Goal: Transaction & Acquisition: Purchase product/service

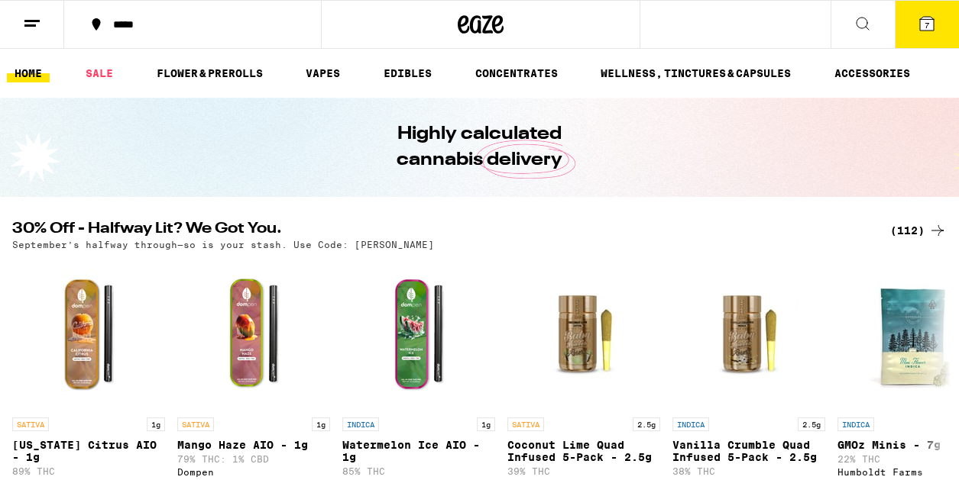
click at [912, 37] on button "7" at bounding box center [926, 24] width 64 height 47
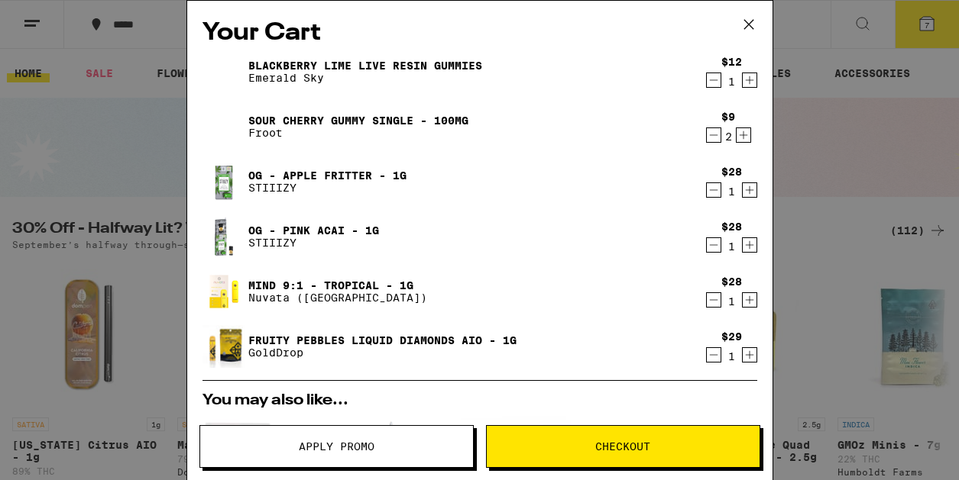
click at [710, 299] on icon "Decrement" at bounding box center [714, 300] width 14 height 18
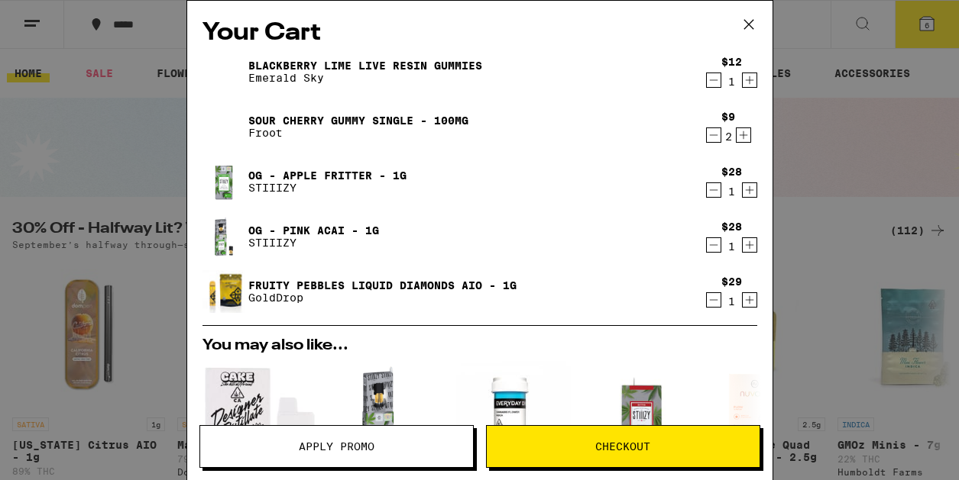
click at [21, 161] on div "Your Cart Blackberry Lime Live Resin Gummies Emerald Sky $12 1 Sour Cherry Gumm…" at bounding box center [479, 240] width 959 height 480
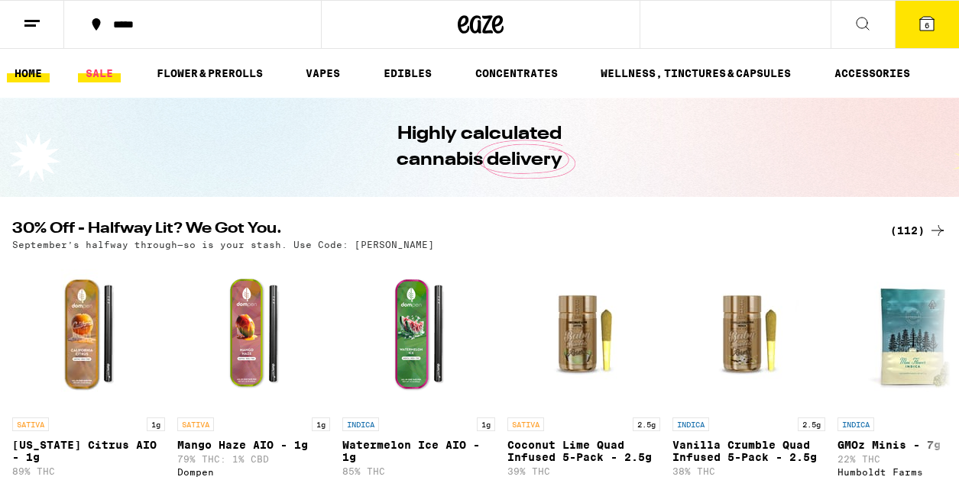
click at [95, 73] on link "SALE" at bounding box center [99, 73] width 43 height 18
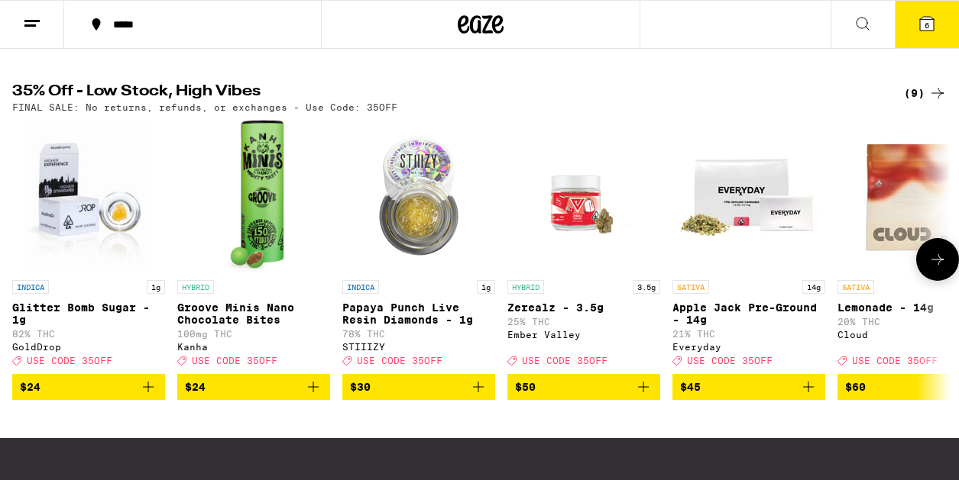
scroll to position [480, 0]
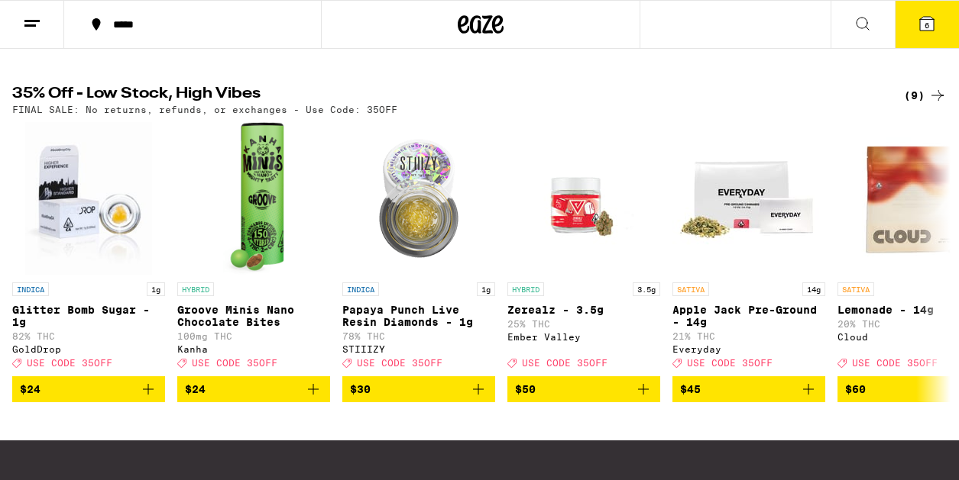
click at [908, 99] on div "(9)" at bounding box center [925, 95] width 43 height 18
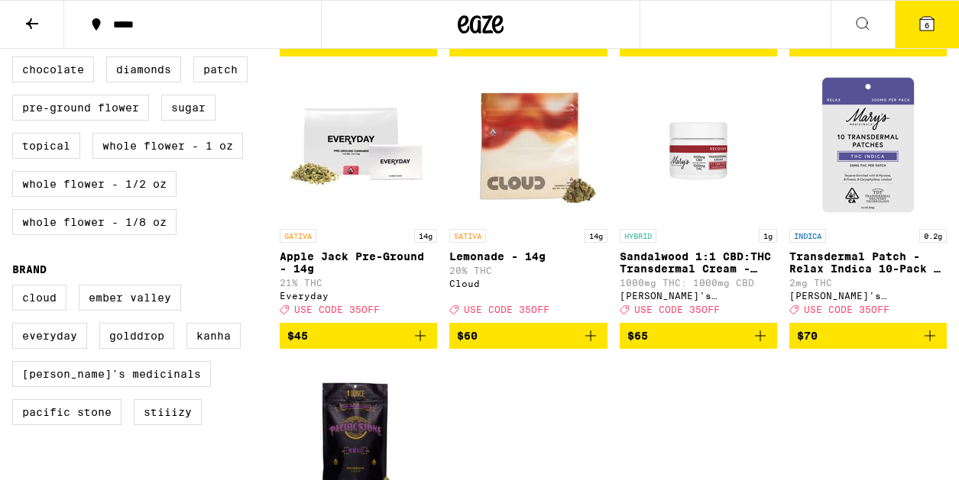
scroll to position [446, 0]
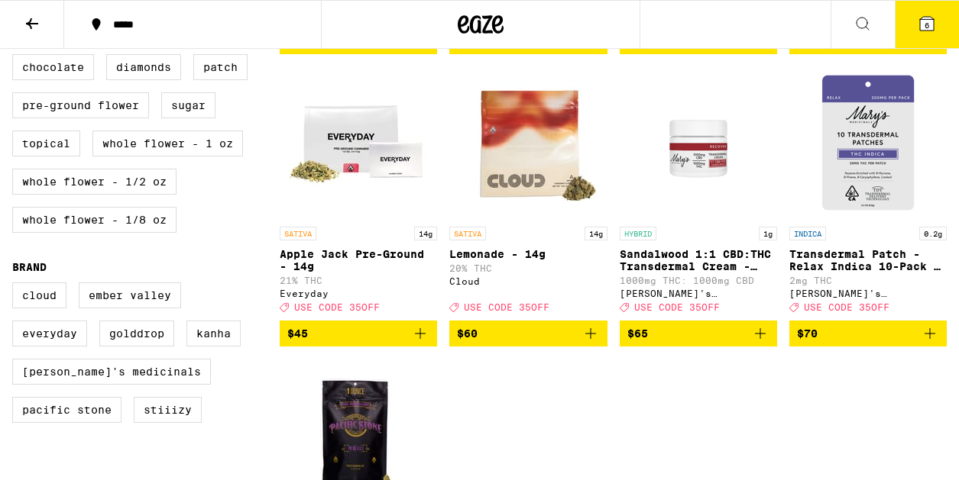
click at [522, 165] on img "Open page for Lemonade - 14g from Cloud" at bounding box center [527, 142] width 153 height 153
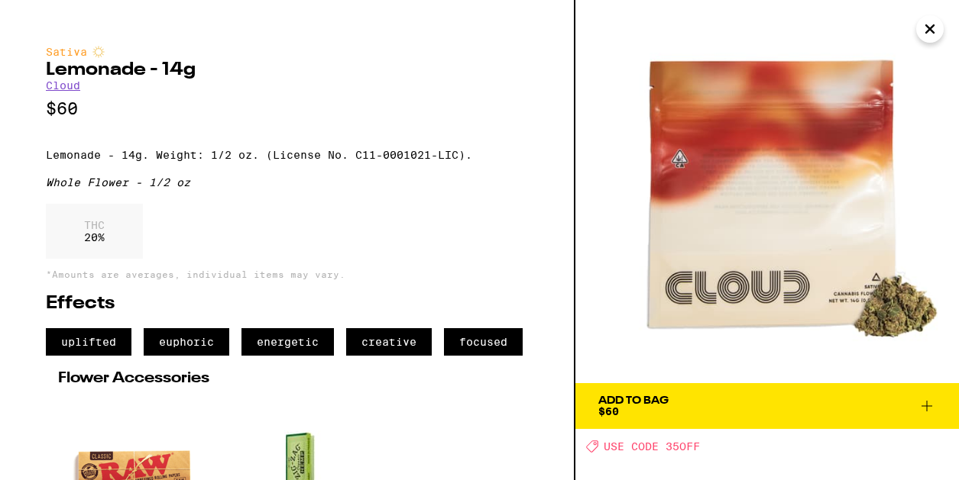
click at [913, 41] on img at bounding box center [766, 191] width 383 height 383
click at [930, 31] on icon "Close" at bounding box center [930, 29] width 8 height 8
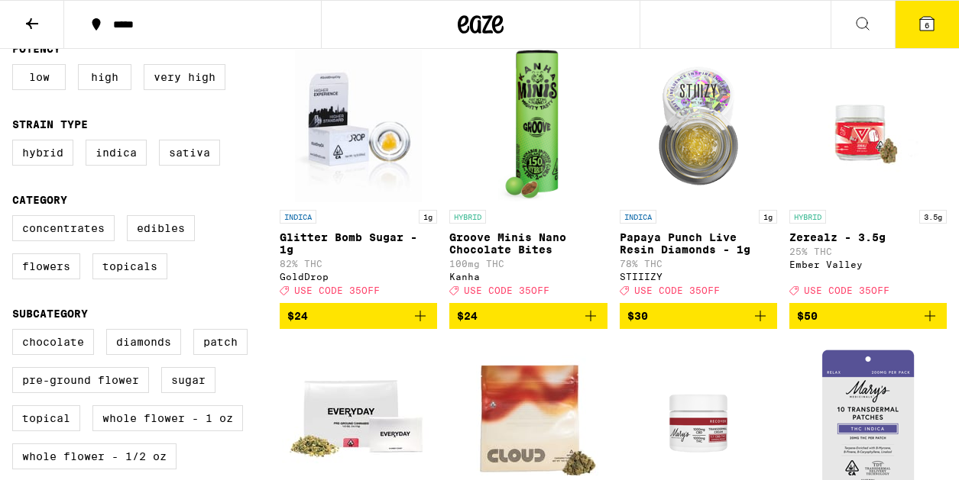
scroll to position [86, 0]
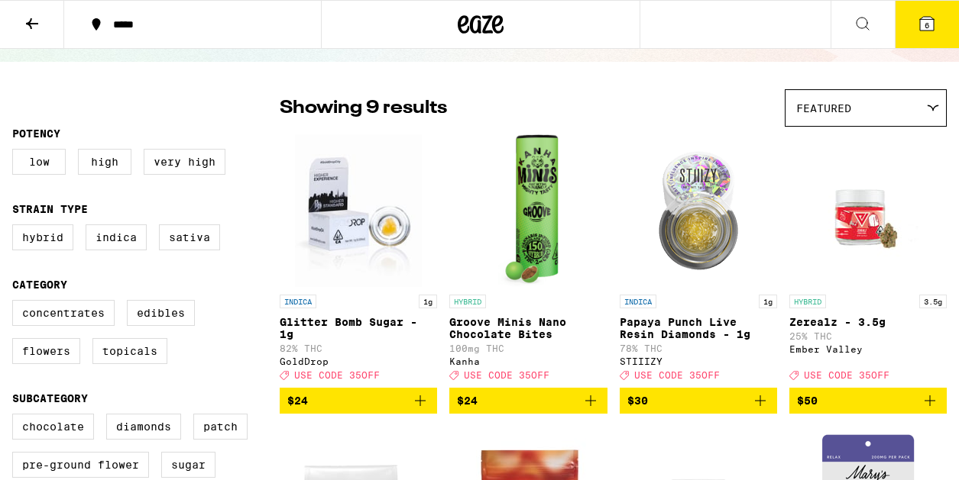
click at [31, 38] on button at bounding box center [32, 25] width 64 height 48
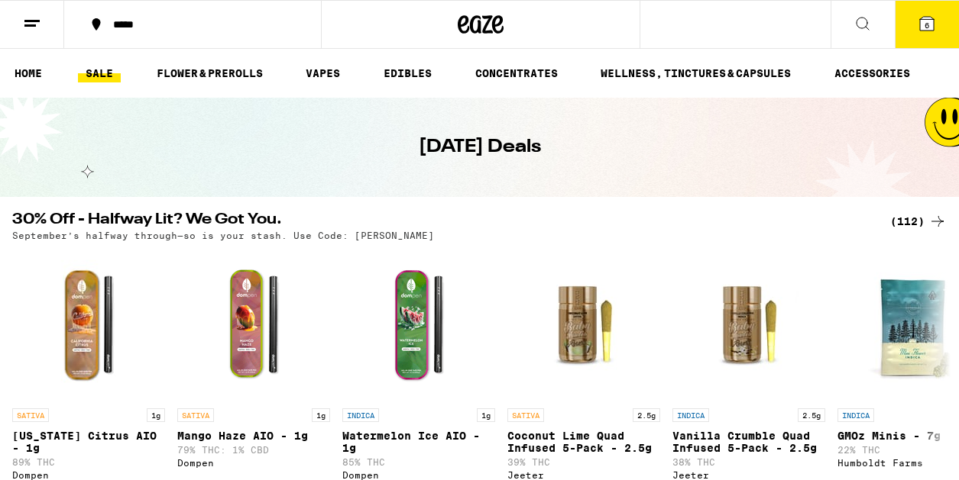
click at [905, 221] on div "(112)" at bounding box center [918, 221] width 57 height 18
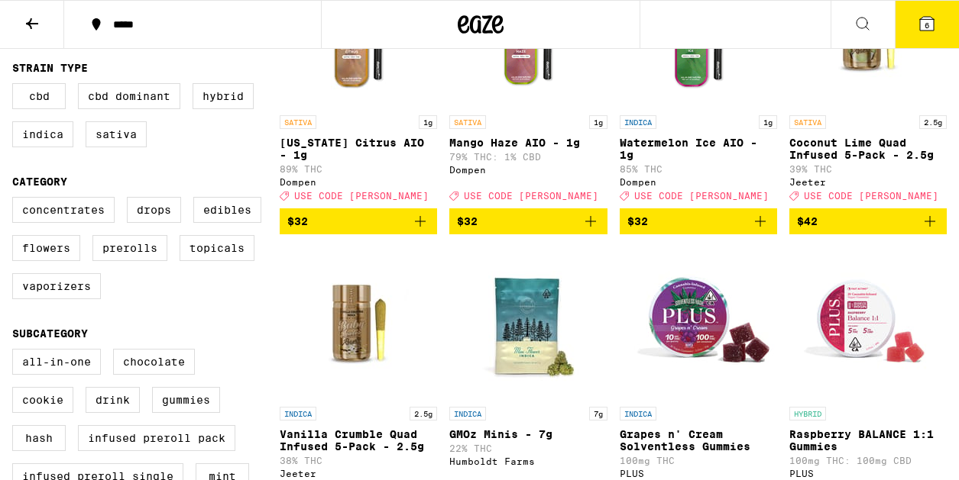
scroll to position [241, 0]
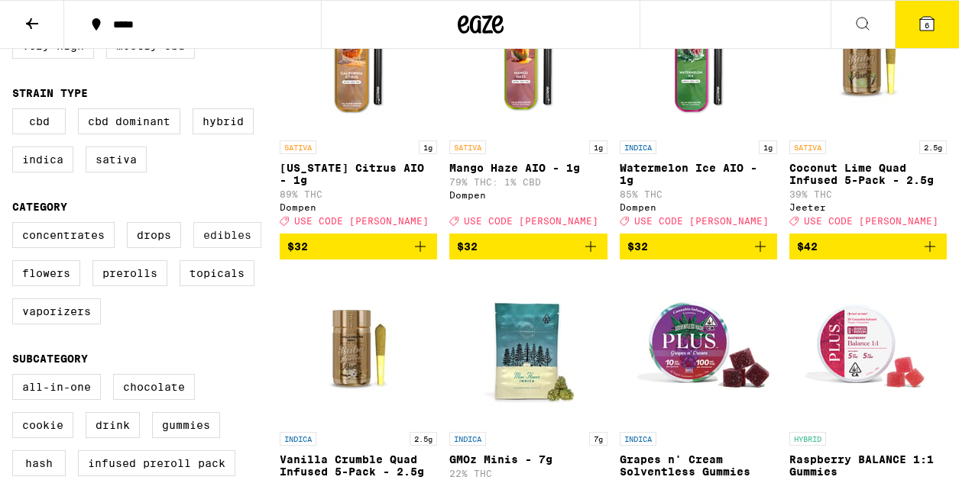
click at [221, 242] on label "Edibles" at bounding box center [227, 235] width 68 height 26
click at [16, 225] on input "Edibles" at bounding box center [15, 225] width 1 height 1
checkbox input "true"
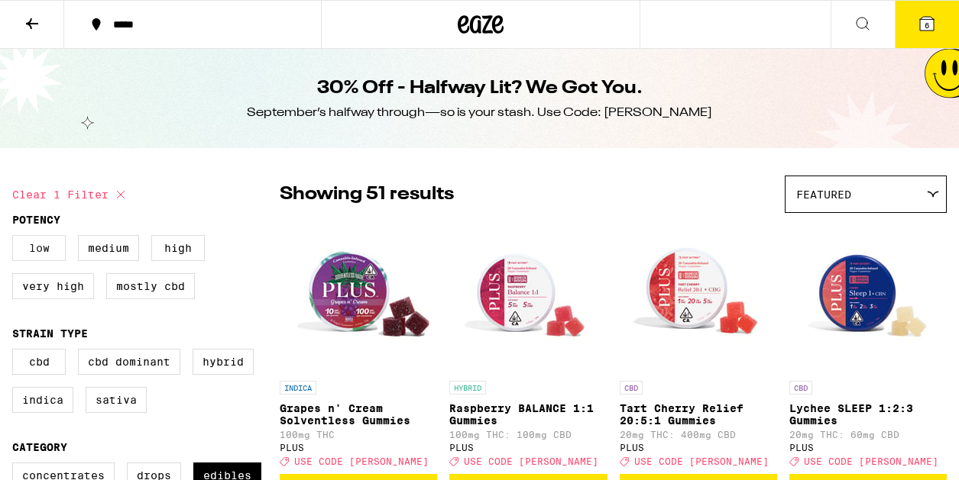
click at [37, 254] on label "Low" at bounding box center [38, 248] width 53 height 26
click at [16, 238] on input "Low" at bounding box center [15, 238] width 1 height 1
checkbox input "true"
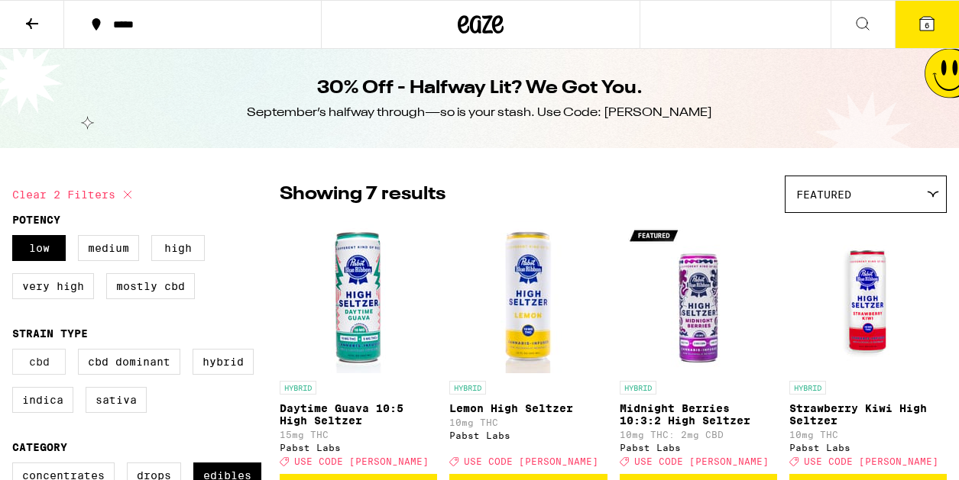
click at [62, 375] on label "CBD" at bounding box center [38, 362] width 53 height 26
click at [16, 352] on input "CBD" at bounding box center [15, 351] width 1 height 1
checkbox input "true"
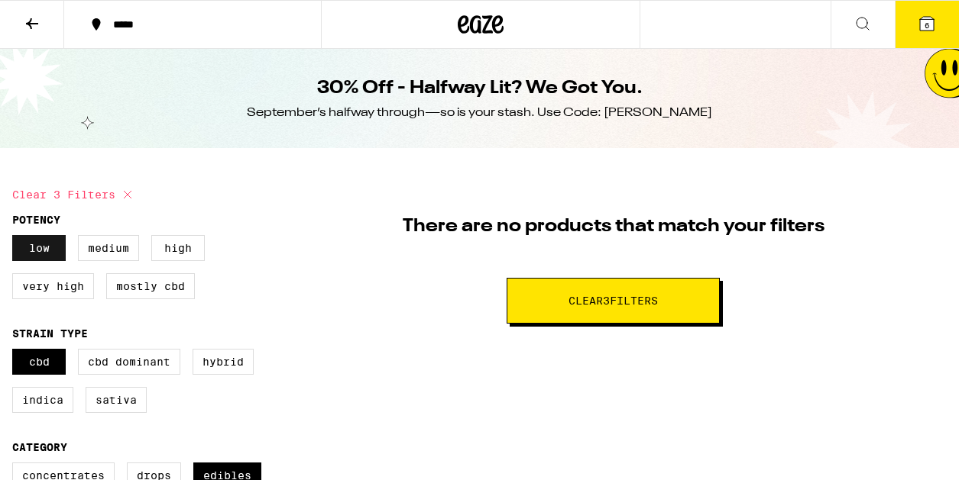
click at [26, 250] on label "Low" at bounding box center [38, 248] width 53 height 26
click at [16, 238] on input "Low" at bounding box center [15, 238] width 1 height 1
checkbox input "false"
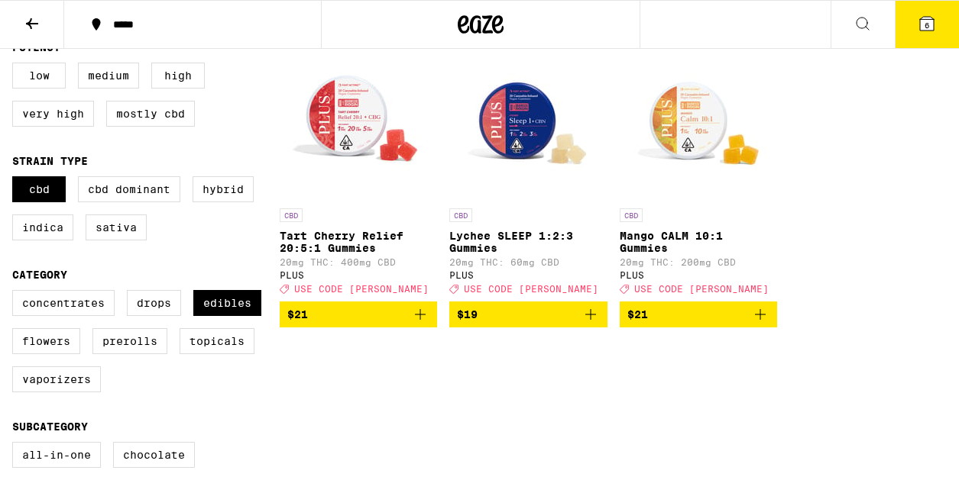
scroll to position [181, 0]
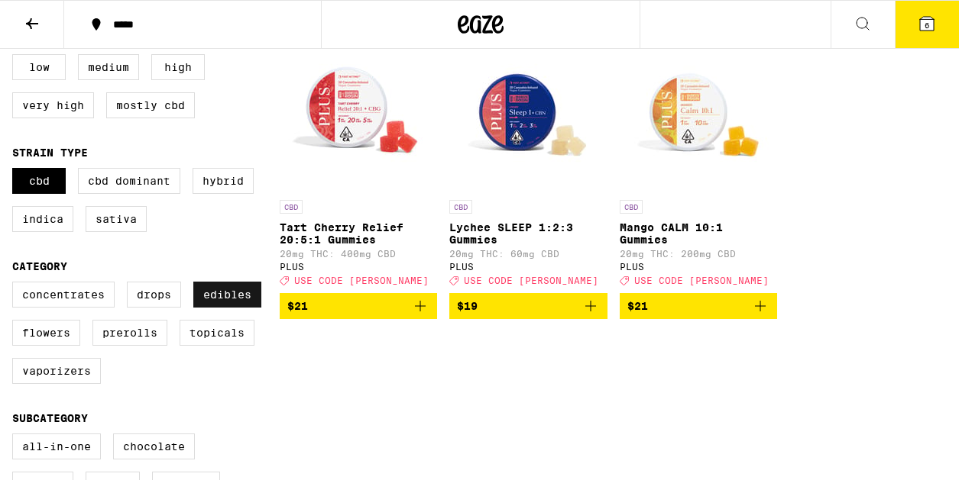
click at [207, 308] on label "Edibles" at bounding box center [227, 295] width 68 height 26
click at [16, 285] on input "Edibles" at bounding box center [15, 284] width 1 height 1
checkbox input "false"
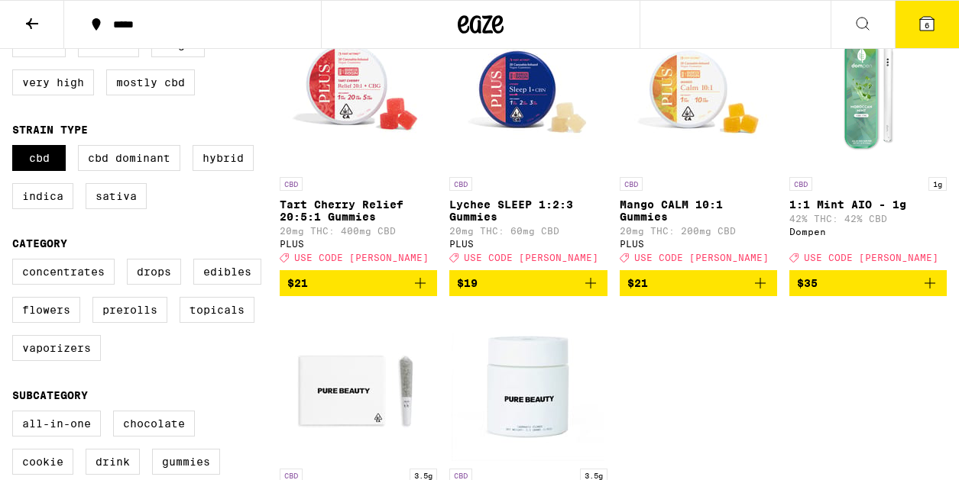
scroll to position [102, 0]
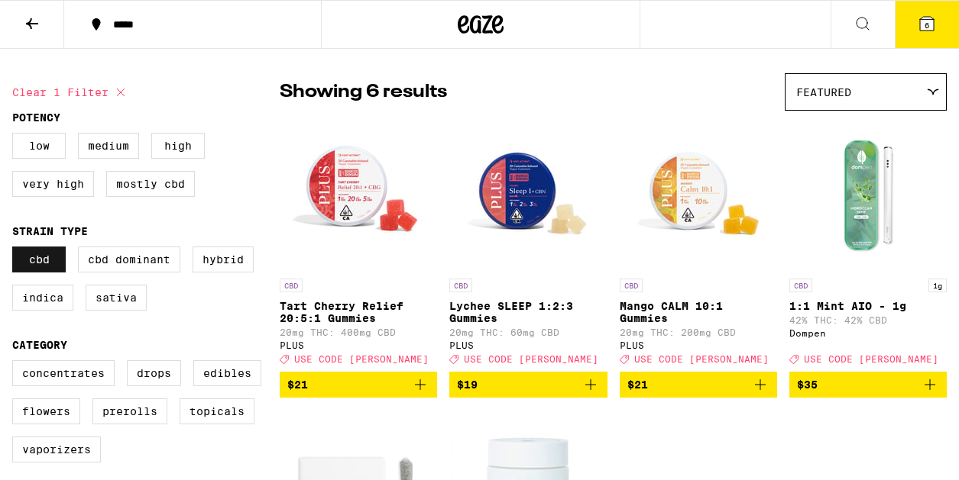
click at [45, 265] on label "CBD" at bounding box center [38, 260] width 53 height 26
click at [16, 250] on input "CBD" at bounding box center [15, 249] width 1 height 1
checkbox input "false"
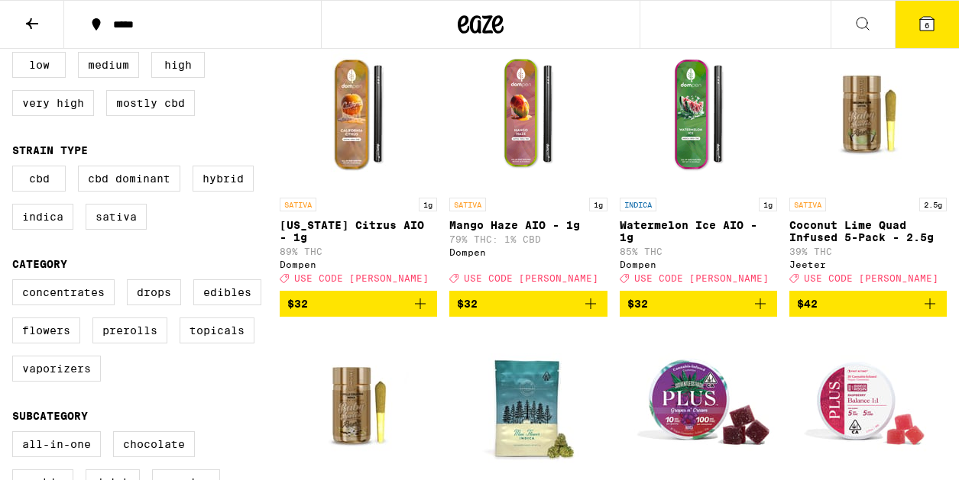
scroll to position [205, 0]
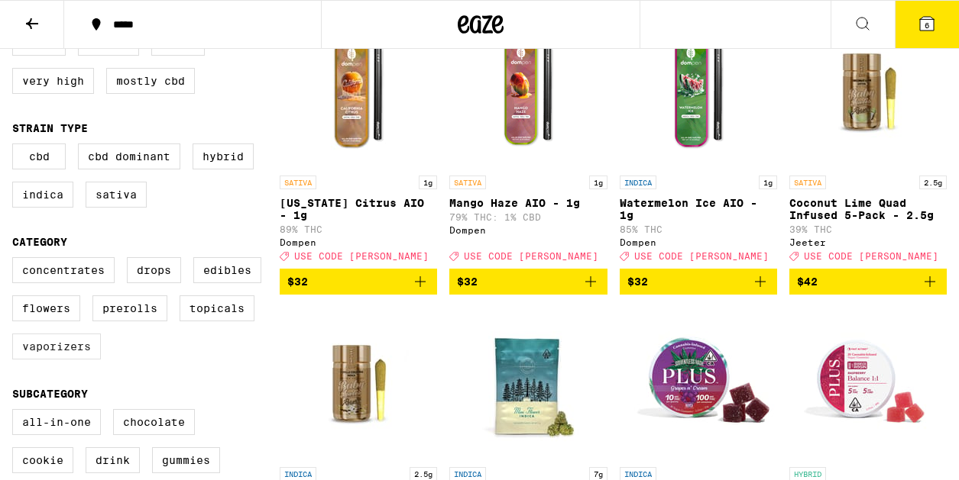
click at [53, 360] on label "Vaporizers" at bounding box center [56, 347] width 89 height 26
click at [16, 260] on input "Vaporizers" at bounding box center [15, 260] width 1 height 1
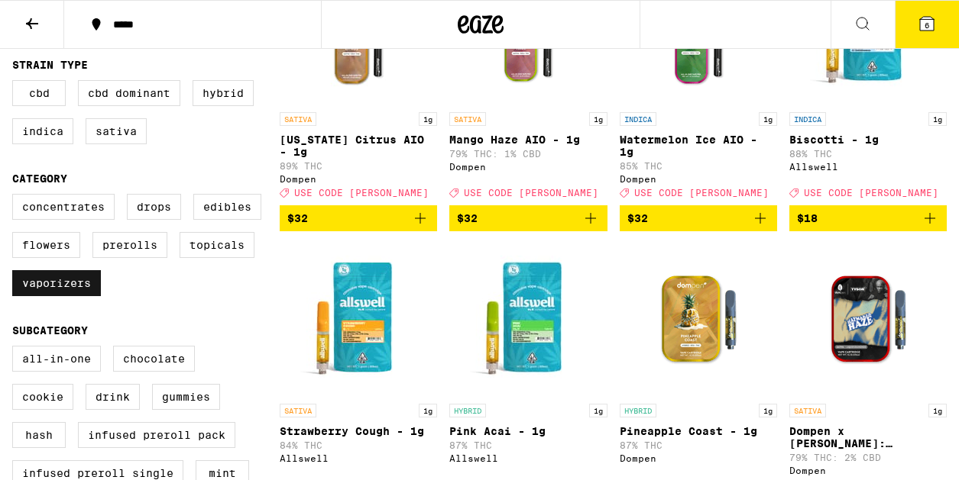
scroll to position [271, 0]
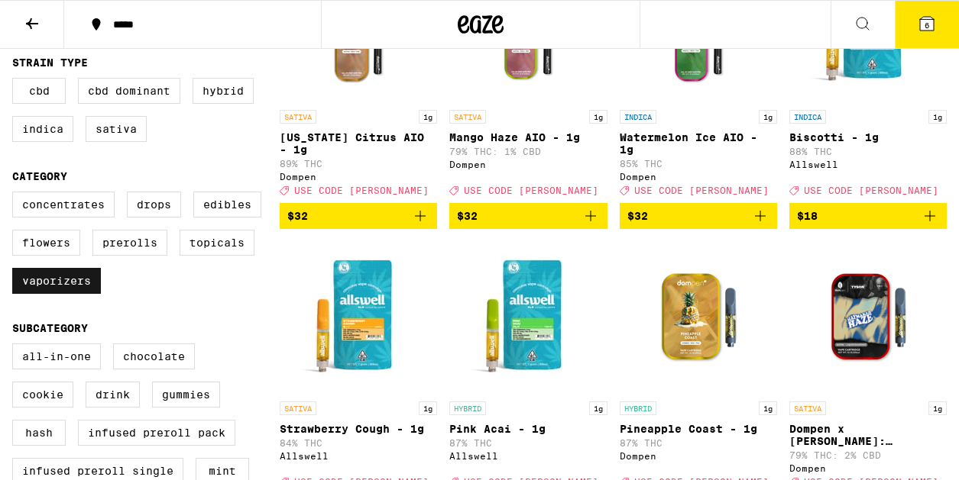
click at [44, 294] on label "Vaporizers" at bounding box center [56, 281] width 89 height 26
click at [16, 195] on input "Vaporizers" at bounding box center [15, 194] width 1 height 1
checkbox input "false"
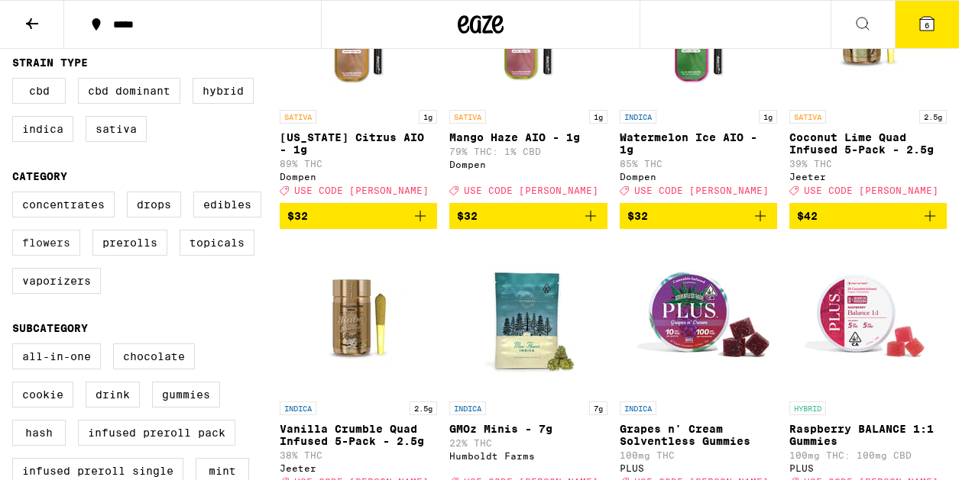
click at [42, 250] on label "Flowers" at bounding box center [46, 243] width 68 height 26
click at [16, 195] on input "Flowers" at bounding box center [15, 194] width 1 height 1
checkbox input "true"
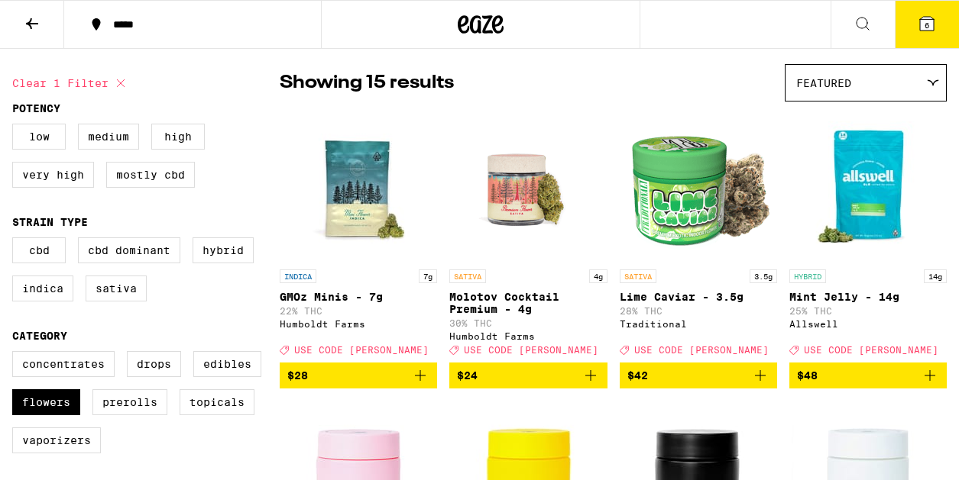
scroll to position [111, 0]
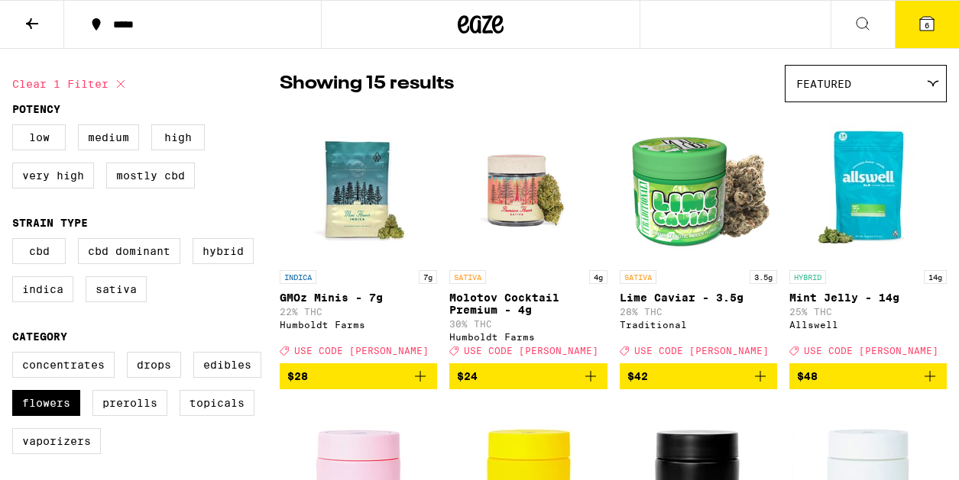
click at [353, 183] on img "Open page for GMOz Minis - 7g from Humboldt Farms" at bounding box center [358, 186] width 153 height 153
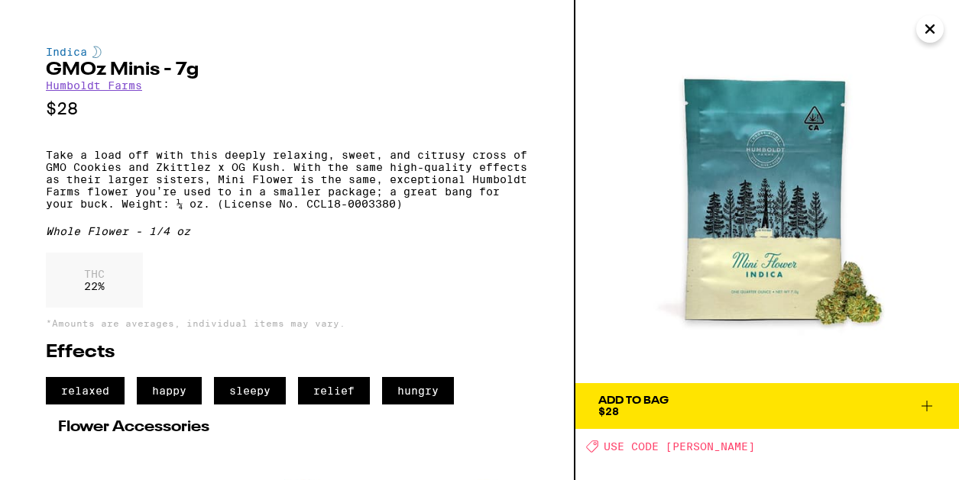
click at [927, 25] on icon "Close" at bounding box center [929, 29] width 18 height 23
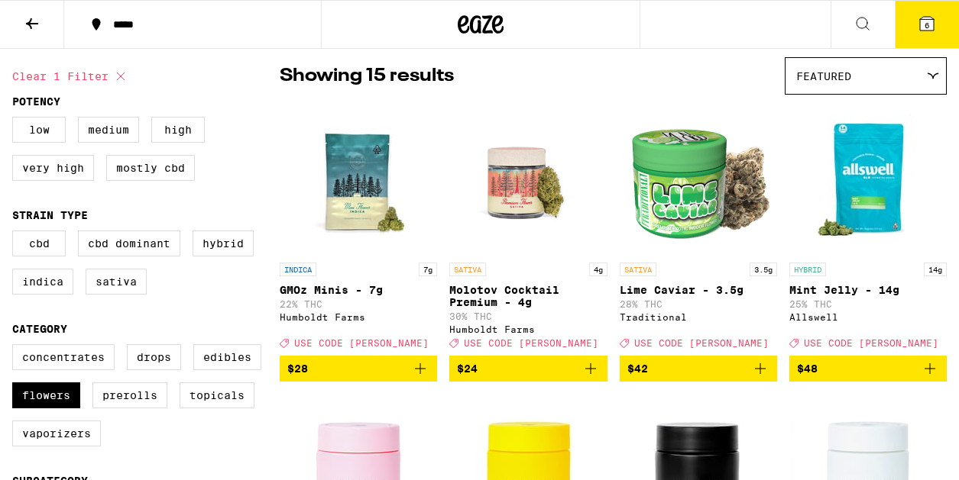
scroll to position [121, 0]
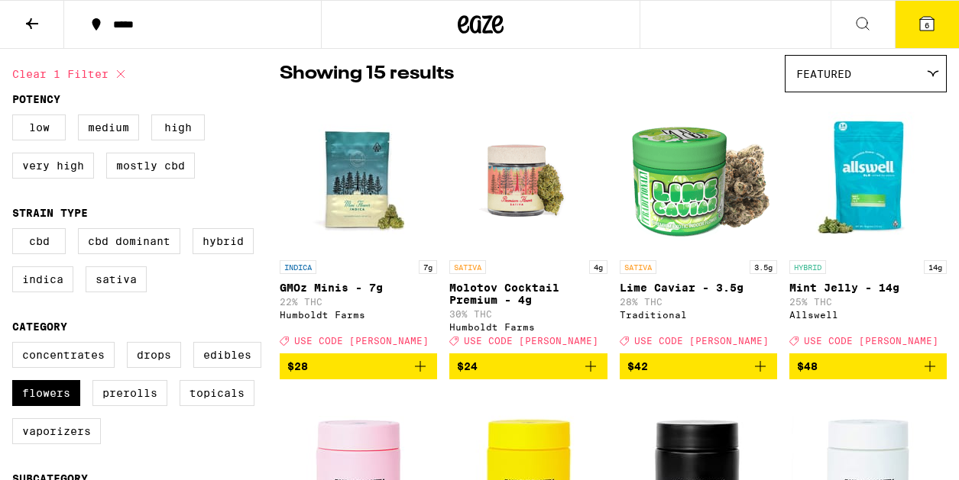
click at [423, 376] on icon "Add to bag" at bounding box center [420, 366] width 18 height 18
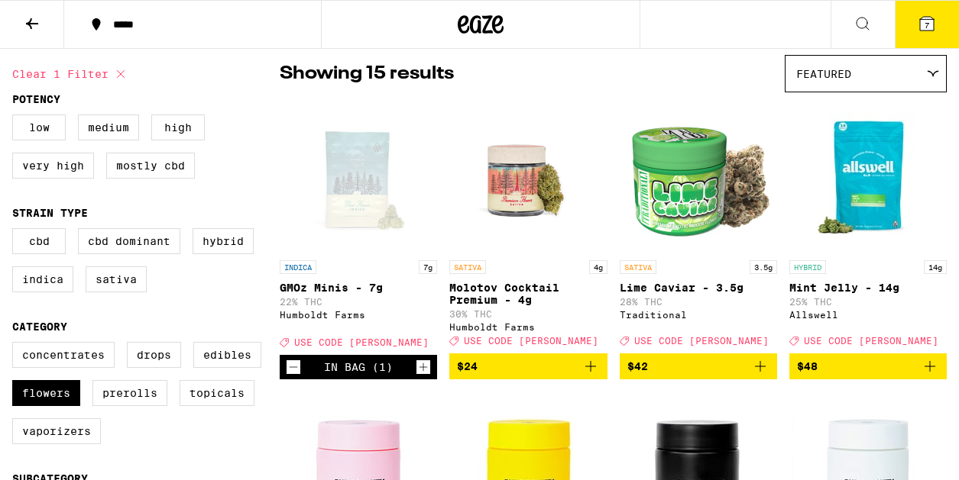
scroll to position [0, 0]
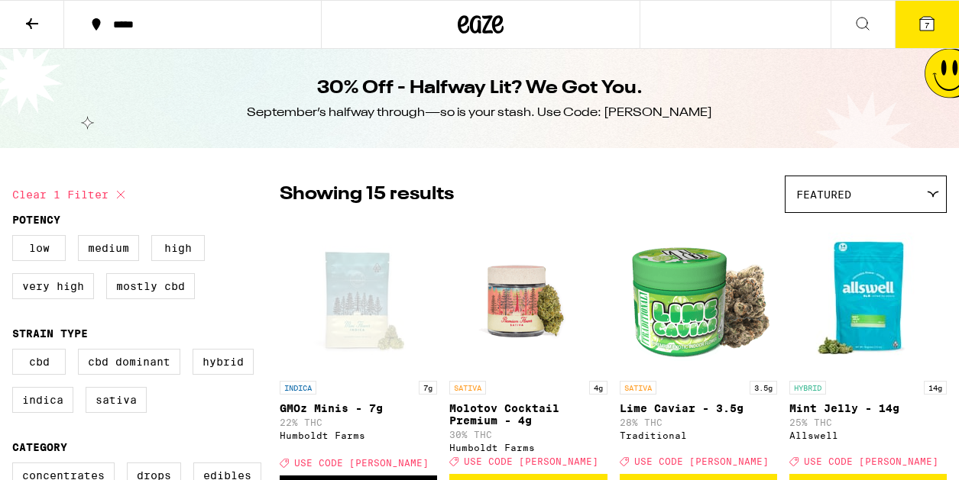
click at [33, 36] on button at bounding box center [32, 25] width 64 height 48
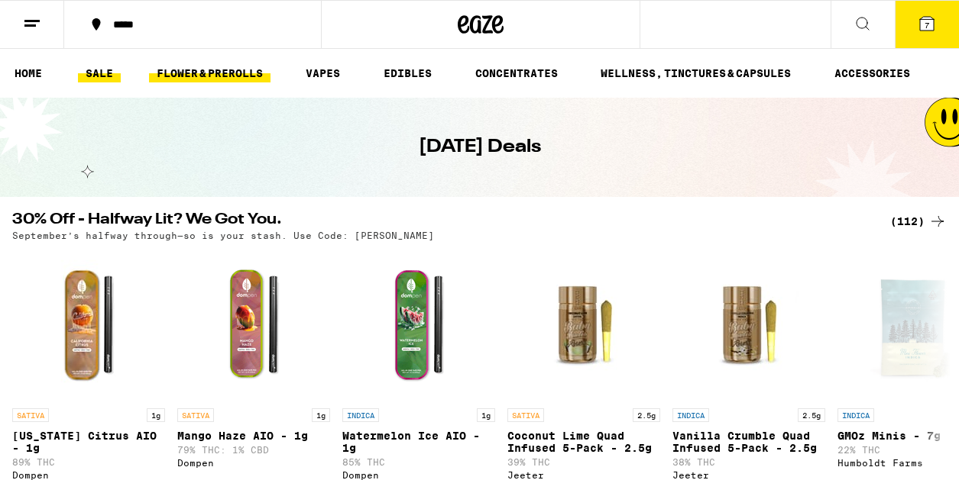
click at [237, 81] on link "FLOWER & PREROLLS" at bounding box center [209, 73] width 121 height 18
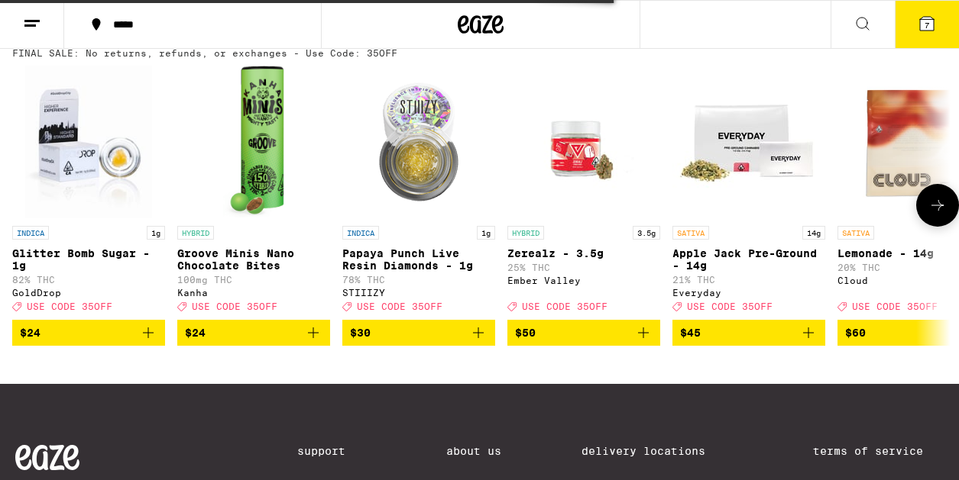
scroll to position [541, 0]
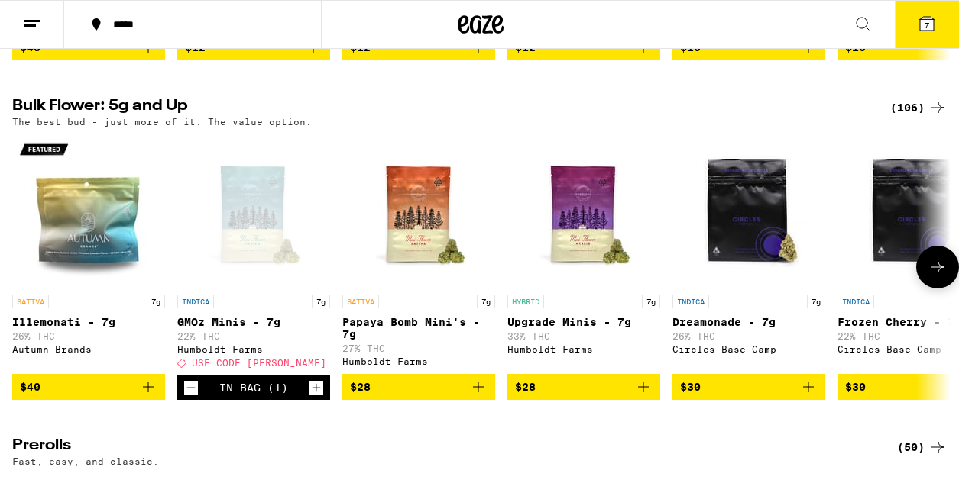
scroll to position [444, 0]
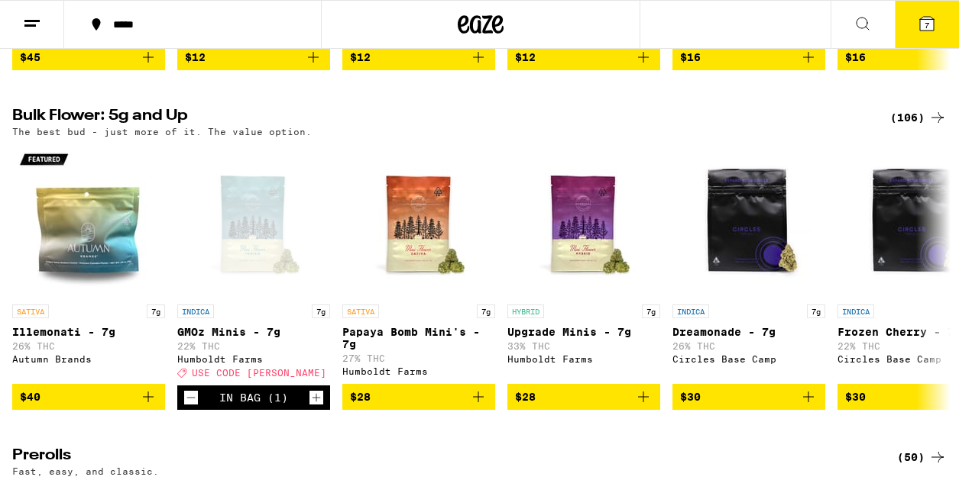
click at [908, 127] on div "(106)" at bounding box center [918, 117] width 57 height 18
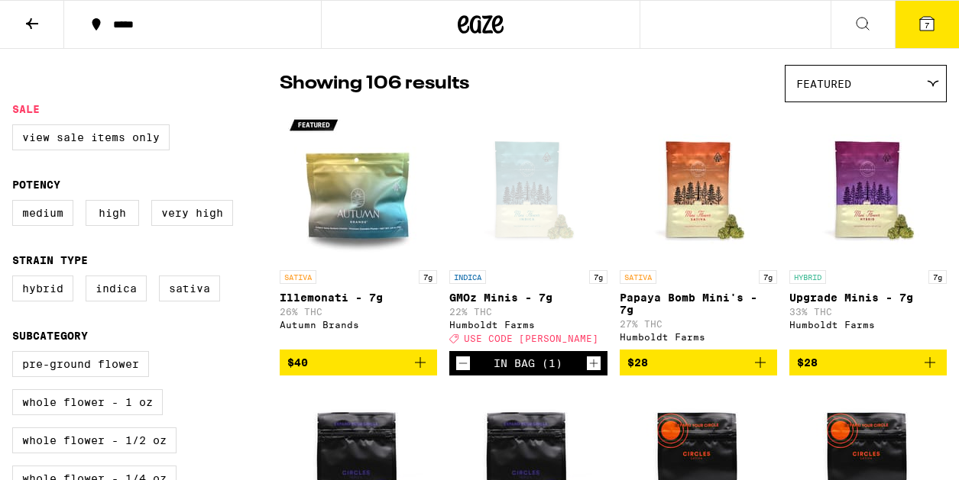
scroll to position [109, 0]
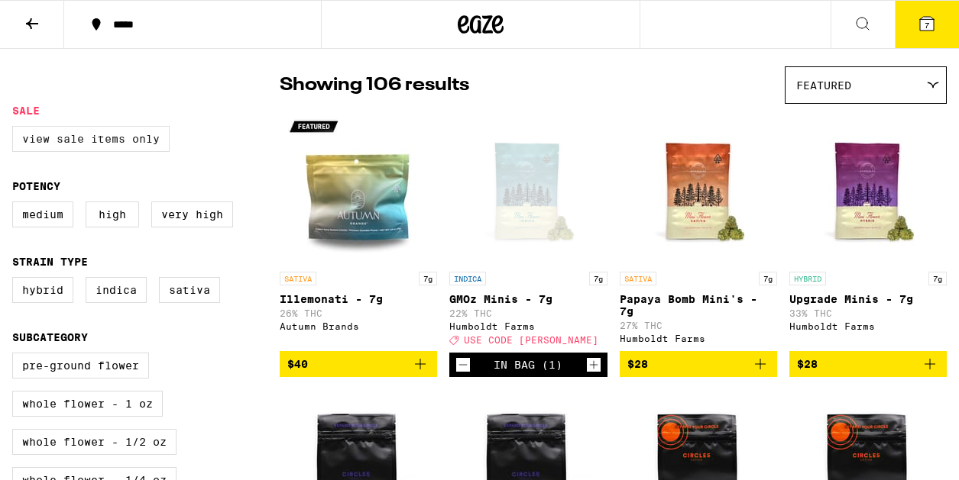
click at [78, 147] on label "View Sale Items Only" at bounding box center [90, 139] width 157 height 26
click at [16, 129] on input "View Sale Items Only" at bounding box center [15, 128] width 1 height 1
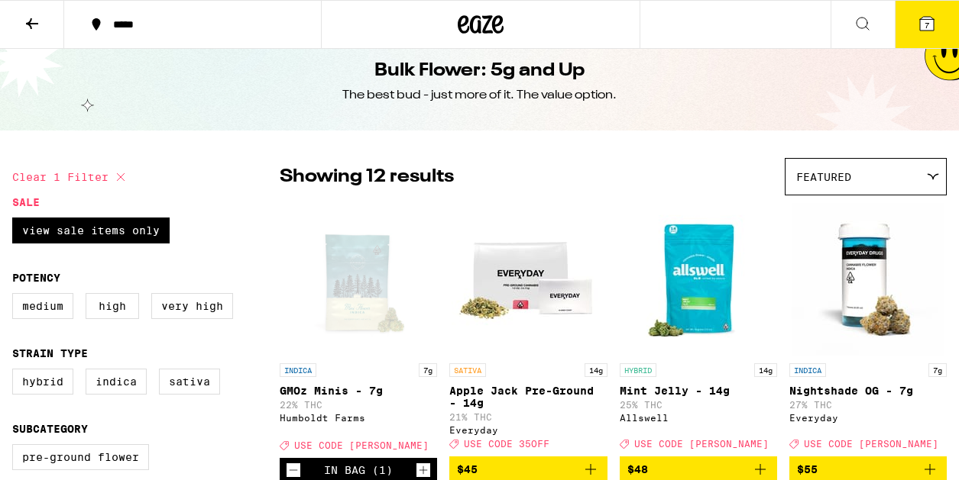
scroll to position [2, 0]
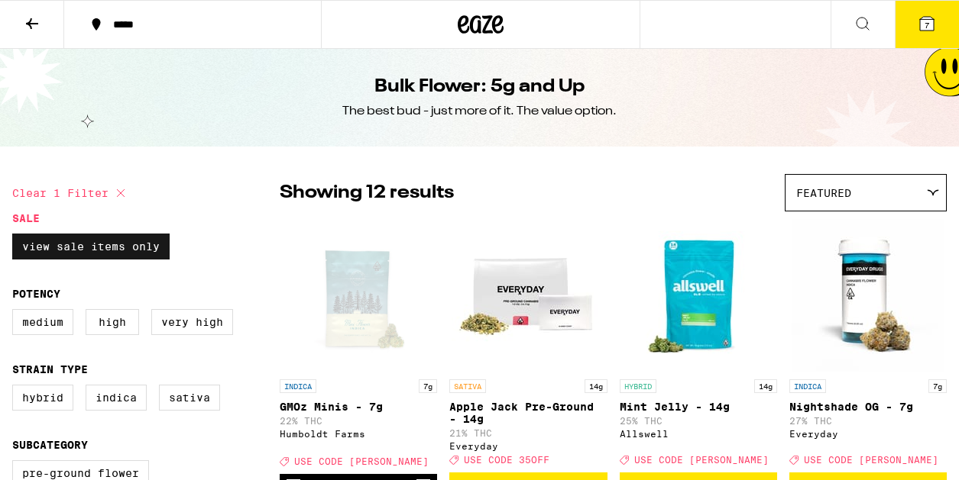
click at [132, 249] on label "View Sale Items Only" at bounding box center [90, 247] width 157 height 26
click at [16, 237] on input "View Sale Items Only" at bounding box center [15, 236] width 1 height 1
checkbox input "false"
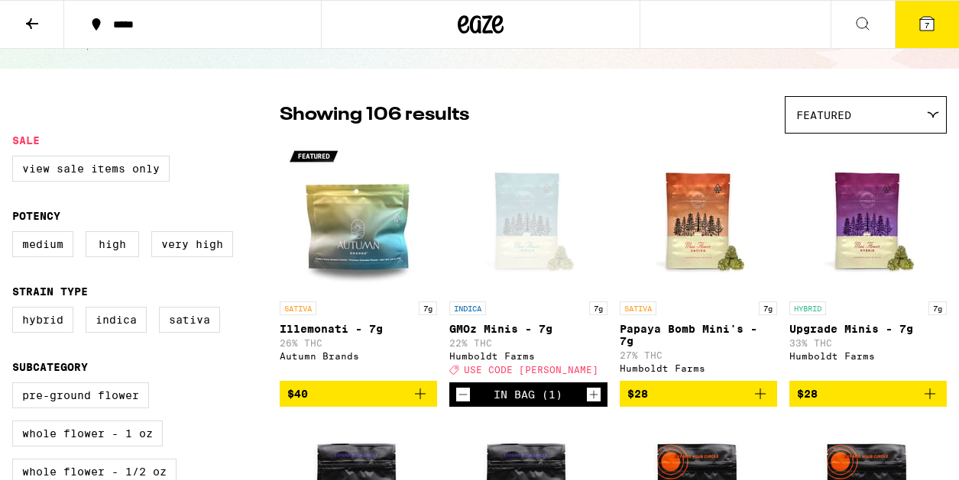
scroll to position [79, 0]
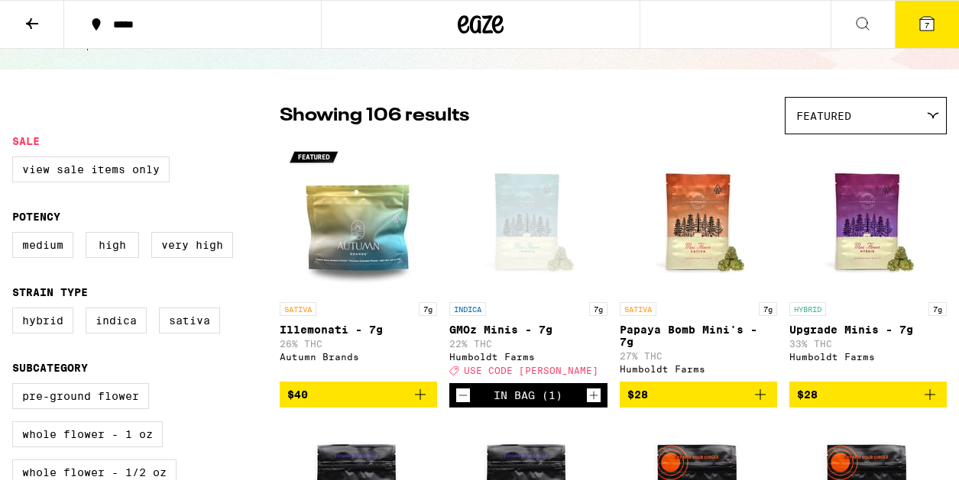
click at [900, 103] on div "Featured" at bounding box center [865, 116] width 160 height 36
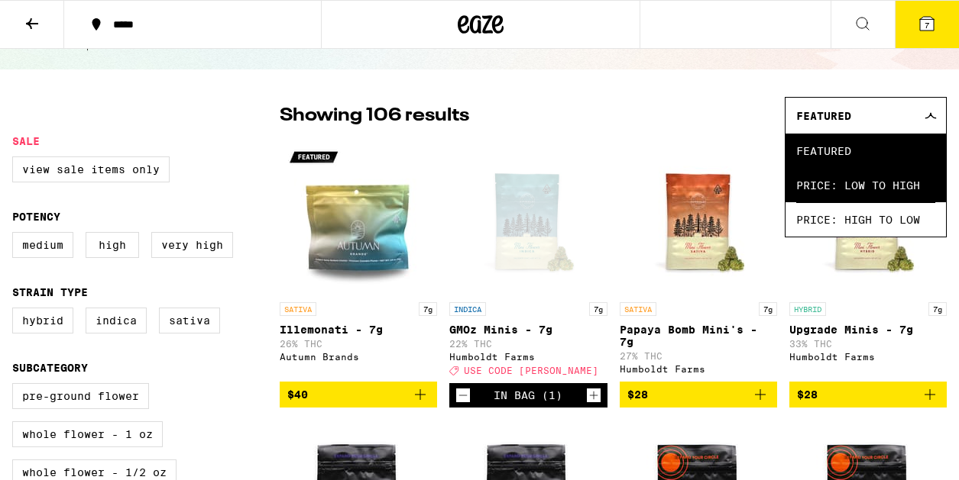
click at [851, 198] on span "Price: Low to High" at bounding box center [865, 185] width 139 height 34
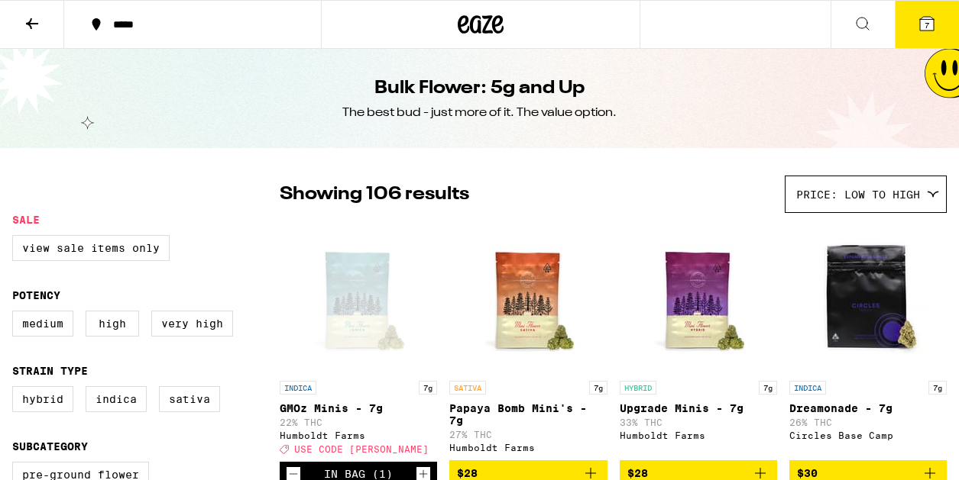
click at [342, 312] on div "Open page for GMOz Minis - 7g from Humboldt Farms" at bounding box center [358, 297] width 153 height 153
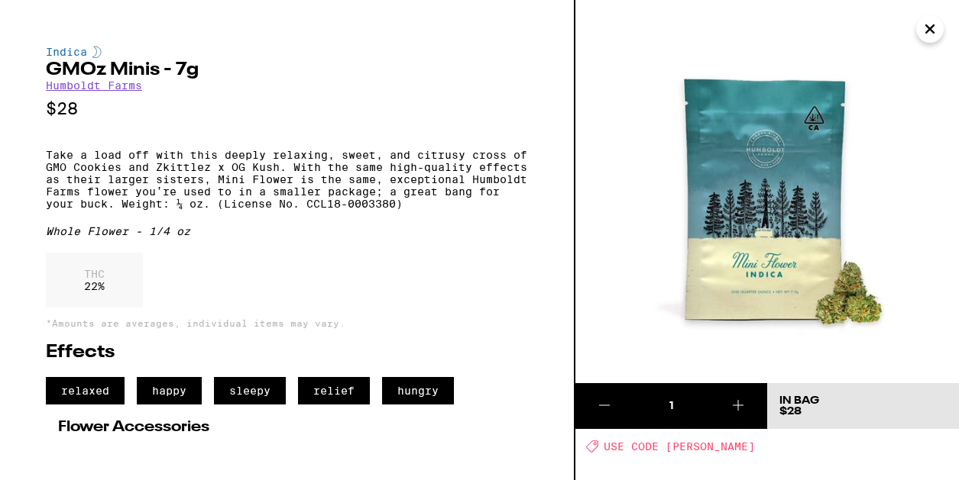
click at [931, 37] on icon "Close" at bounding box center [929, 29] width 18 height 23
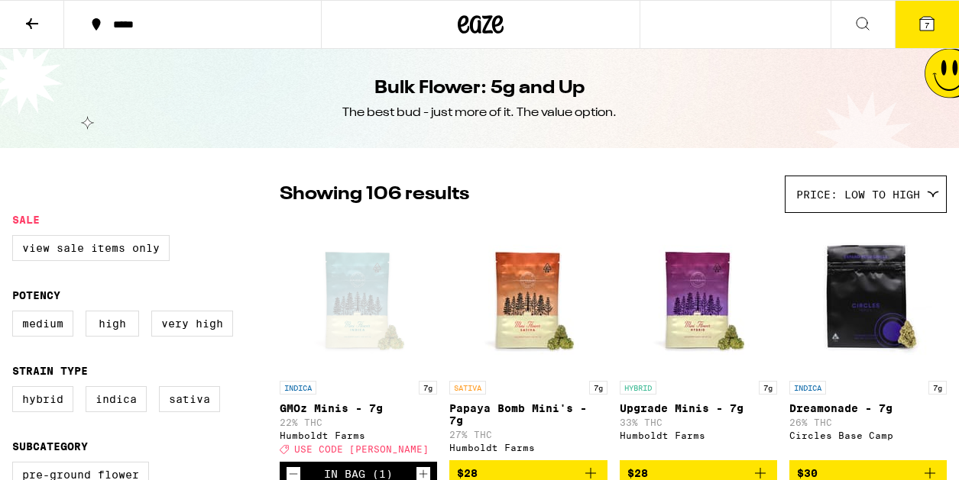
click at [927, 25] on span "7" at bounding box center [926, 25] width 5 height 9
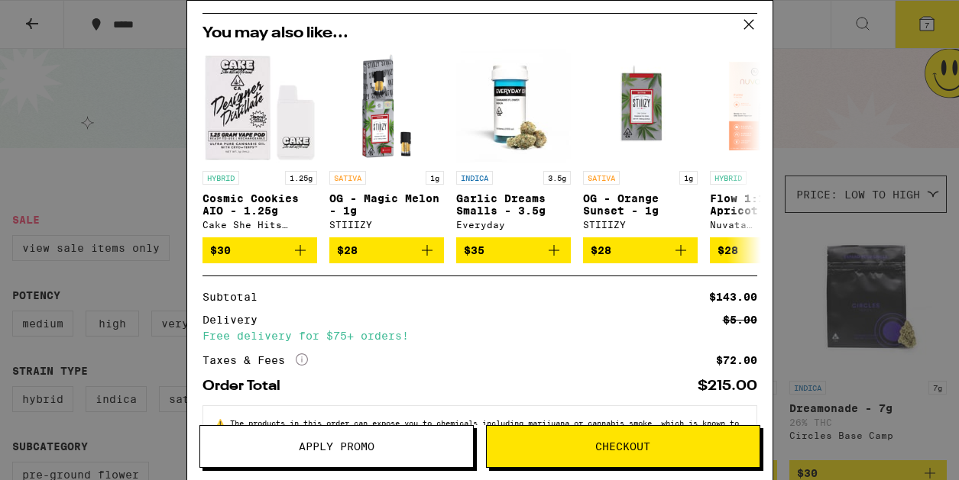
scroll to position [429, 0]
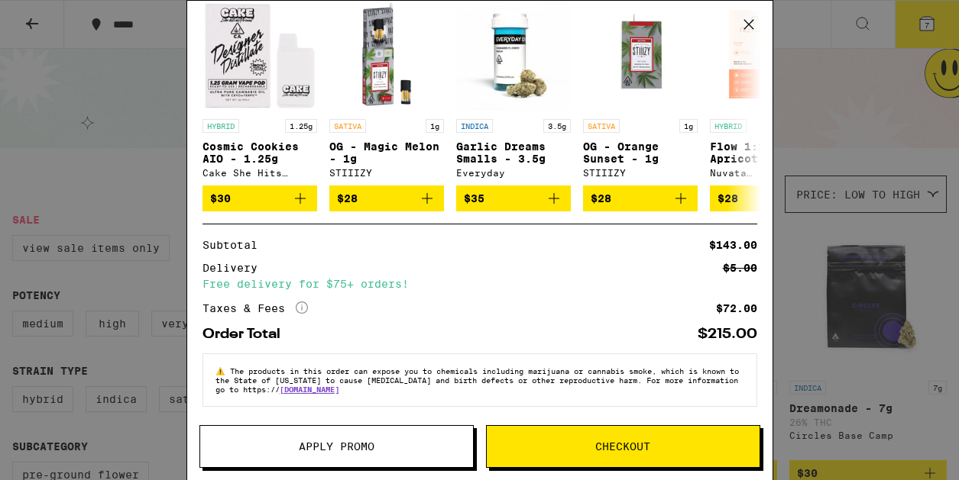
click at [406, 453] on button "Apply Promo" at bounding box center [336, 446] width 274 height 43
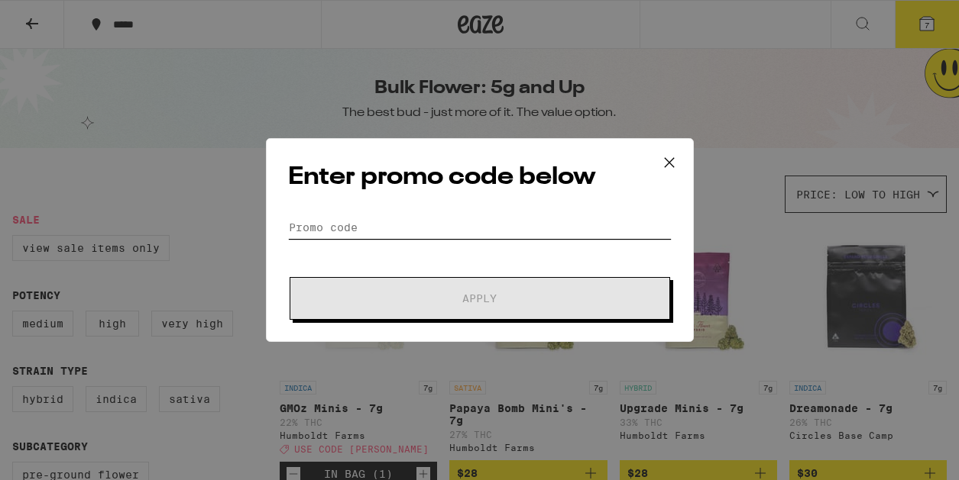
click at [397, 224] on input "Promo Code" at bounding box center [479, 227] width 383 height 23
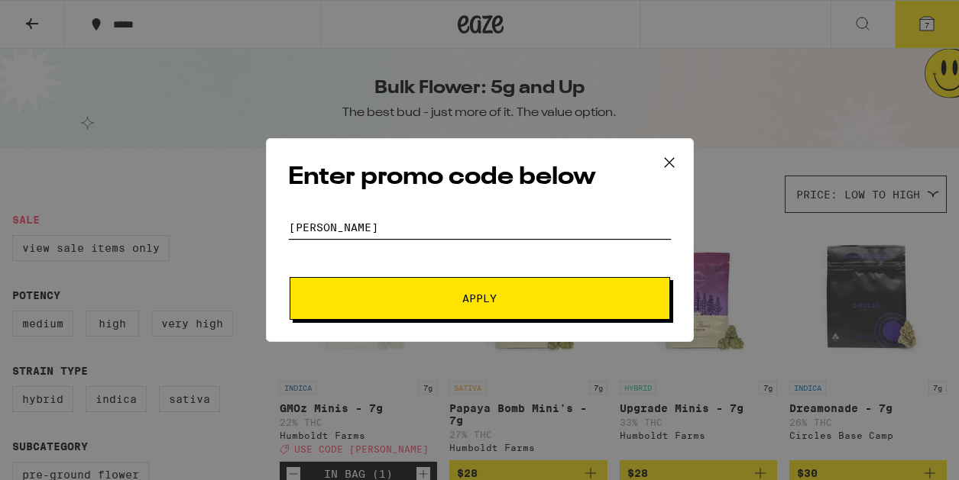
type input "[PERSON_NAME]"
click at [399, 276] on form "Promo Code litty Apply" at bounding box center [479, 268] width 383 height 104
click at [399, 293] on span "Apply" at bounding box center [479, 298] width 275 height 11
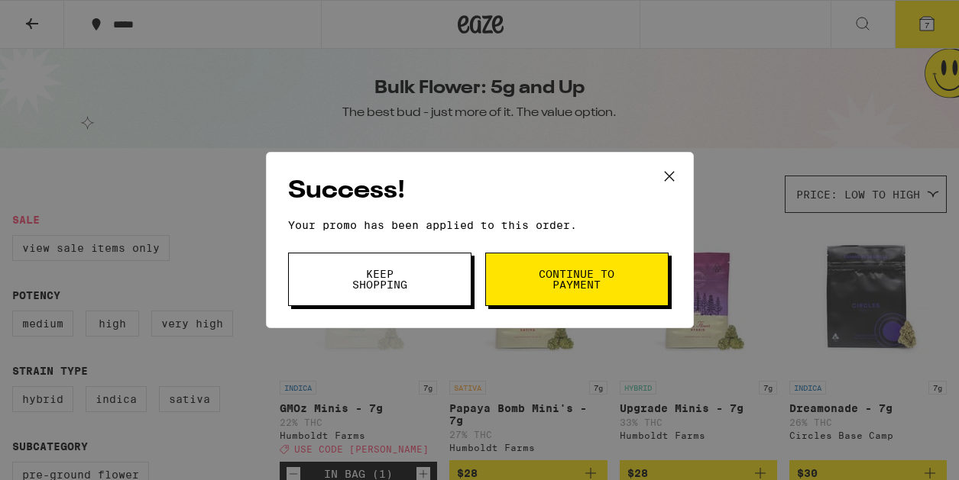
click at [621, 294] on button "Continue to payment" at bounding box center [576, 279] width 183 height 53
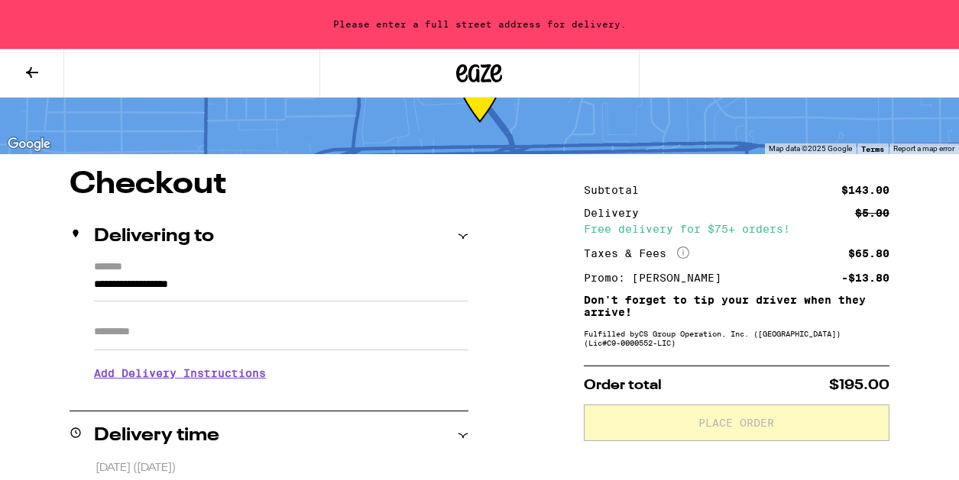
scroll to position [76, 0]
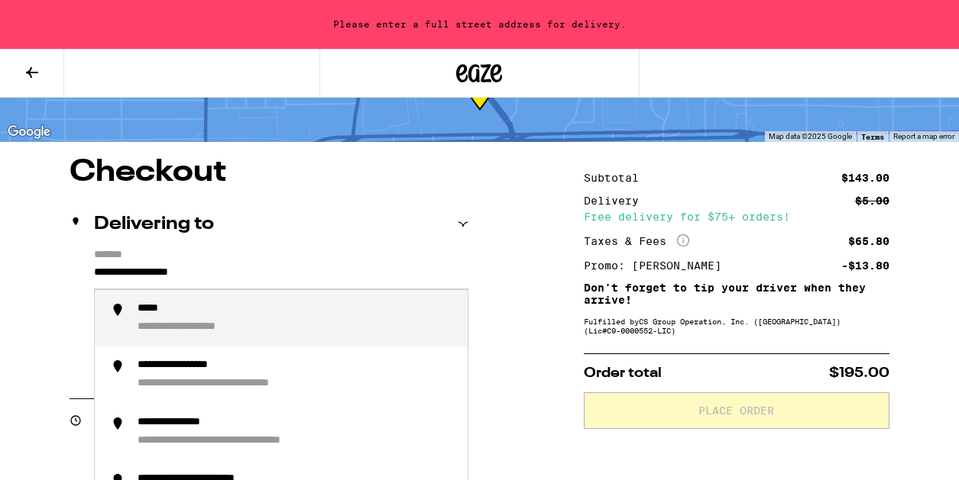
drag, startPoint x: 244, startPoint y: 289, endPoint x: -37, endPoint y: 263, distance: 282.4
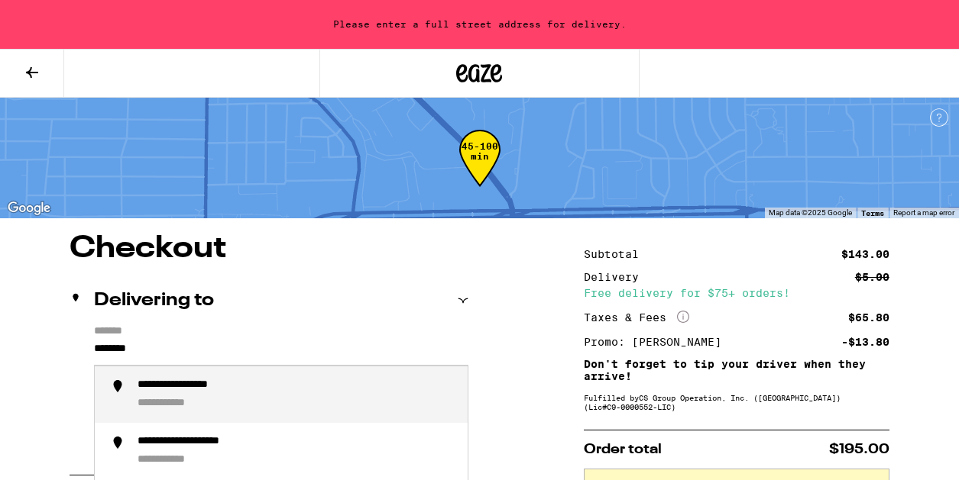
click at [300, 389] on div "**********" at bounding box center [296, 395] width 318 height 33
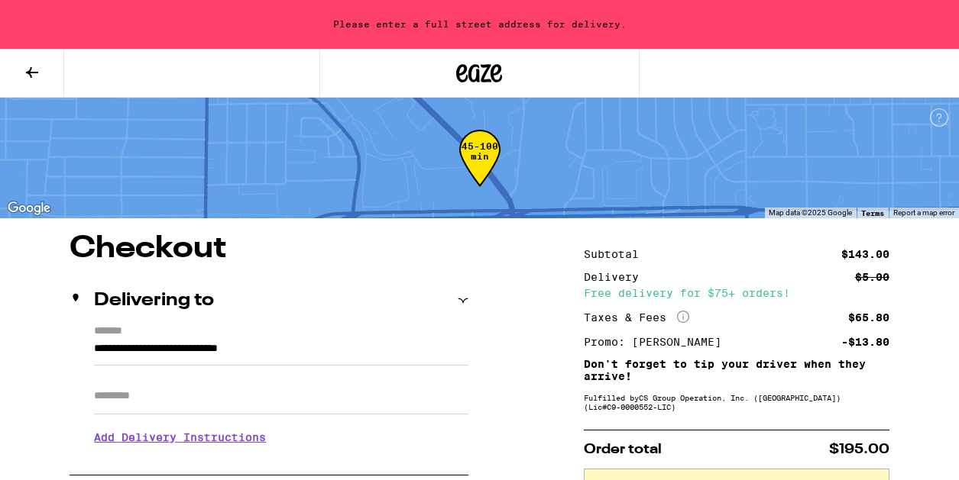
type input "**********"
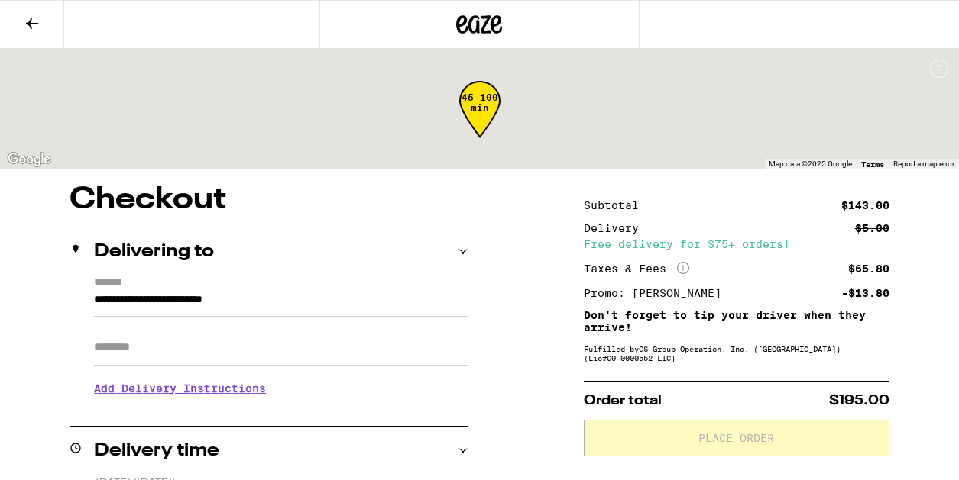
click at [293, 391] on h3 "Add Delivery Instructions" at bounding box center [281, 388] width 374 height 35
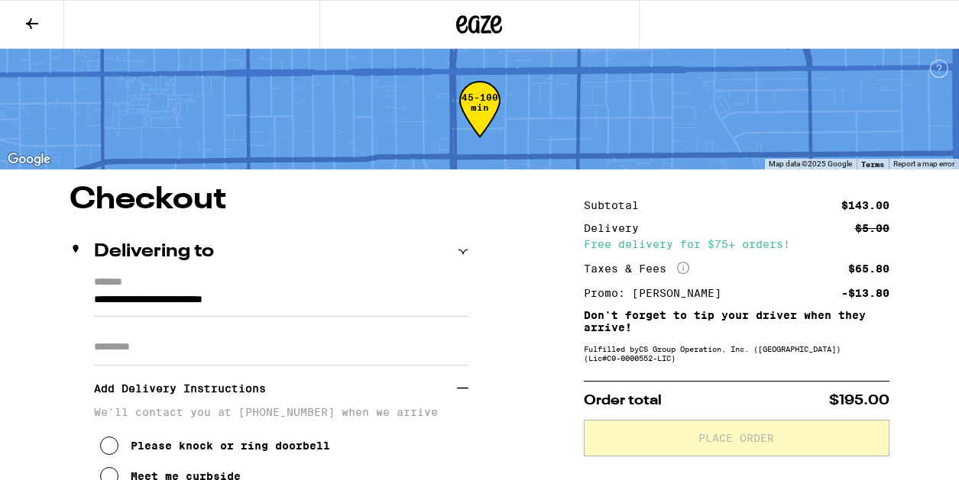
click at [285, 356] on input "Apt/Suite" at bounding box center [281, 347] width 374 height 37
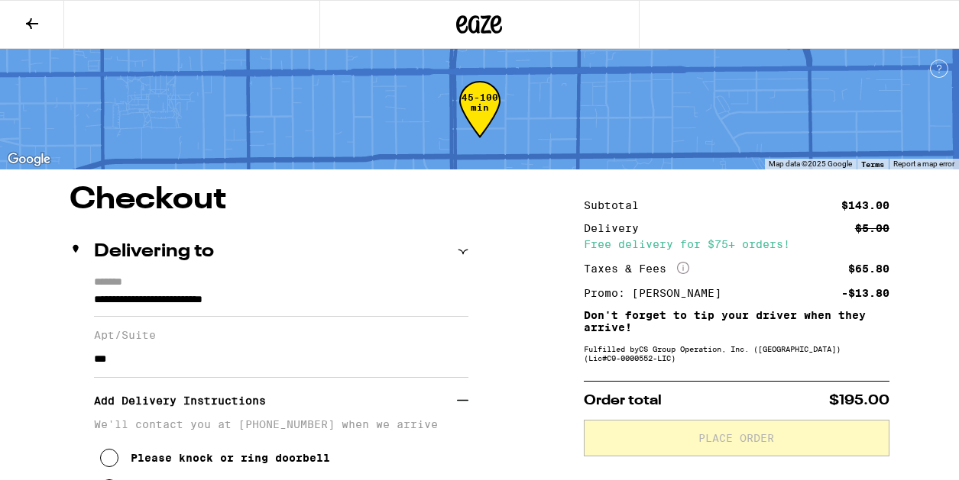
type input "***"
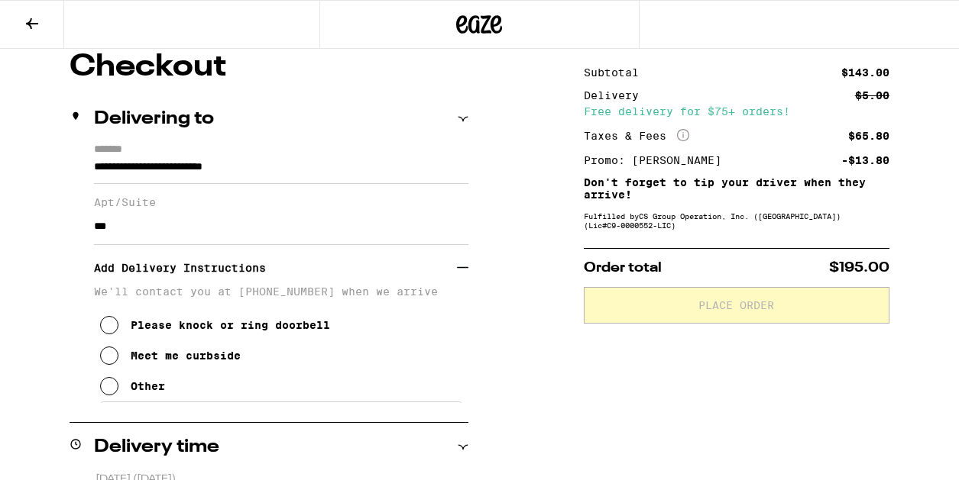
scroll to position [141, 0]
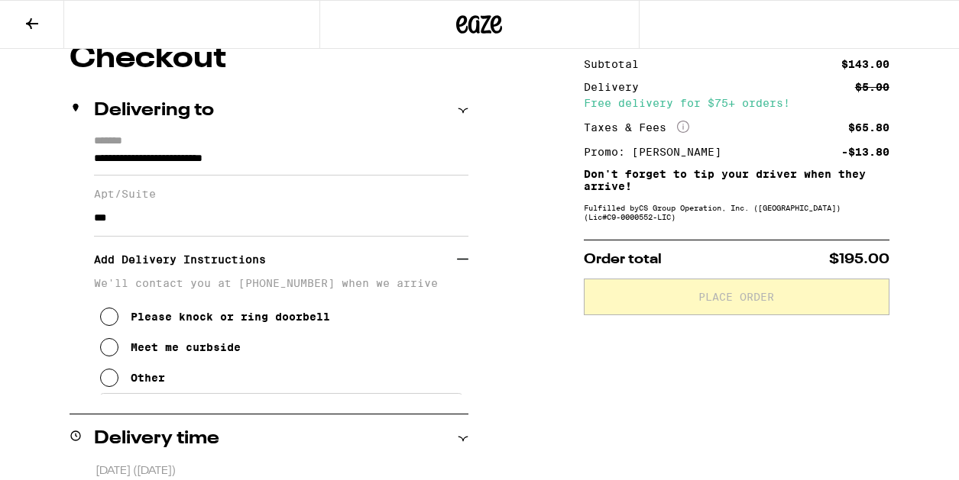
click at [103, 363] on button "Meet me curbside" at bounding box center [170, 347] width 141 height 31
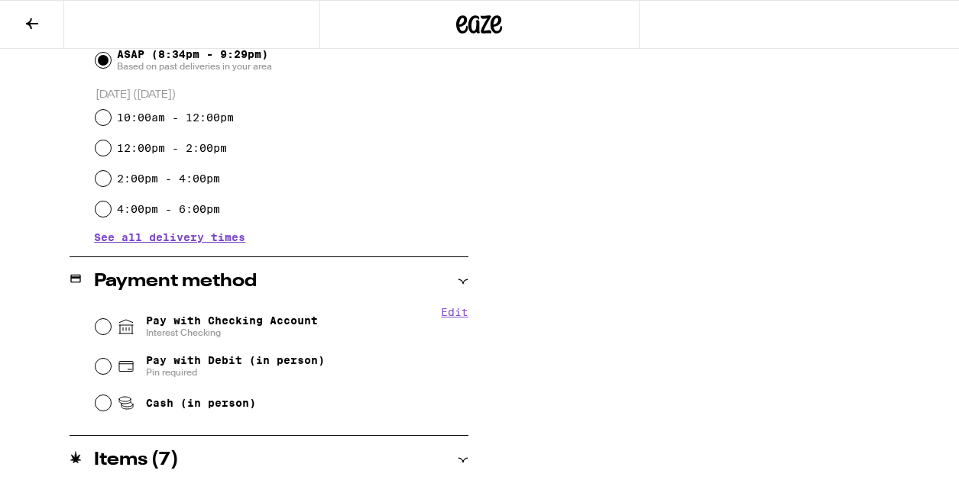
scroll to position [659, 0]
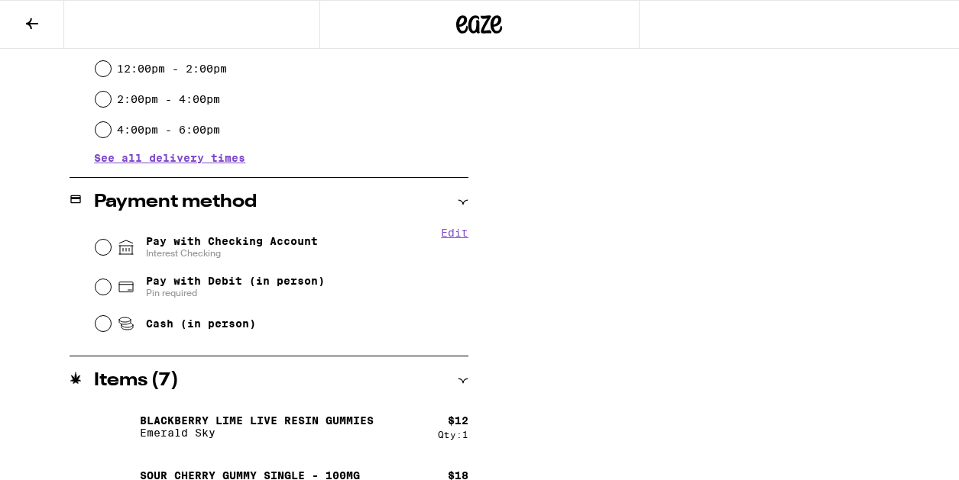
click at [262, 255] on span "Interest Checking" at bounding box center [232, 253] width 172 height 12
click at [111, 255] on input "Pay with Checking Account Interest Checking" at bounding box center [102, 247] width 15 height 15
radio input "true"
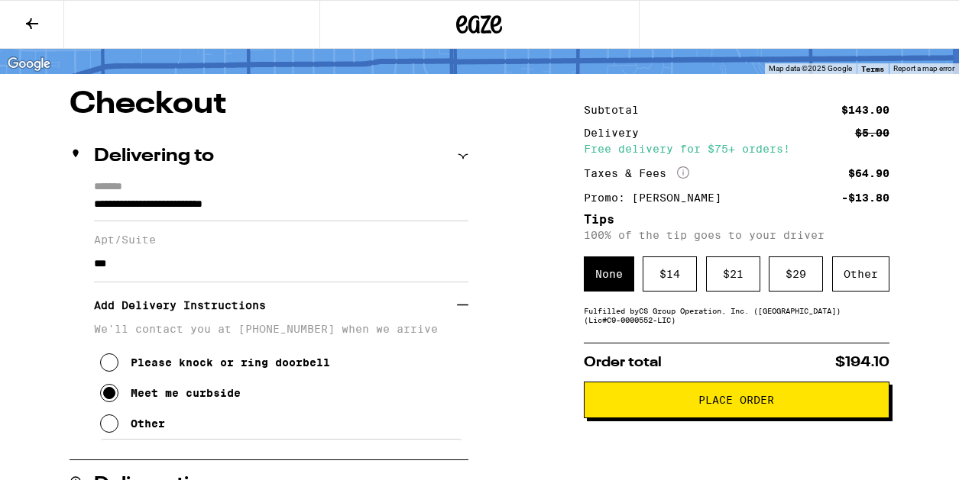
scroll to position [103, 0]
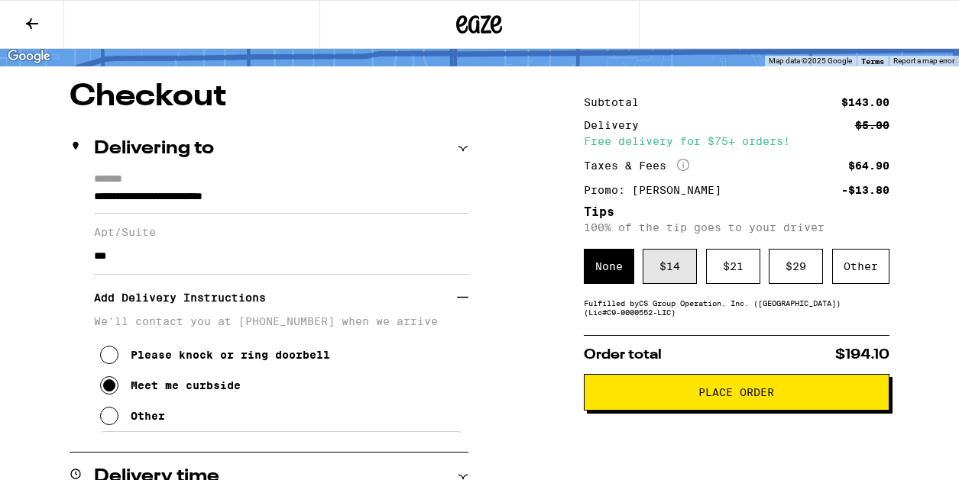
click at [668, 264] on div "$ 14" at bounding box center [669, 266] width 54 height 35
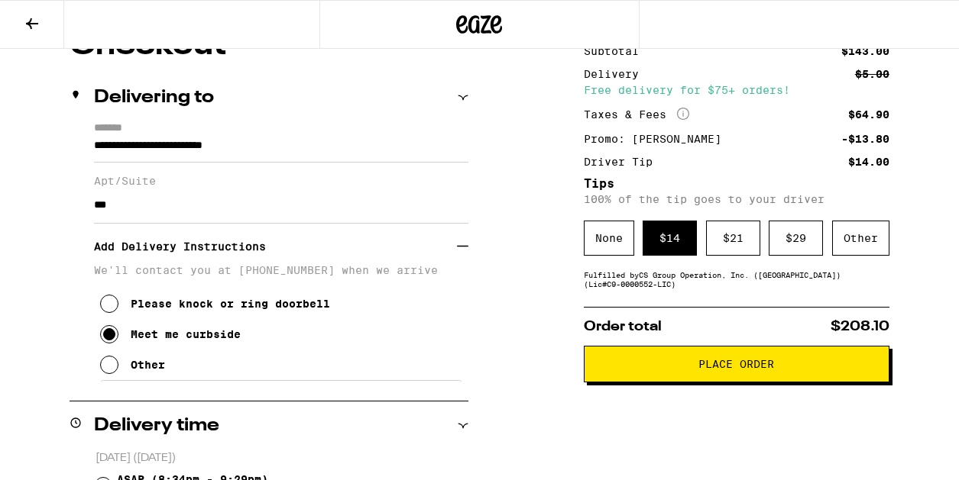
scroll to position [167, 0]
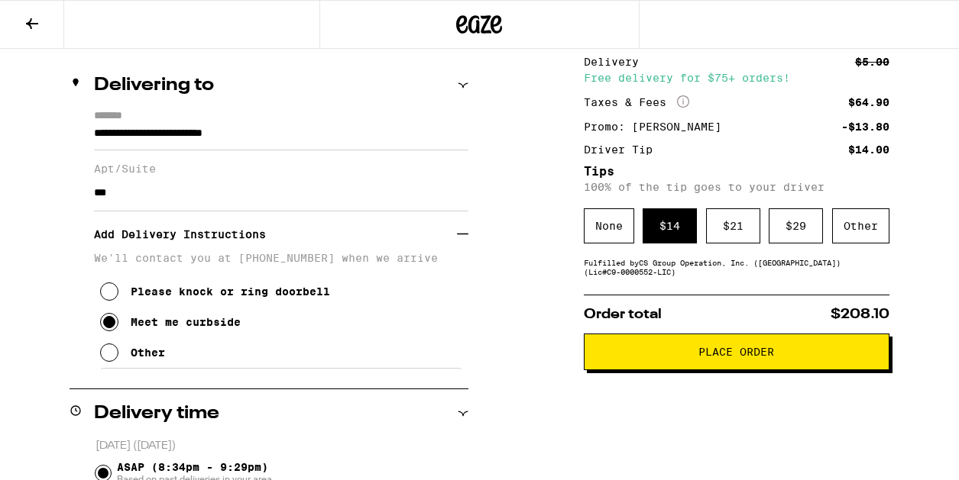
click at [713, 368] on button "Place Order" at bounding box center [737, 352] width 306 height 37
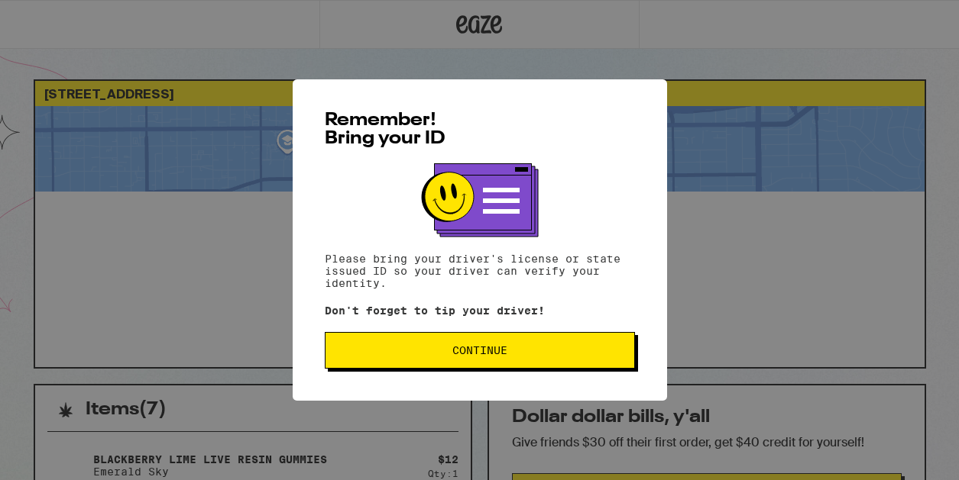
click at [513, 351] on span "Continue" at bounding box center [480, 350] width 284 height 11
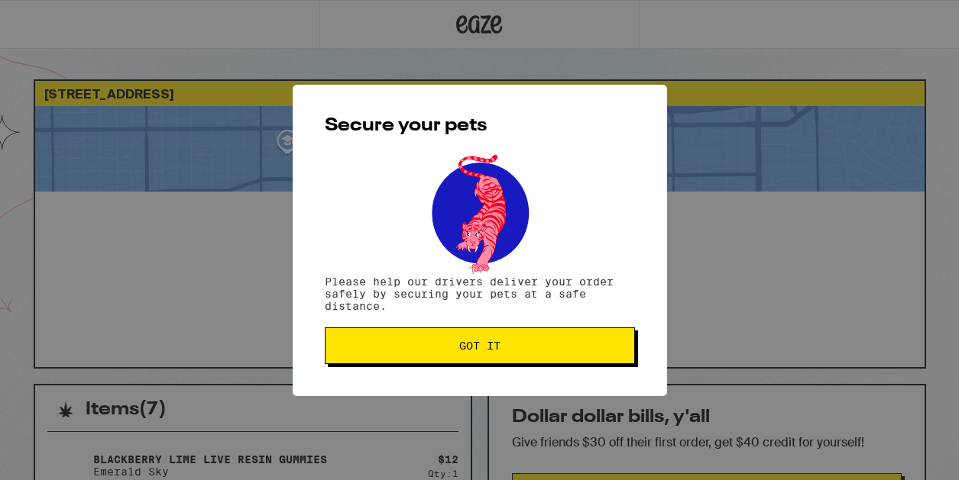
click at [513, 351] on span "Got it" at bounding box center [480, 346] width 284 height 11
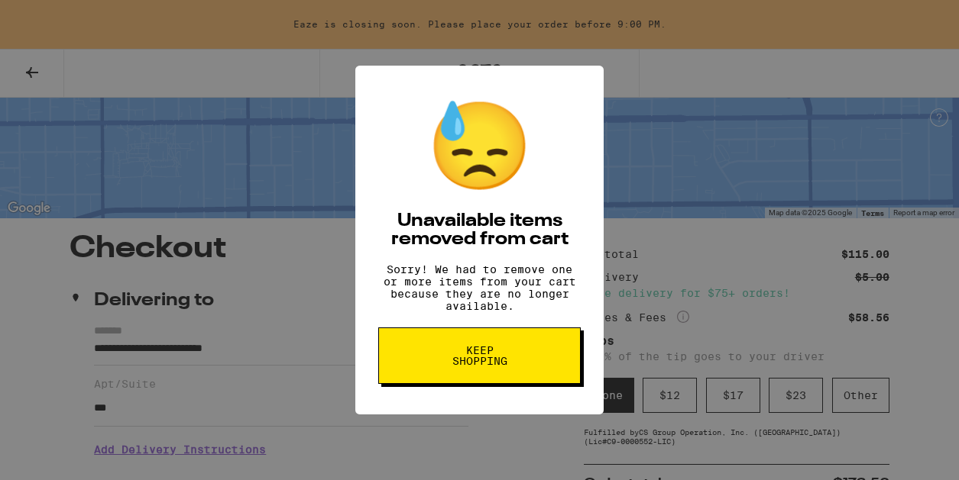
click at [503, 366] on span "Keep Shopping" at bounding box center [479, 355] width 79 height 21
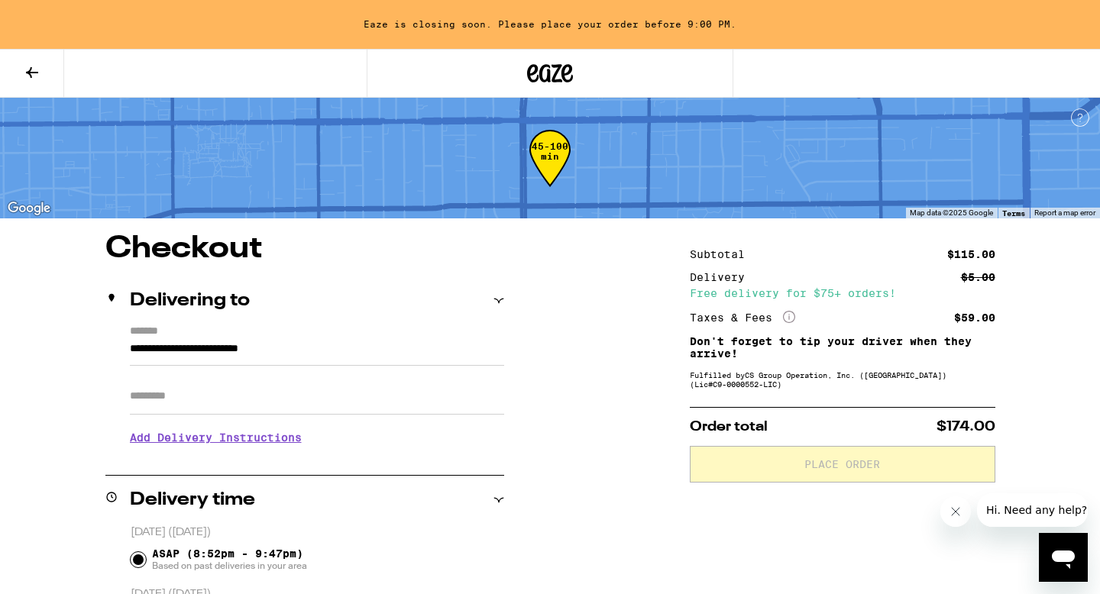
click at [43, 73] on button at bounding box center [32, 74] width 64 height 48
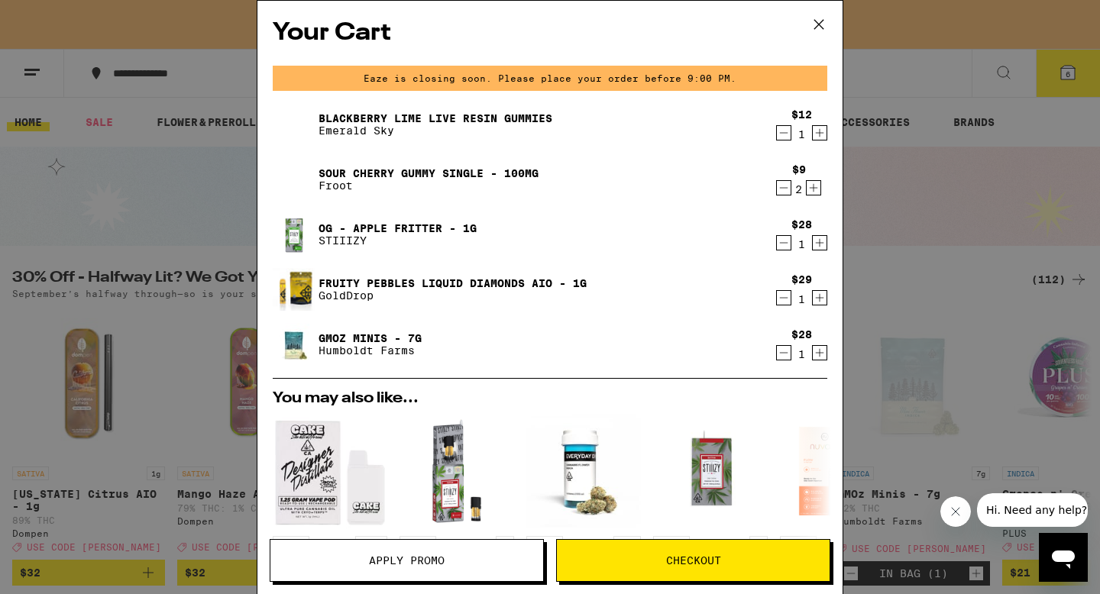
click at [823, 23] on icon at bounding box center [818, 24] width 23 height 23
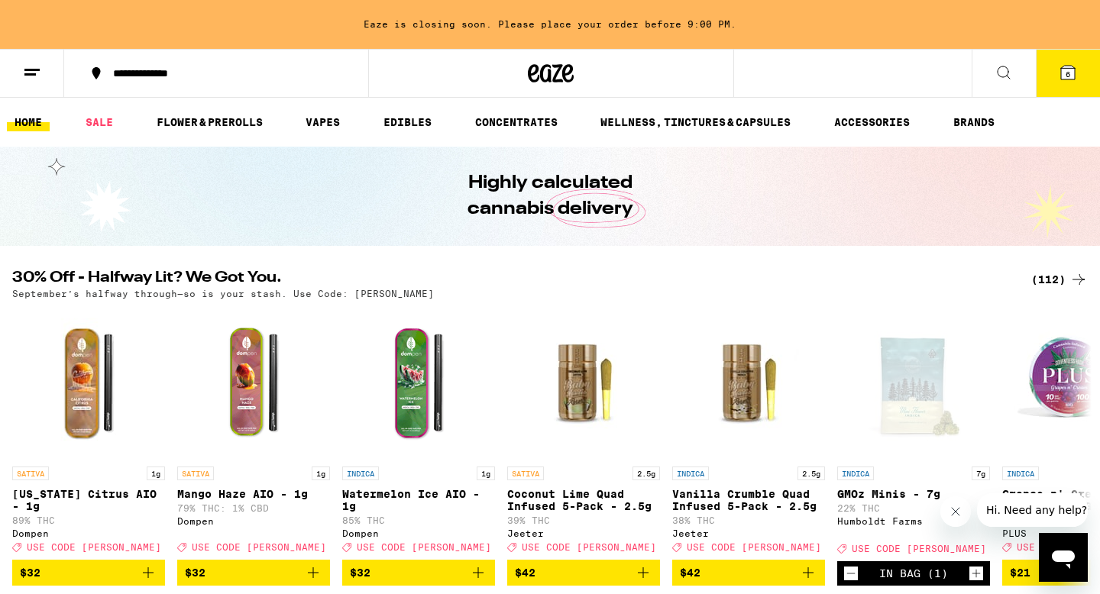
click at [35, 79] on icon at bounding box center [32, 72] width 18 height 18
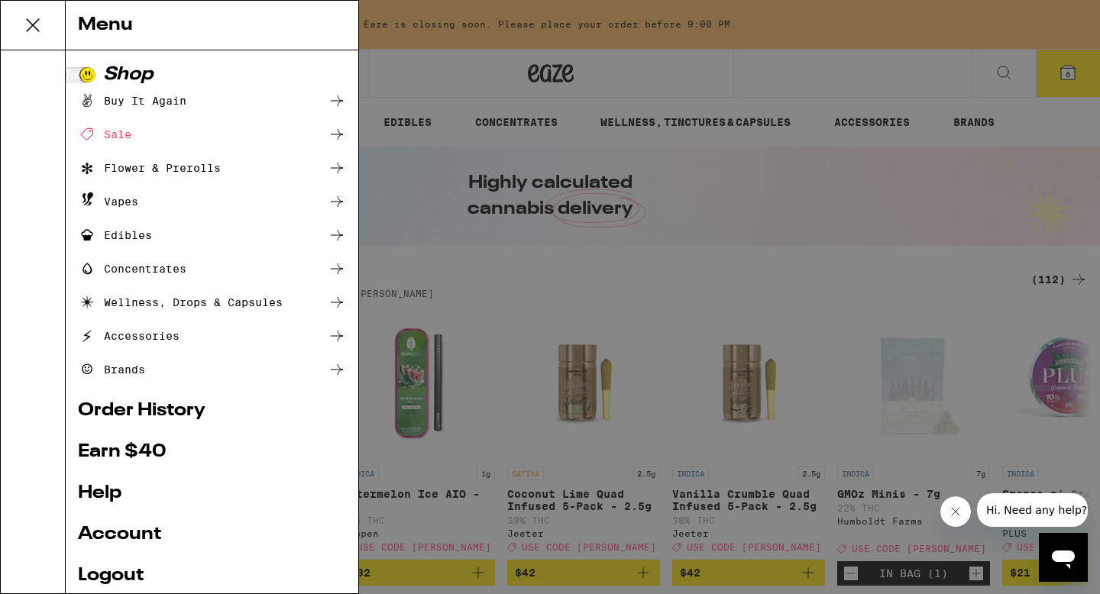
click at [118, 415] on link "Order History" at bounding box center [212, 411] width 268 height 18
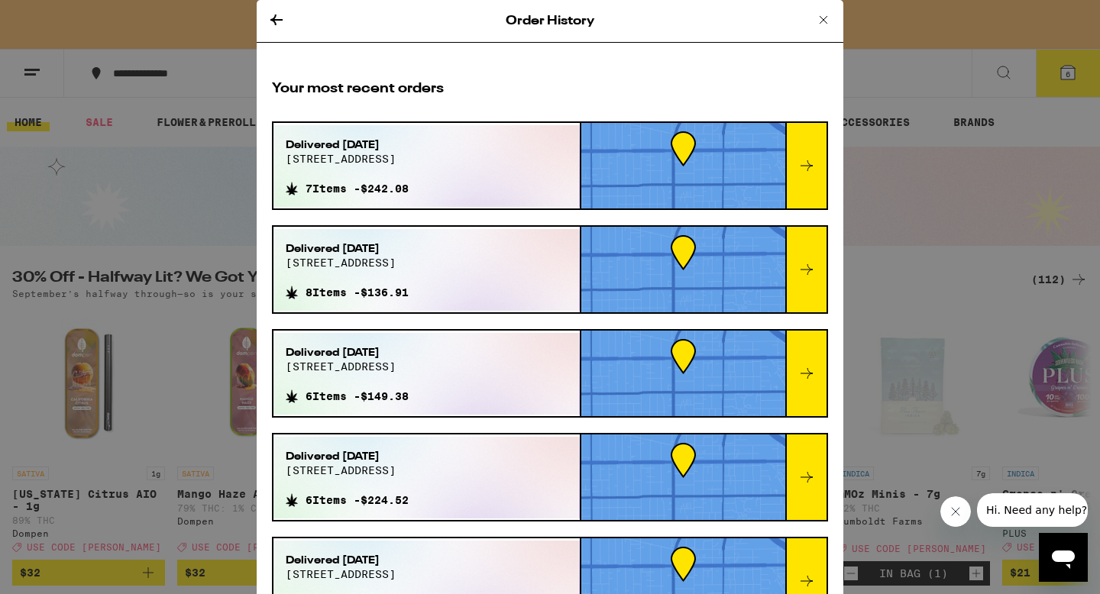
click at [272, 24] on icon at bounding box center [276, 20] width 18 height 18
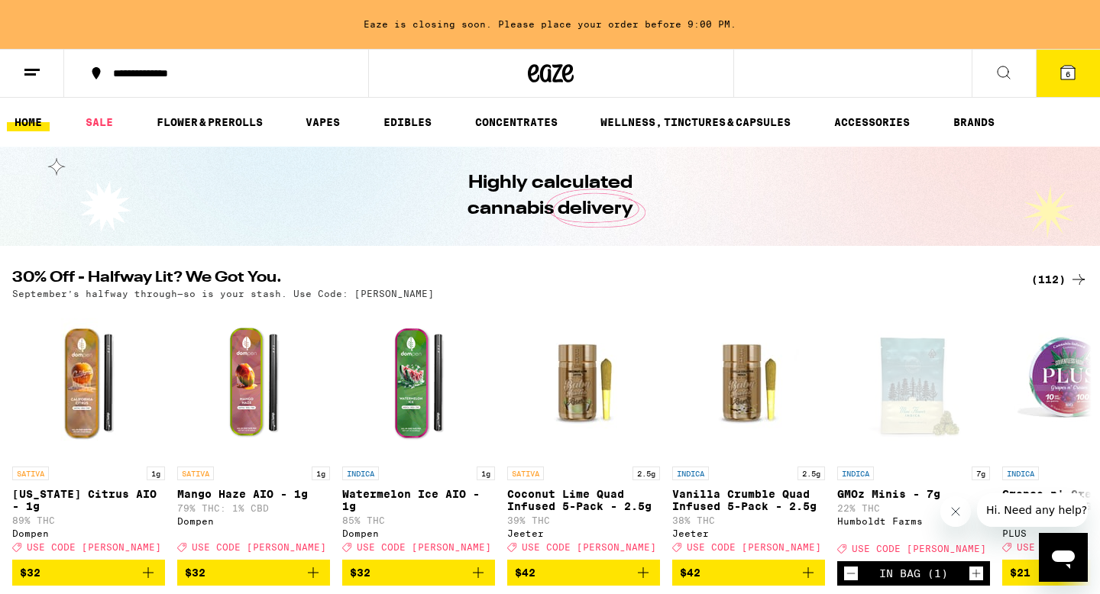
click at [37, 136] on ul "HOME SALE FLOWER & PREROLLS VAPES EDIBLES CONCENTRATES WELLNESS, TINCTURES & CA…" at bounding box center [550, 122] width 1100 height 49
click at [36, 73] on icon at bounding box center [32, 72] width 18 height 18
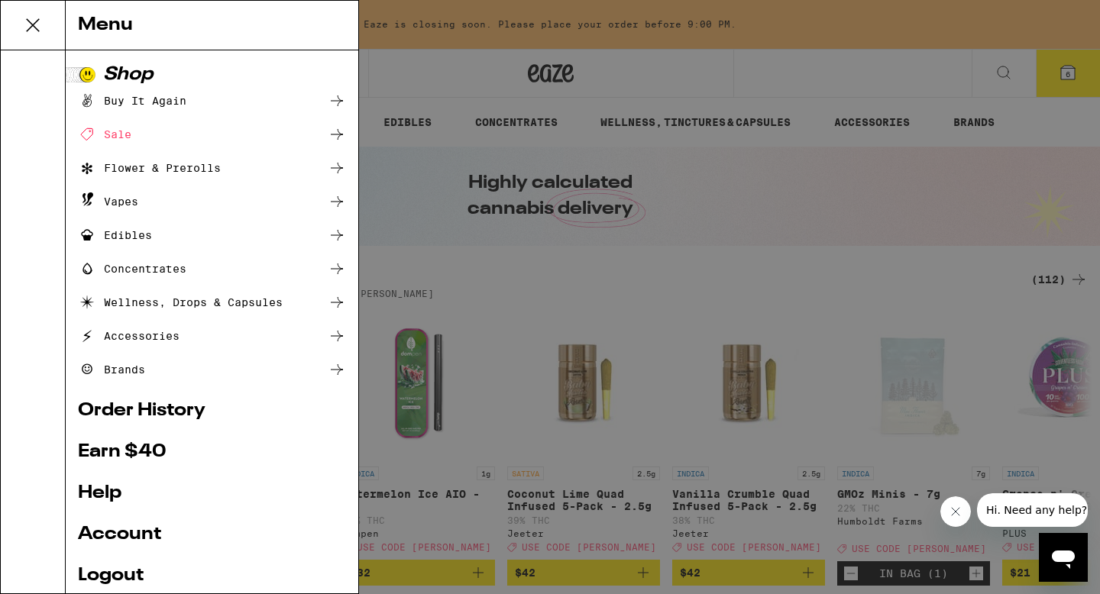
click at [148, 413] on link "Order History" at bounding box center [212, 411] width 268 height 18
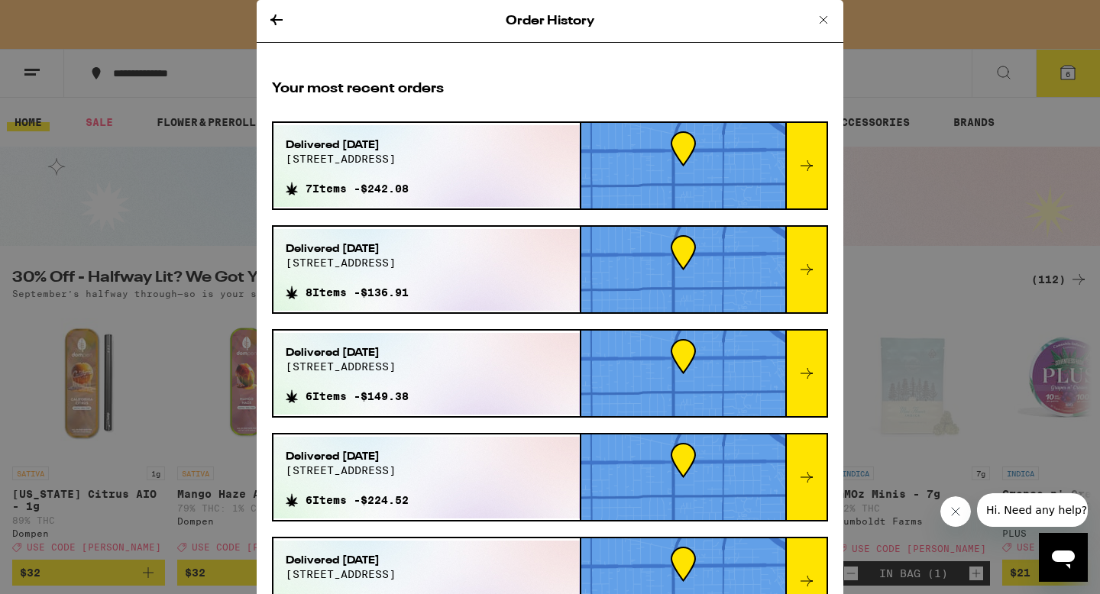
click at [273, 16] on icon at bounding box center [276, 20] width 18 height 18
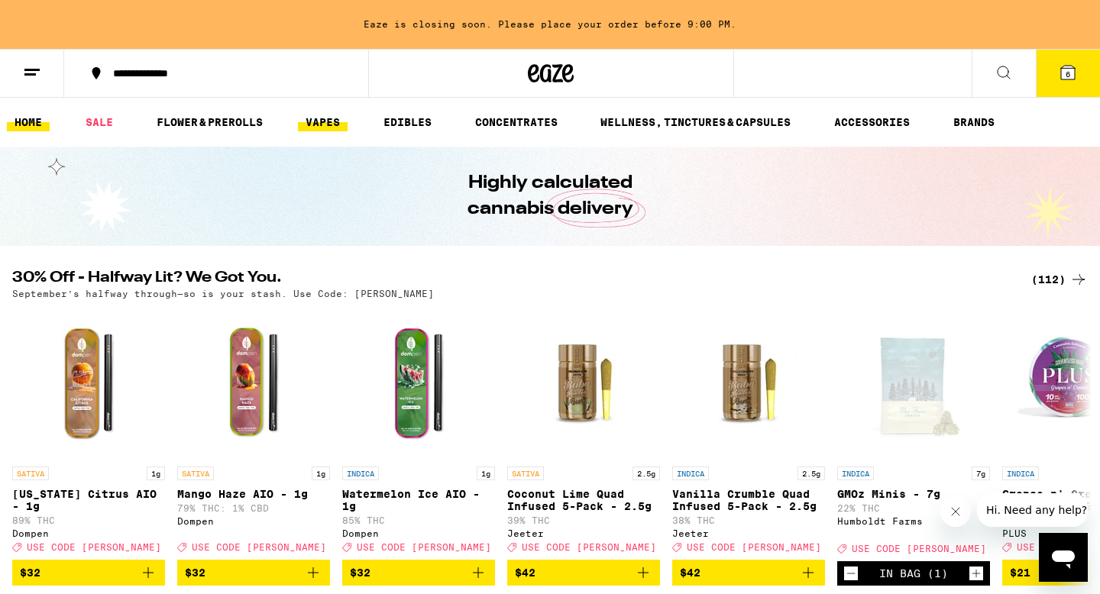
click at [315, 120] on link "VAPES" at bounding box center [323, 122] width 50 height 18
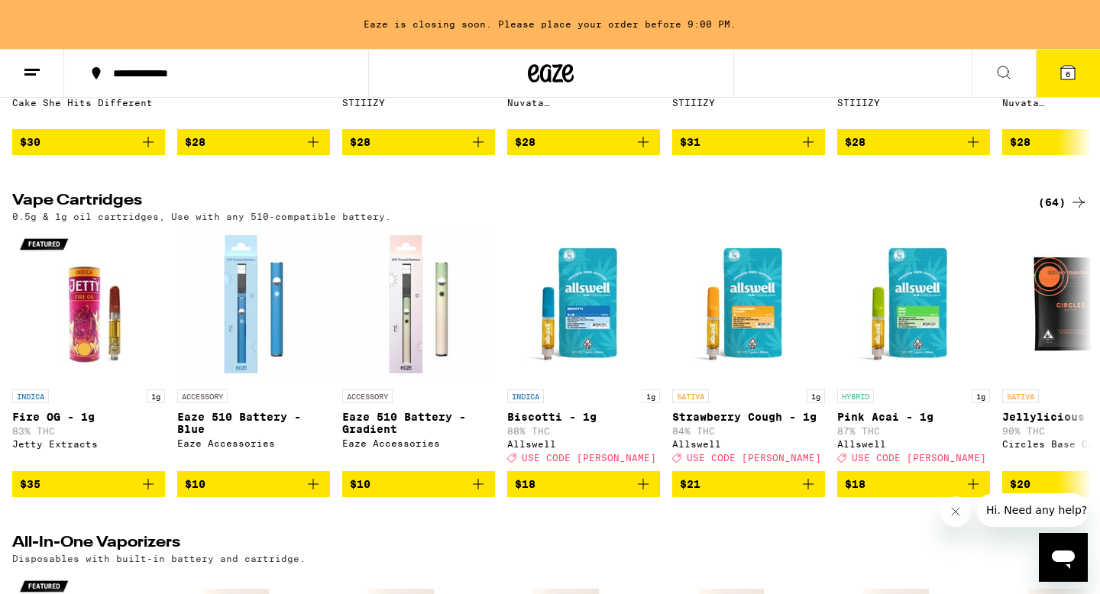
scroll to position [429, 0]
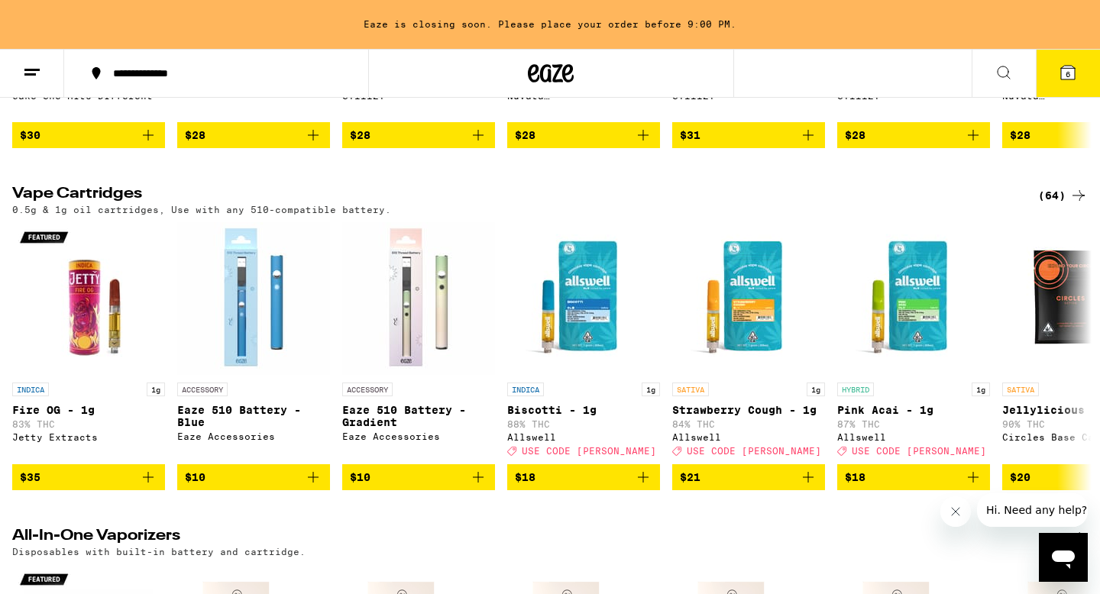
click at [958, 205] on div "(64)" at bounding box center [1063, 195] width 50 height 18
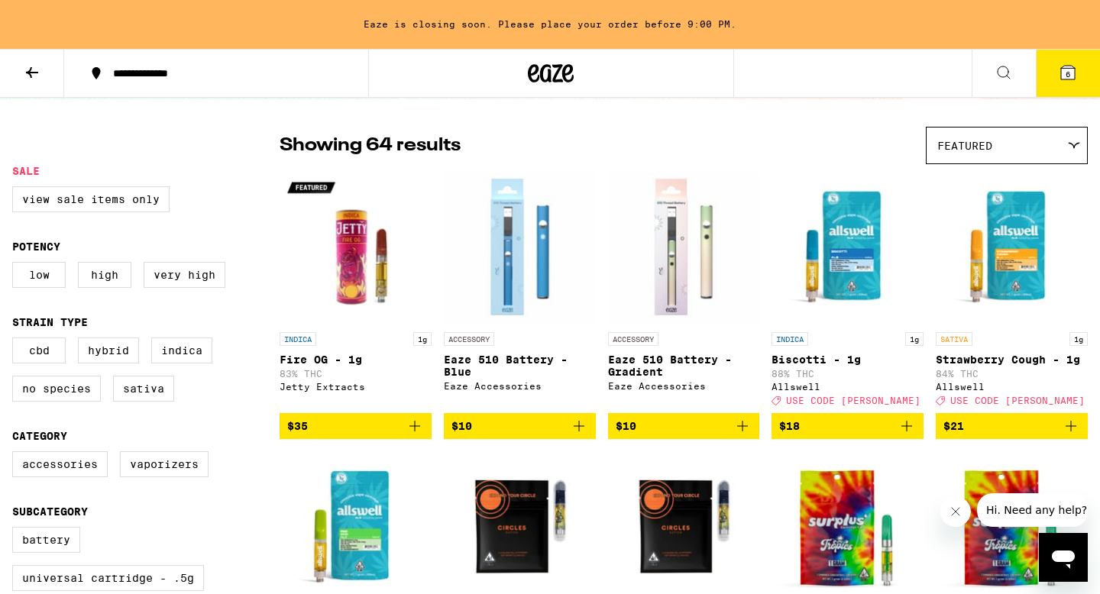
scroll to position [53, 0]
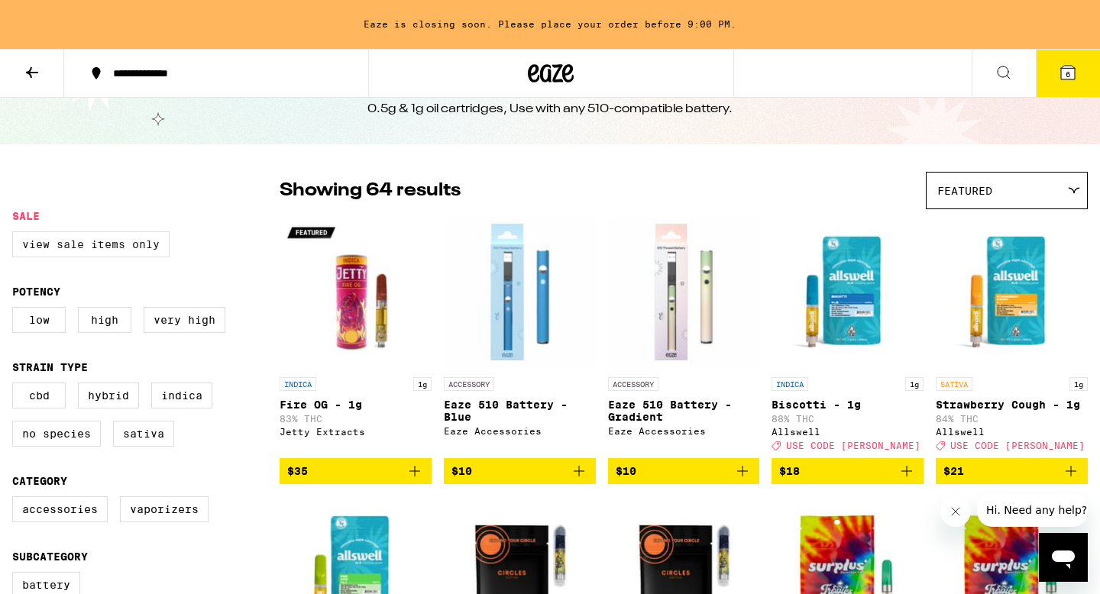
click at [148, 253] on label "View Sale Items Only" at bounding box center [90, 244] width 157 height 26
click at [16, 234] on input "View Sale Items Only" at bounding box center [15, 234] width 1 height 1
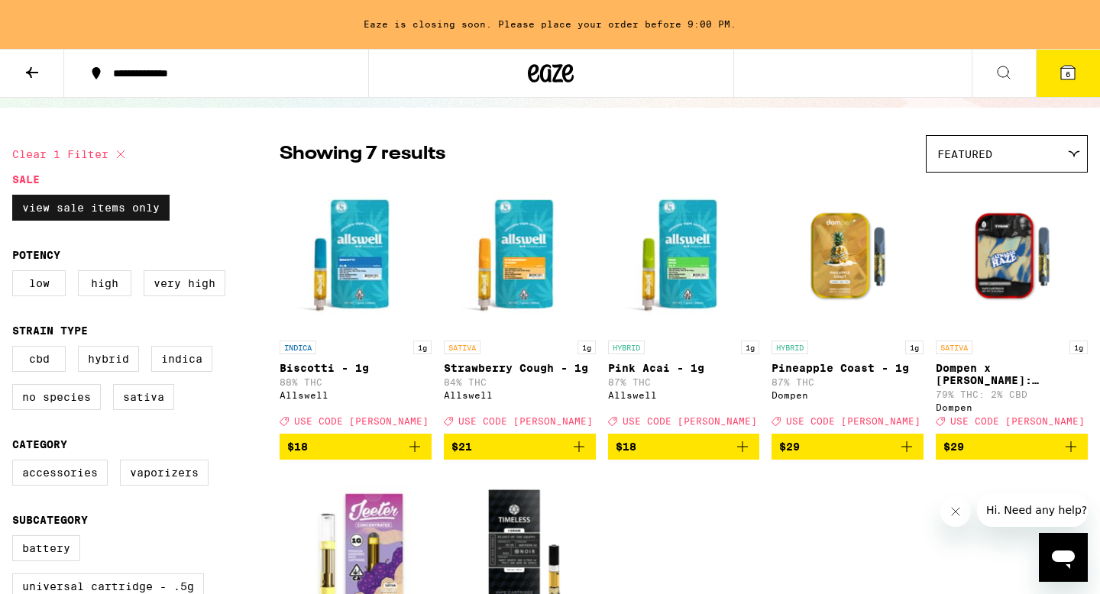
click at [100, 207] on label "View Sale Items Only" at bounding box center [90, 208] width 157 height 26
click at [16, 198] on input "View Sale Items Only" at bounding box center [15, 197] width 1 height 1
checkbox input "false"
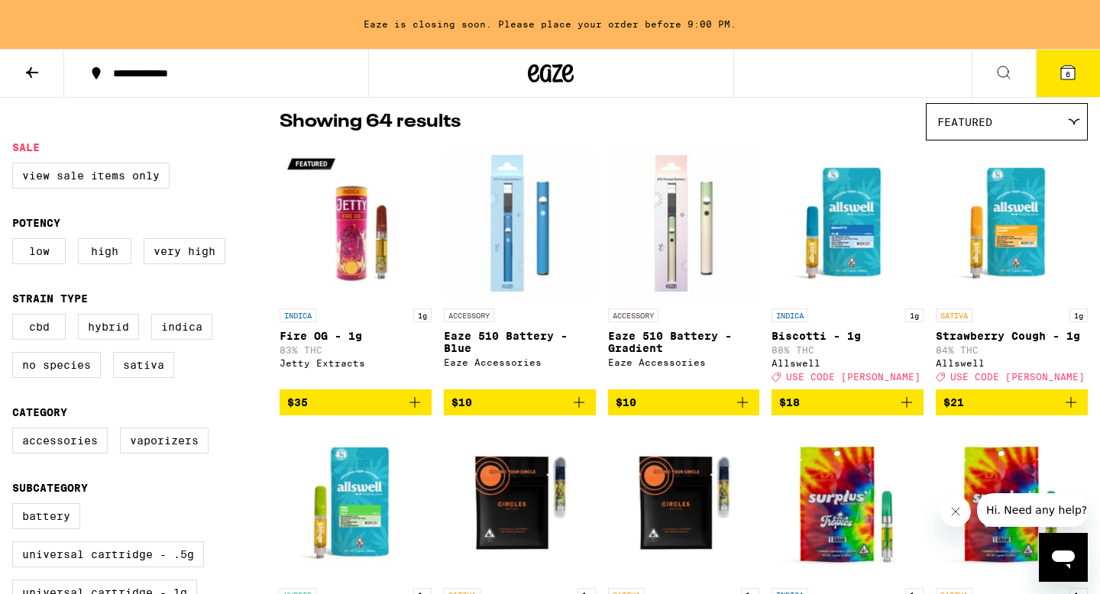
scroll to position [63, 0]
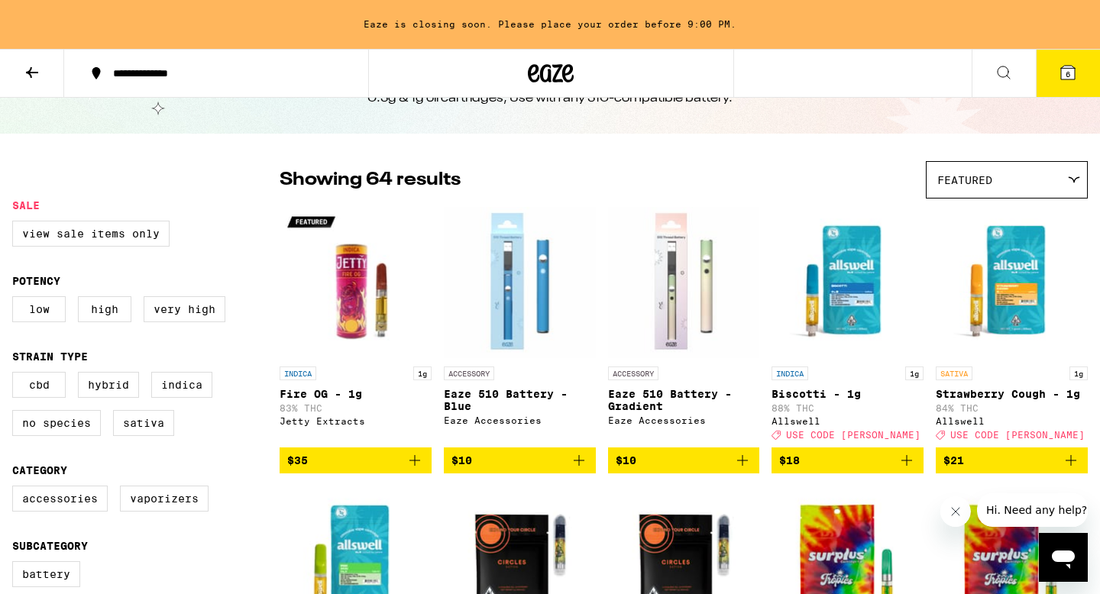
click at [33, 75] on icon at bounding box center [32, 72] width 18 height 18
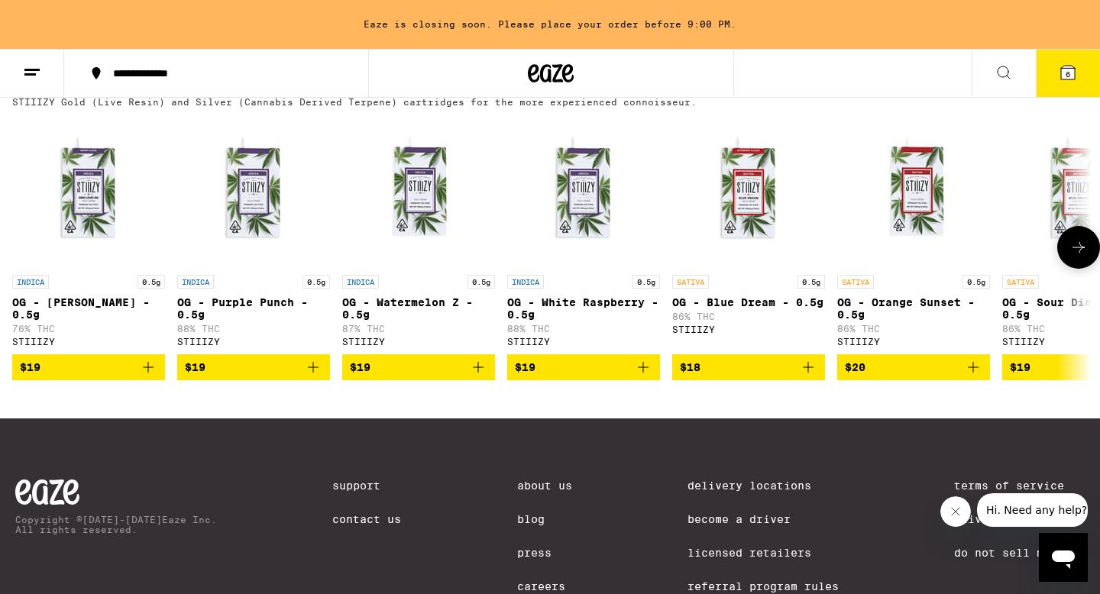
scroll to position [1549, 0]
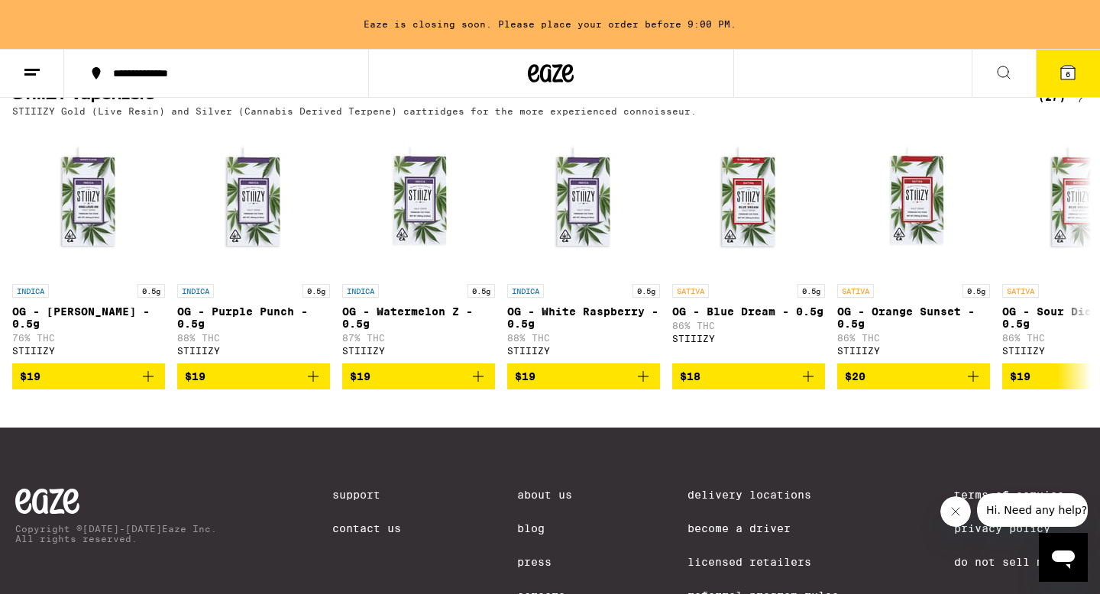
click at [958, 106] on div "(27)" at bounding box center [1063, 97] width 50 height 18
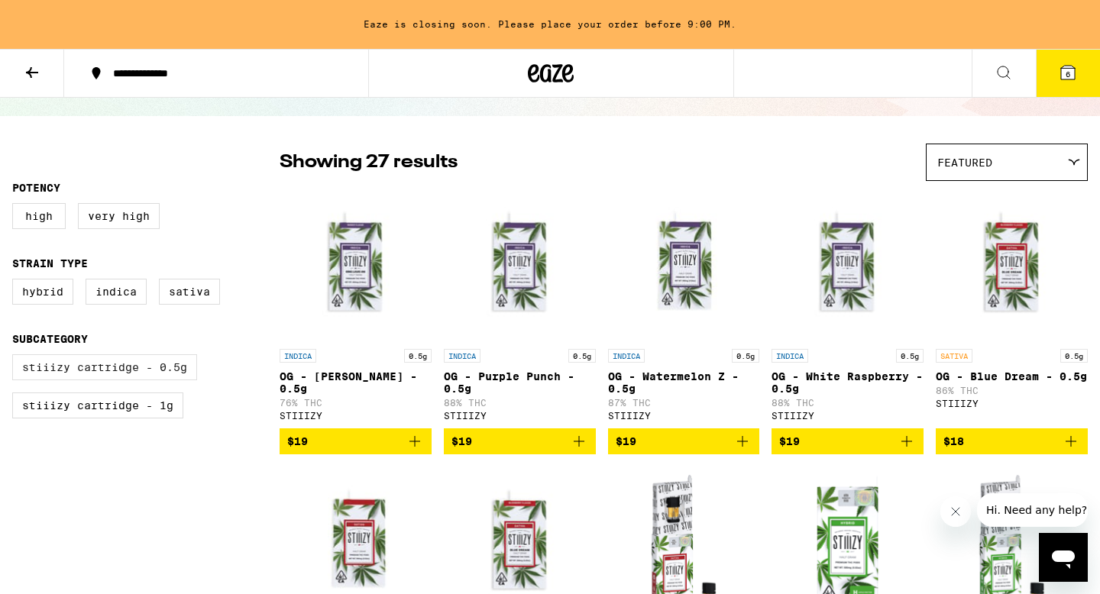
scroll to position [84, 0]
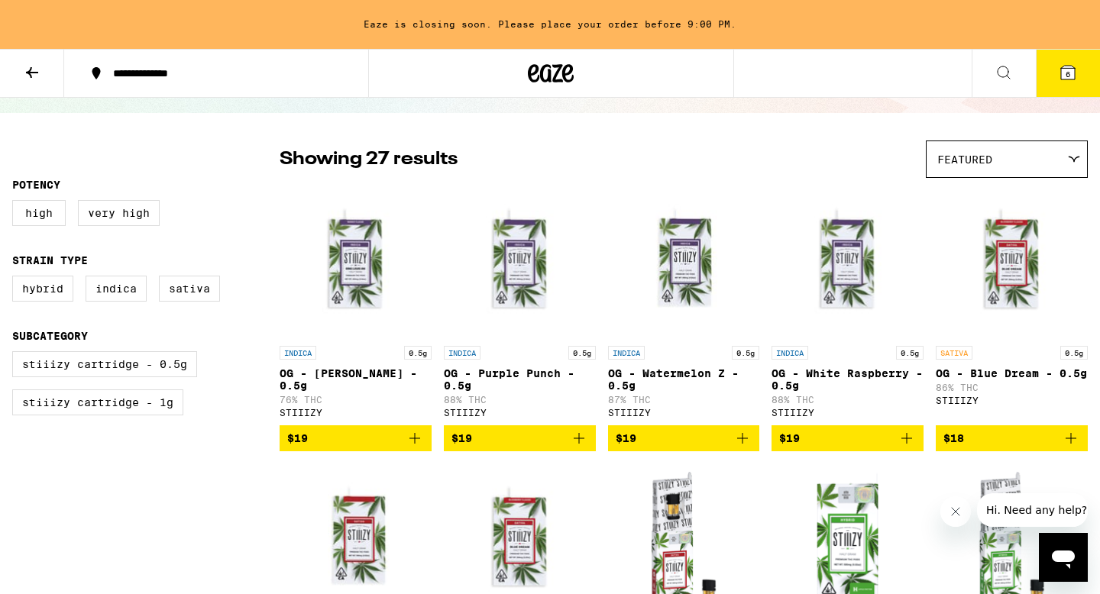
click at [140, 428] on div "STIIIZY Cartridge - 0.5g STIIIZY Cartridge - 1g" at bounding box center [145, 389] width 267 height 76
click at [130, 416] on label "STIIIZY Cartridge - 1g" at bounding box center [97, 403] width 171 height 26
click at [16, 354] on input "STIIIZY Cartridge - 1g" at bounding box center [15, 354] width 1 height 1
checkbox input "true"
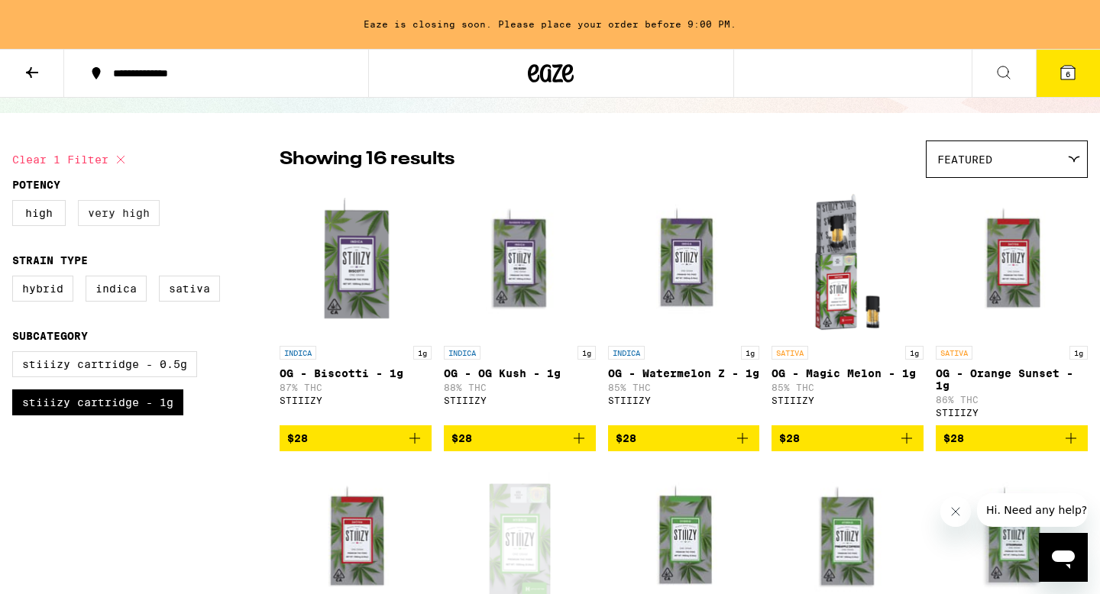
click at [101, 213] on label "Very High" at bounding box center [119, 213] width 82 height 26
click at [16, 203] on input "Very High" at bounding box center [15, 202] width 1 height 1
checkbox input "true"
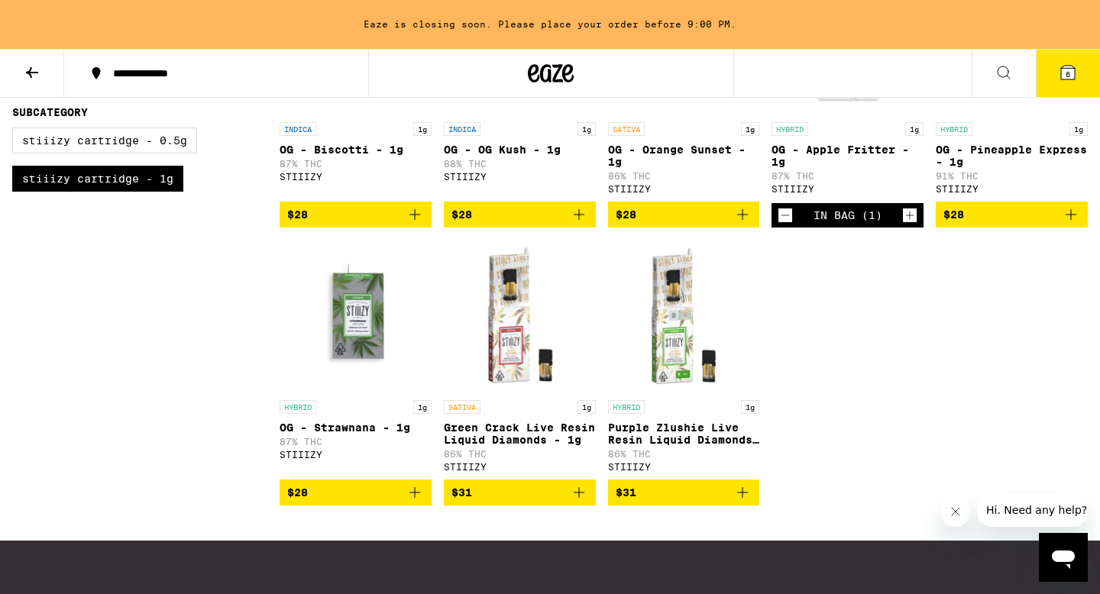
scroll to position [330, 0]
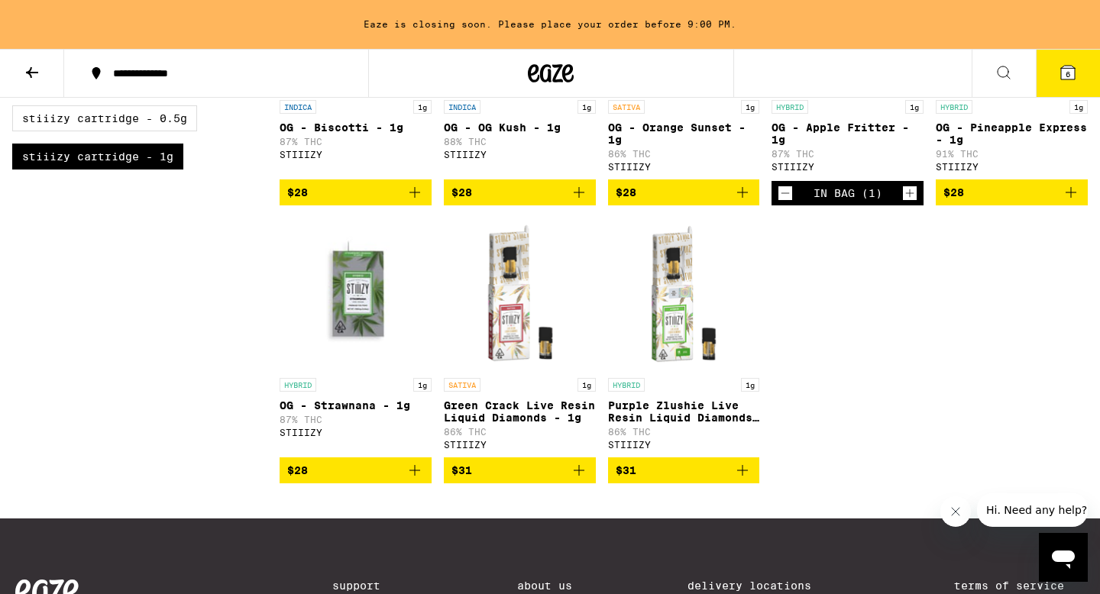
click at [329, 294] on img "Open page for OG - Strawnana - 1g from STIIIZY" at bounding box center [356, 294] width 152 height 153
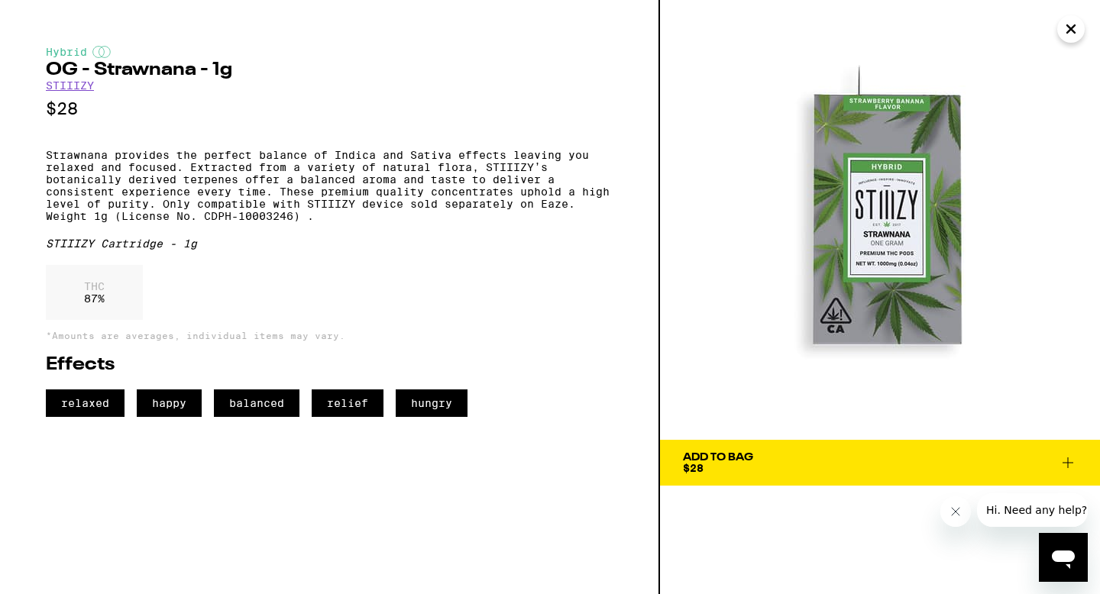
click at [703, 335] on img at bounding box center [880, 220] width 440 height 440
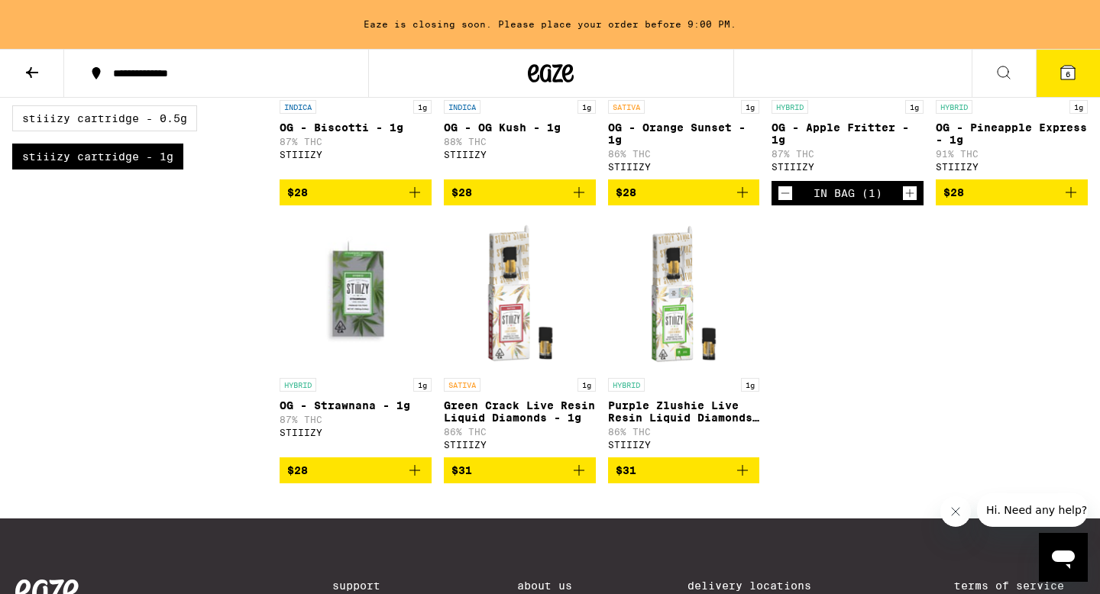
click at [421, 480] on icon "Add to bag" at bounding box center [415, 470] width 18 height 18
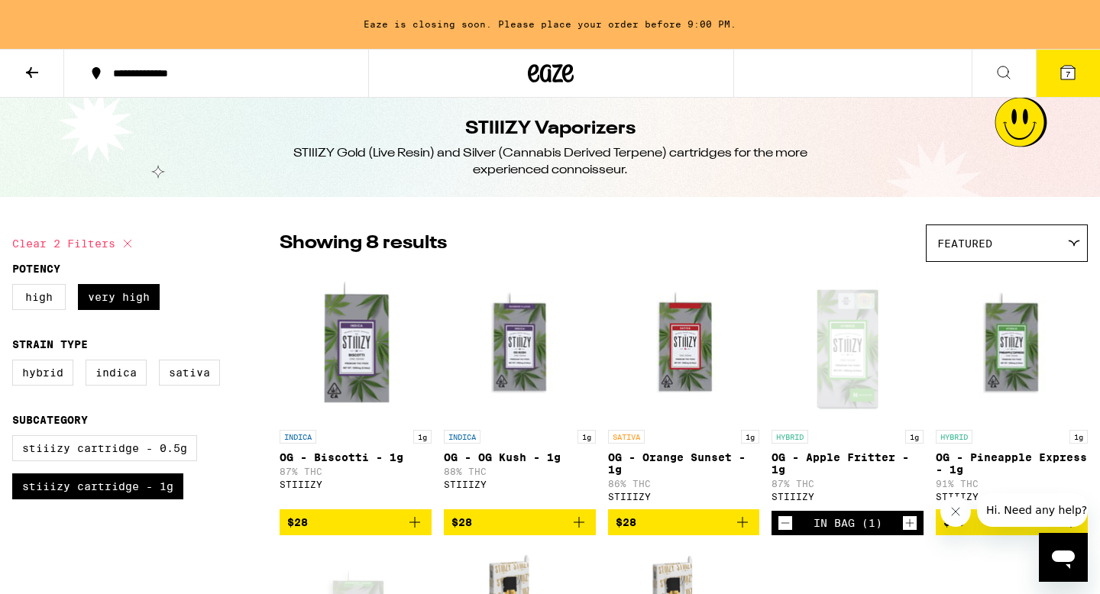
click at [835, 329] on div "Open page for OG - Apple Fritter - 1g from STIIIZY" at bounding box center [847, 346] width 152 height 153
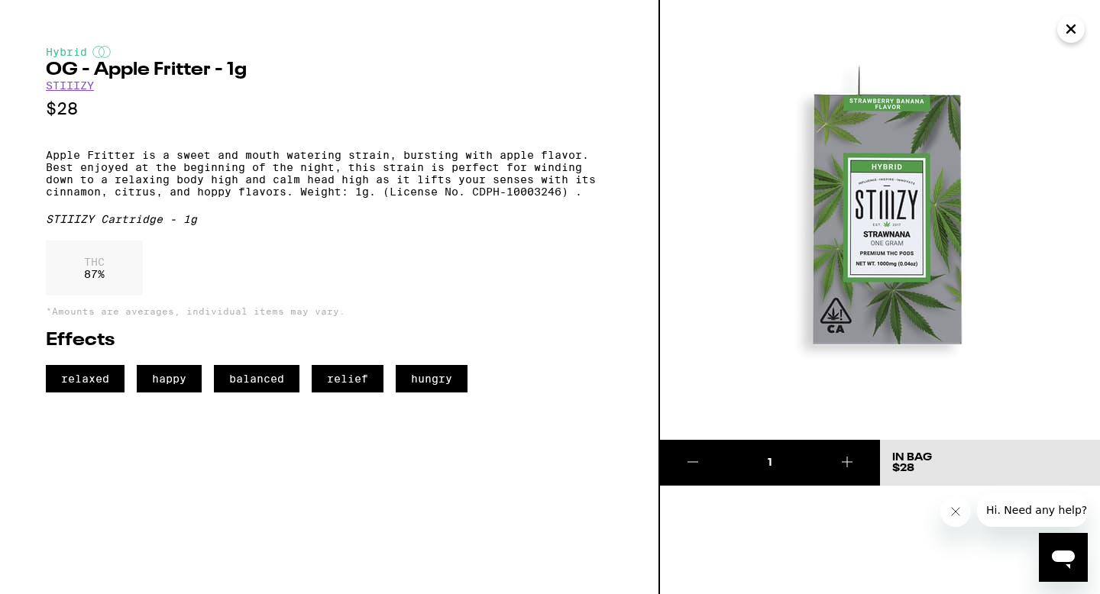
click at [748, 238] on img at bounding box center [880, 220] width 440 height 440
click at [958, 25] on button "Close" at bounding box center [1070, 28] width 27 height 27
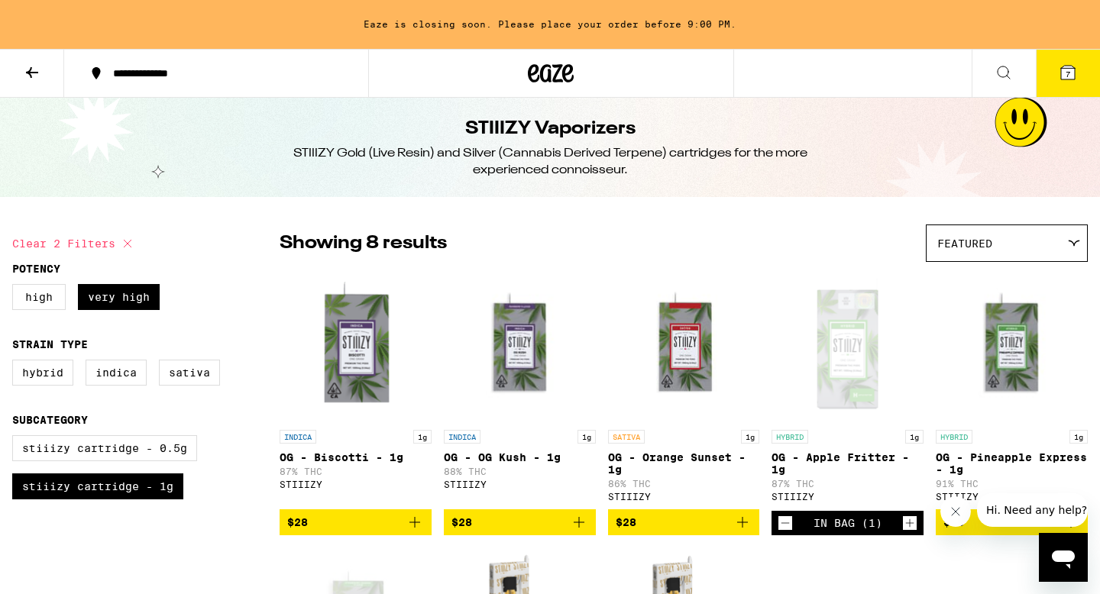
click at [958, 66] on icon at bounding box center [1068, 72] width 18 height 18
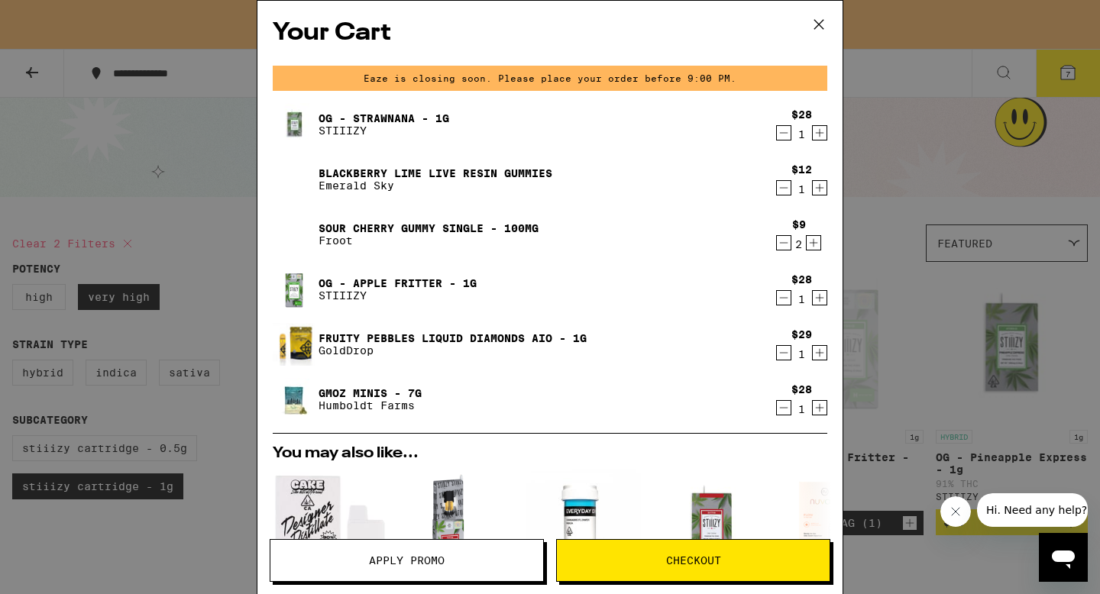
click at [619, 480] on span "Checkout" at bounding box center [693, 560] width 273 height 11
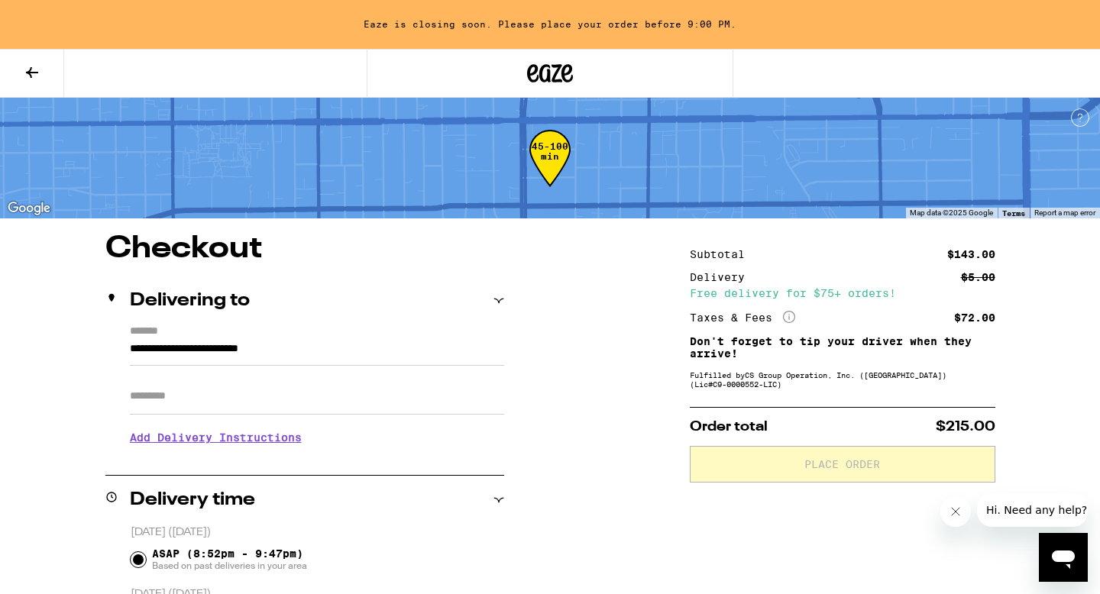
click at [297, 400] on input "Apt/Suite" at bounding box center [317, 396] width 374 height 37
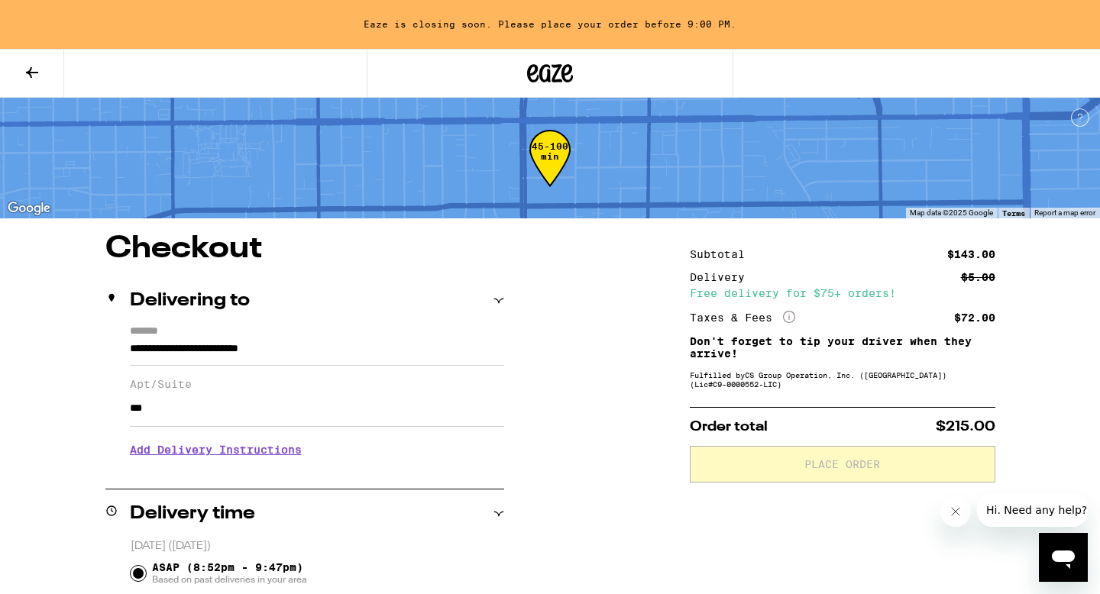
type input "***"
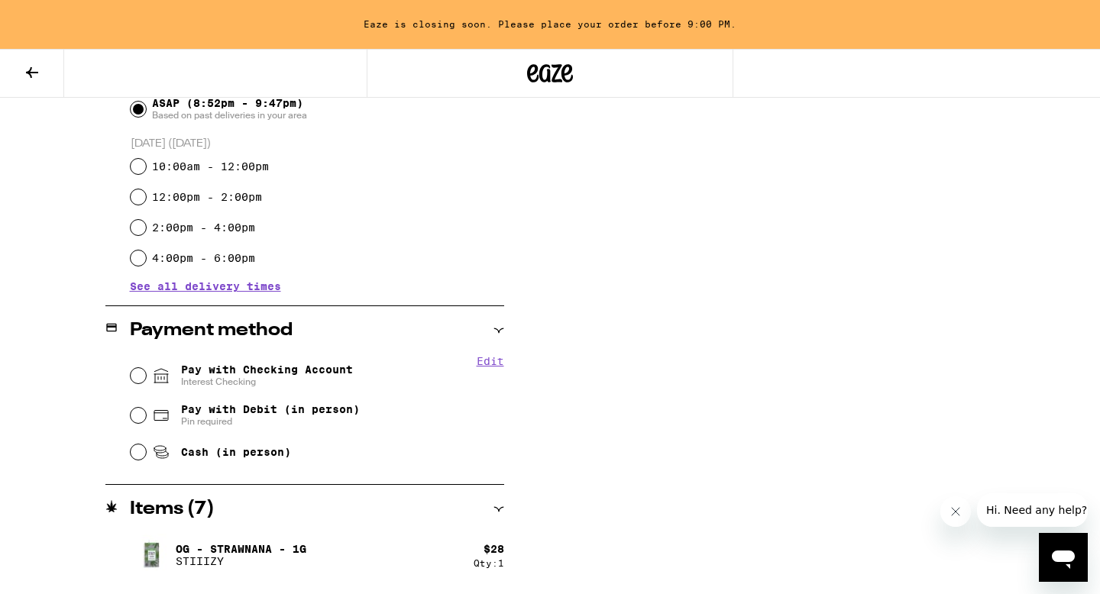
scroll to position [481, 0]
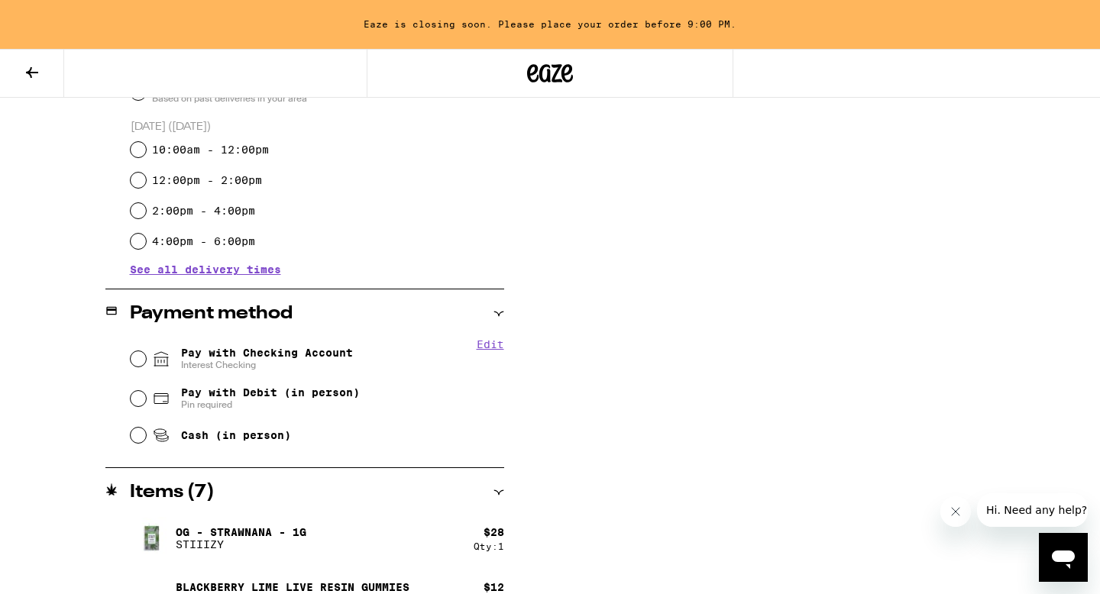
click at [220, 361] on span "Interest Checking" at bounding box center [267, 365] width 172 height 12
click at [146, 361] on input "Pay with Checking Account Interest Checking" at bounding box center [138, 358] width 15 height 15
radio input "true"
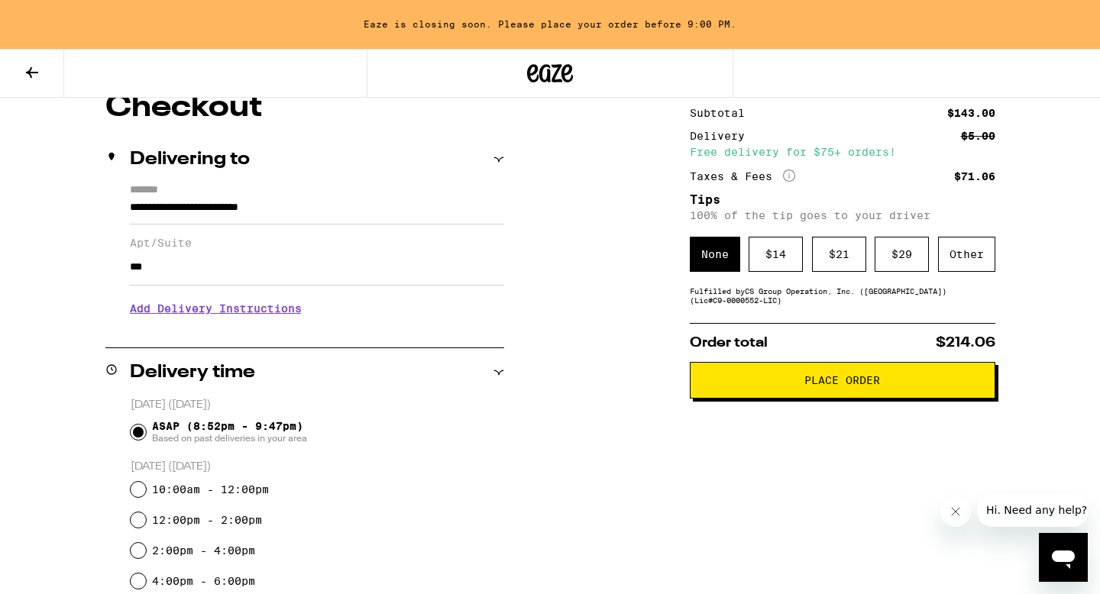
scroll to position [141, 0]
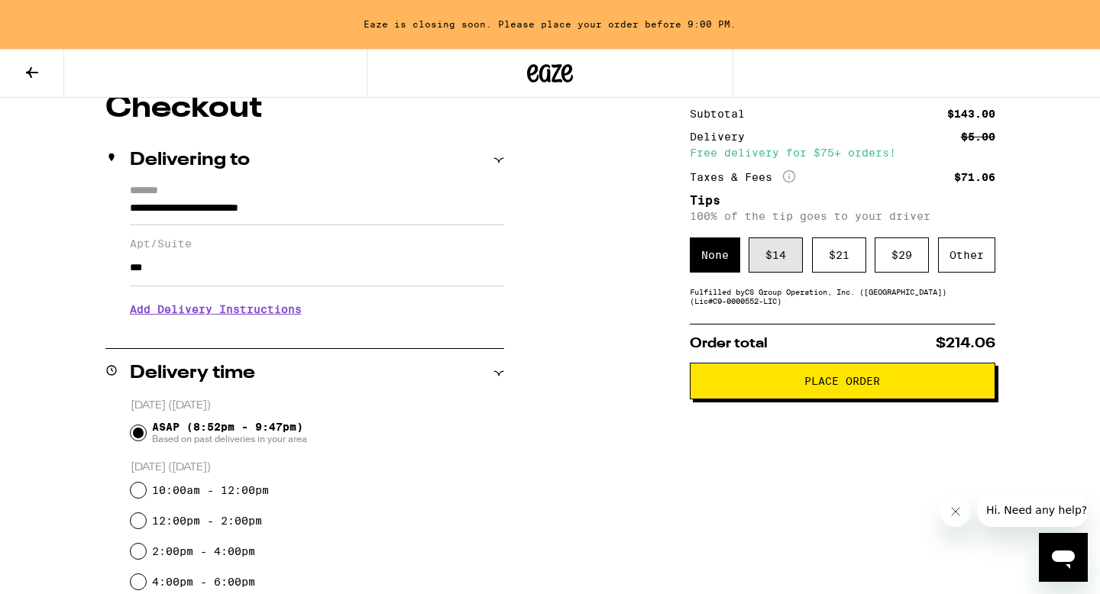
click at [775, 257] on div "$ 14" at bounding box center [776, 255] width 54 height 35
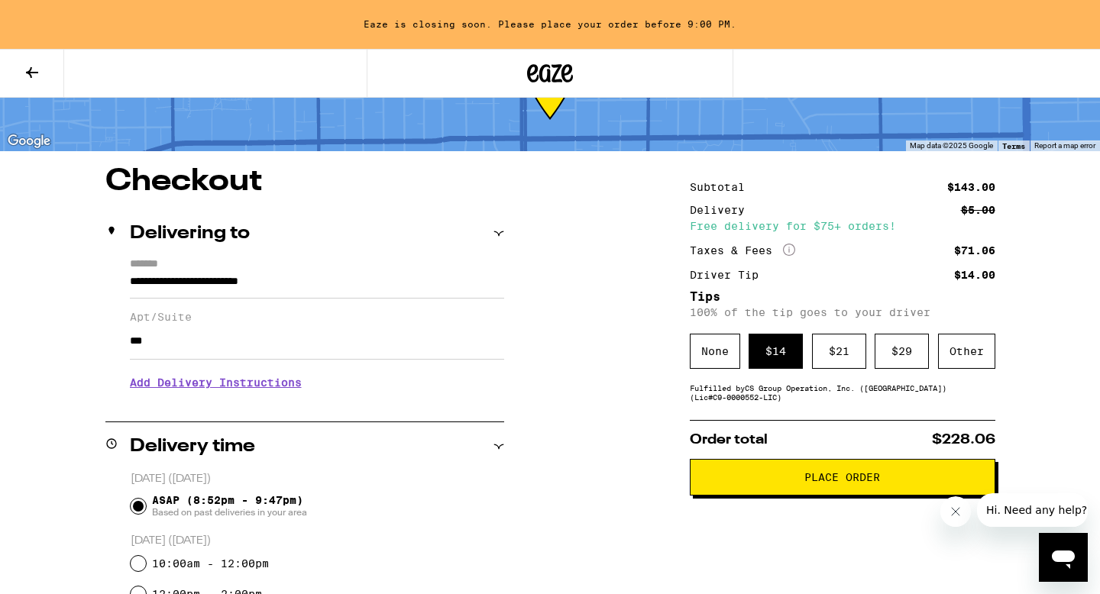
scroll to position [54, 0]
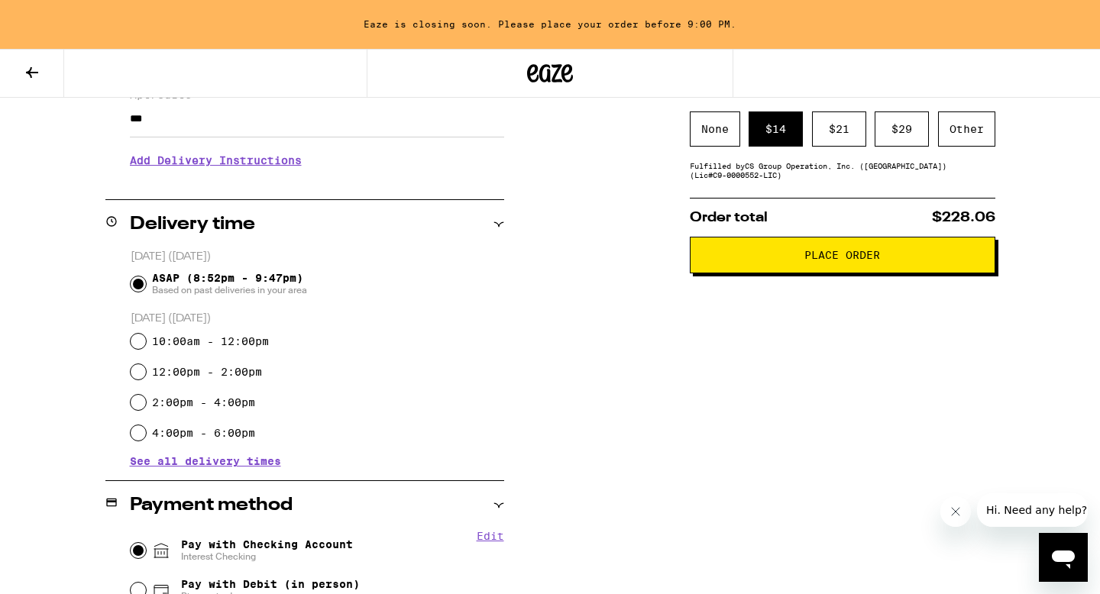
scroll to position [784, 0]
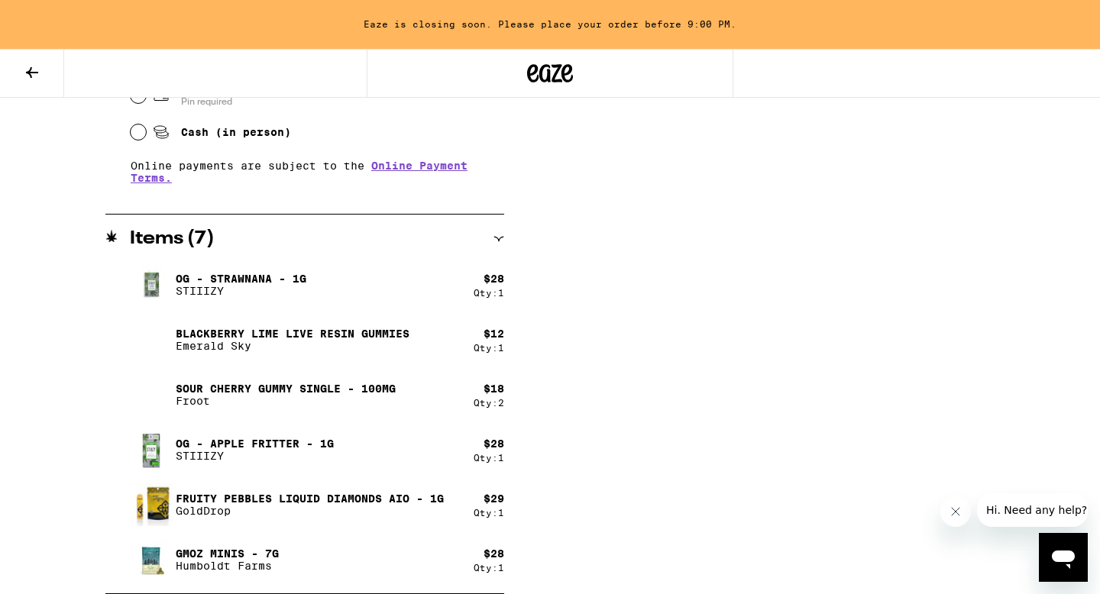
click at [208, 239] on h2 "Items ( 7 )" at bounding box center [172, 239] width 85 height 18
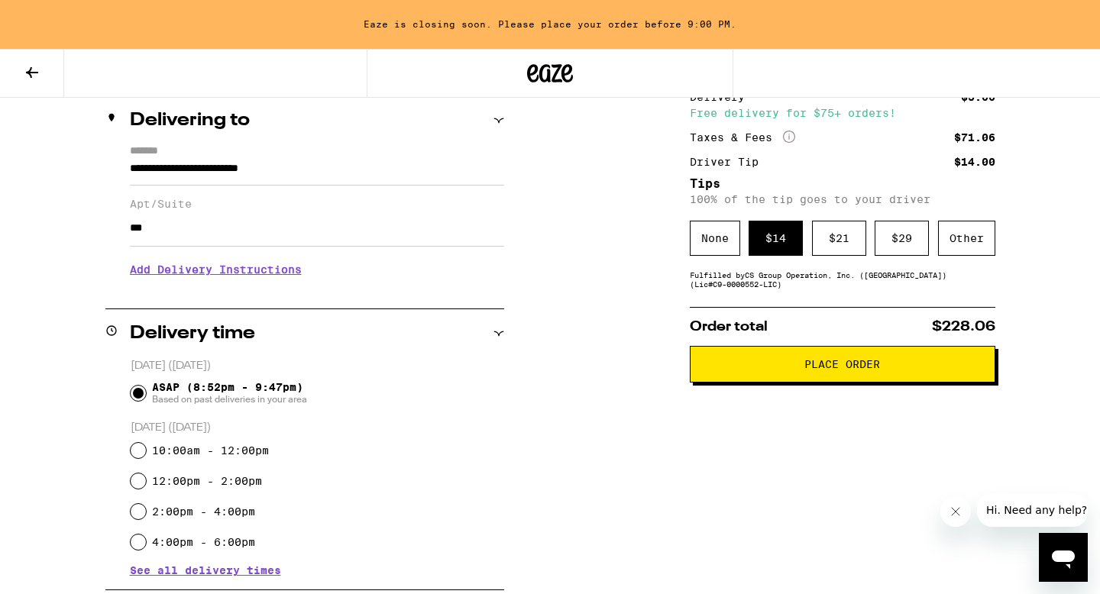
scroll to position [0, 0]
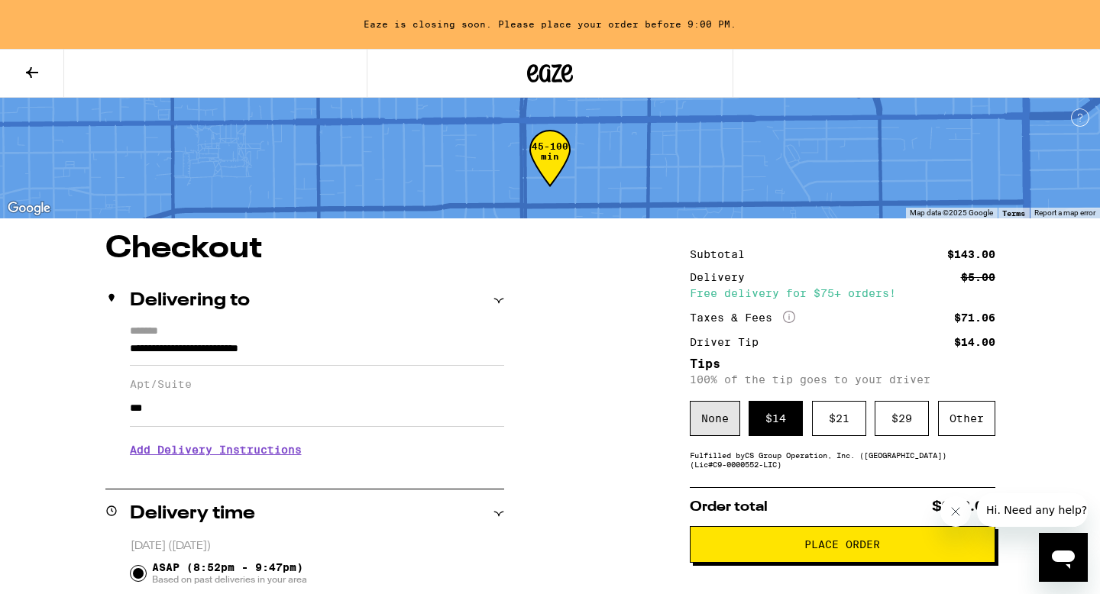
click at [736, 431] on div "None" at bounding box center [715, 418] width 50 height 35
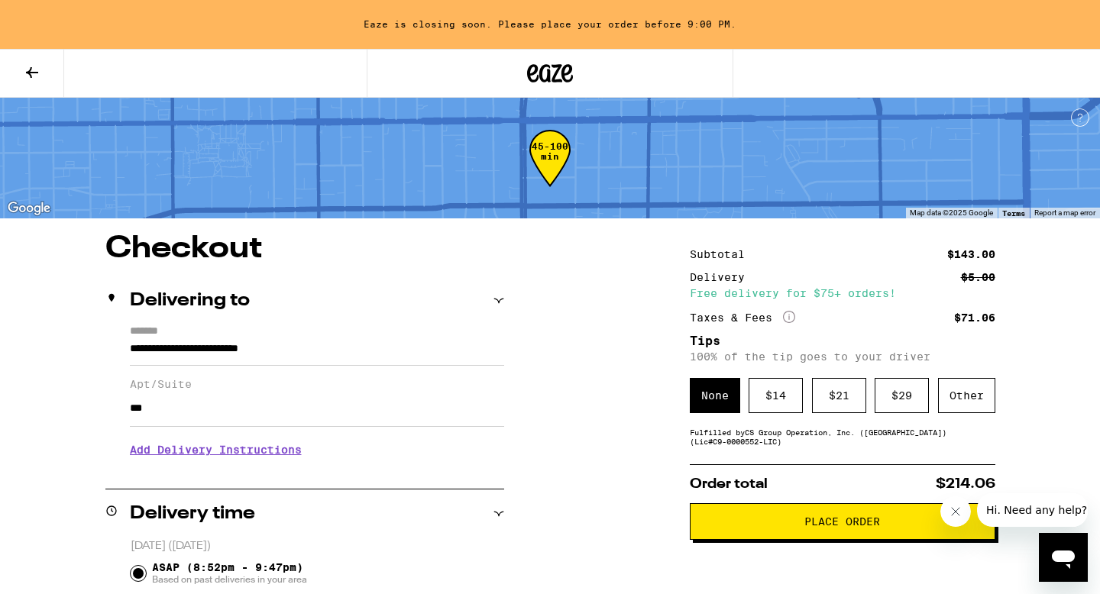
click at [21, 59] on button at bounding box center [32, 74] width 64 height 48
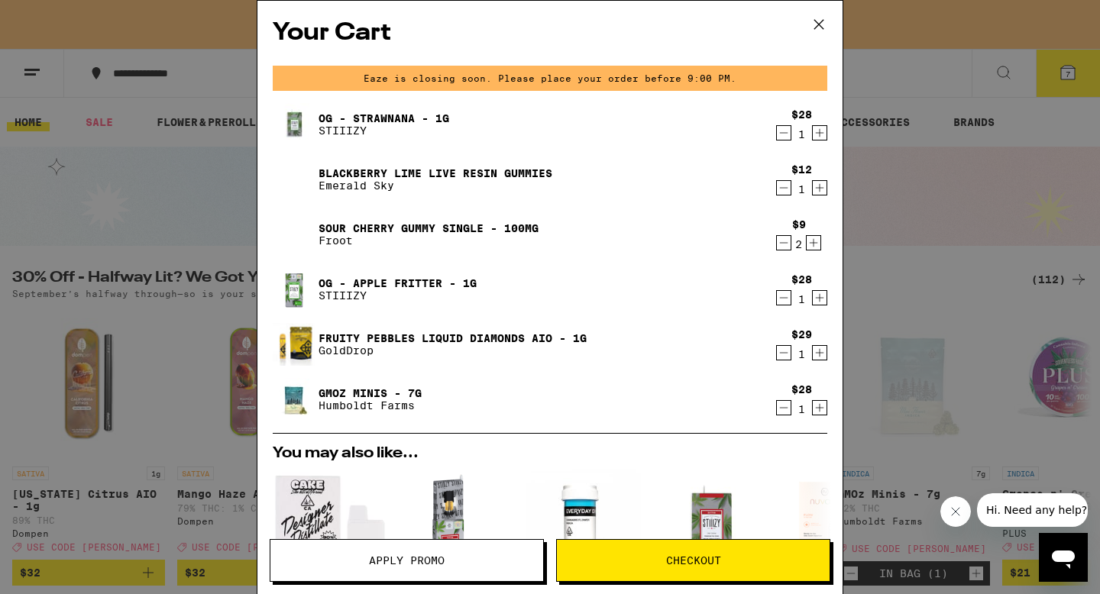
click at [477, 480] on span "Apply Promo" at bounding box center [406, 560] width 273 height 11
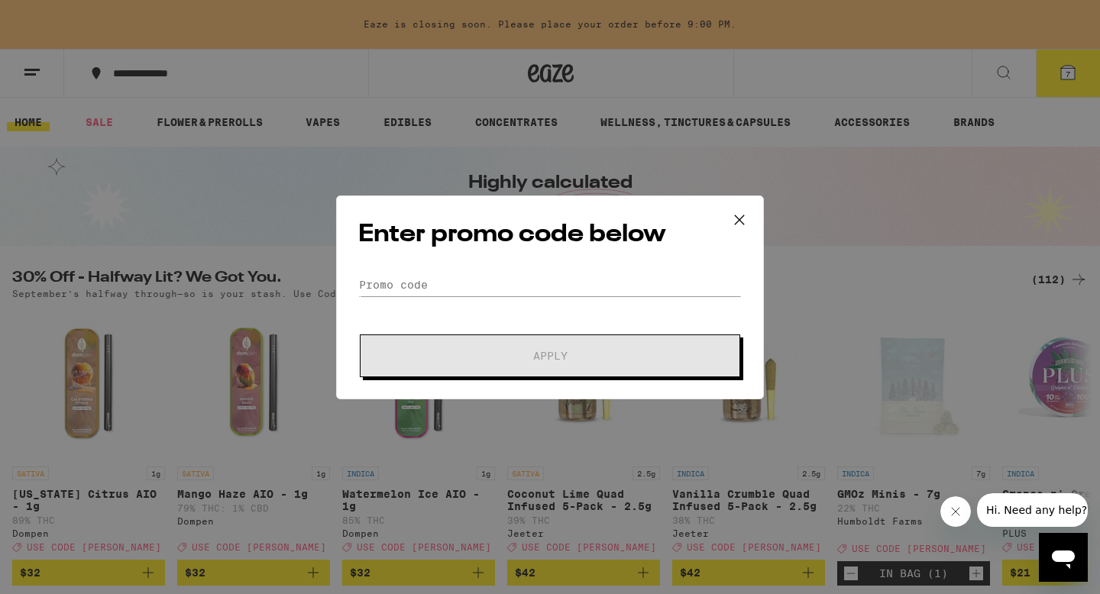
click at [507, 302] on form "Promo Code Apply" at bounding box center [549, 325] width 383 height 104
click at [507, 287] on input "Promo Code" at bounding box center [549, 284] width 383 height 23
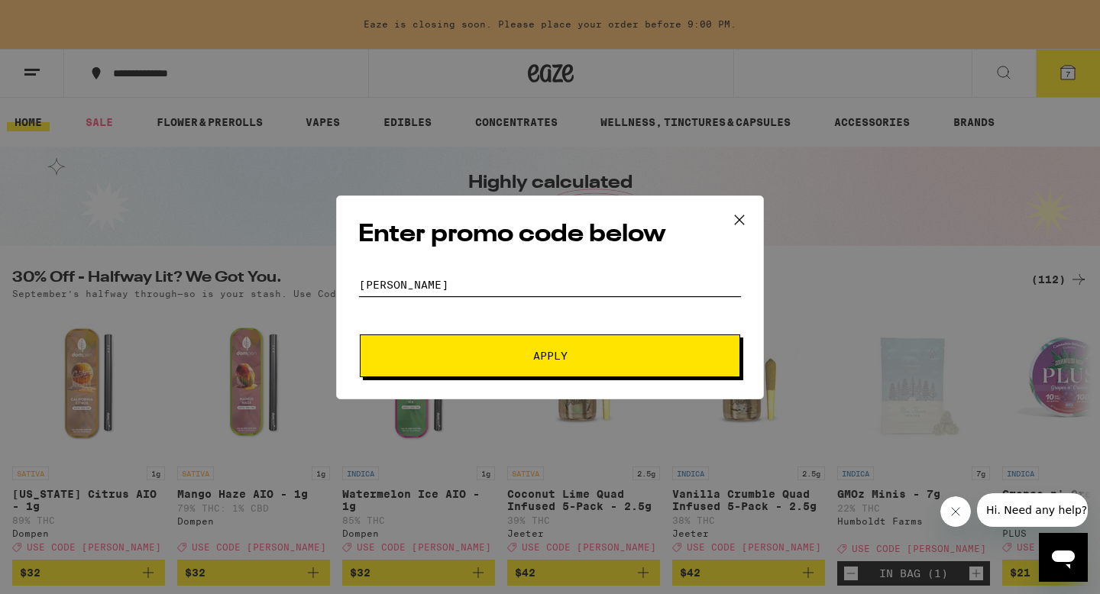
type input "[PERSON_NAME]"
click at [495, 347] on button "Apply" at bounding box center [550, 356] width 380 height 43
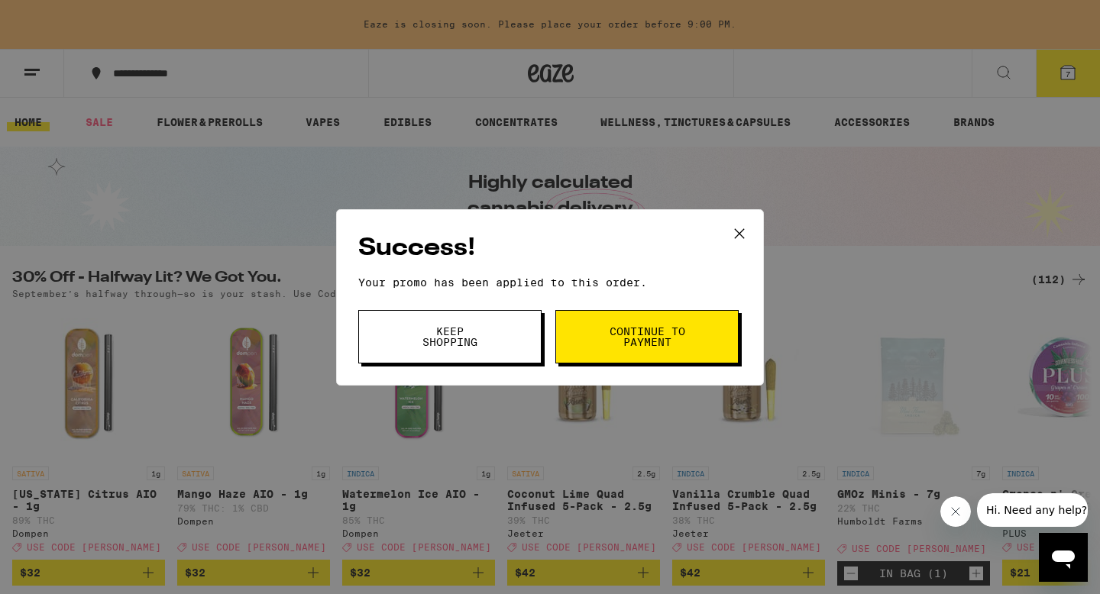
click at [655, 338] on span "Continue to payment" at bounding box center [647, 336] width 78 height 21
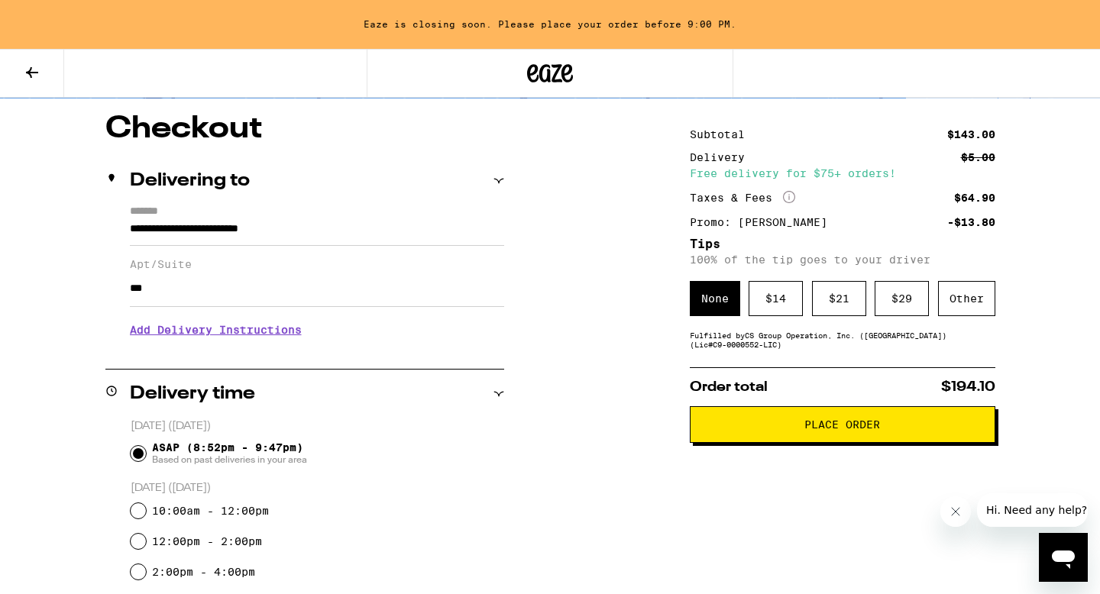
scroll to position [76, 0]
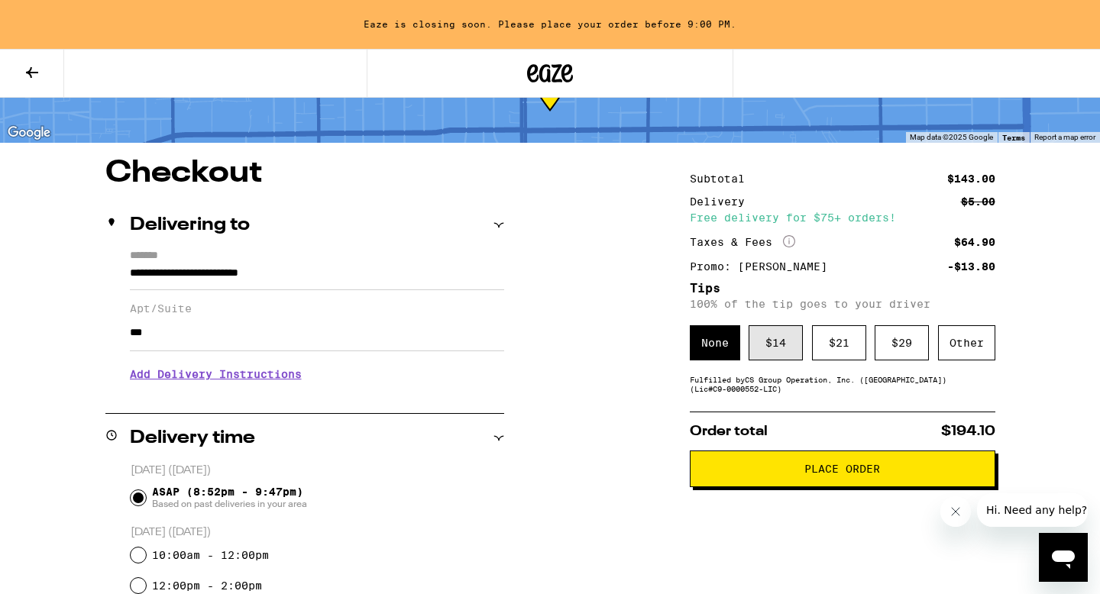
click at [763, 353] on div "$ 14" at bounding box center [776, 342] width 54 height 35
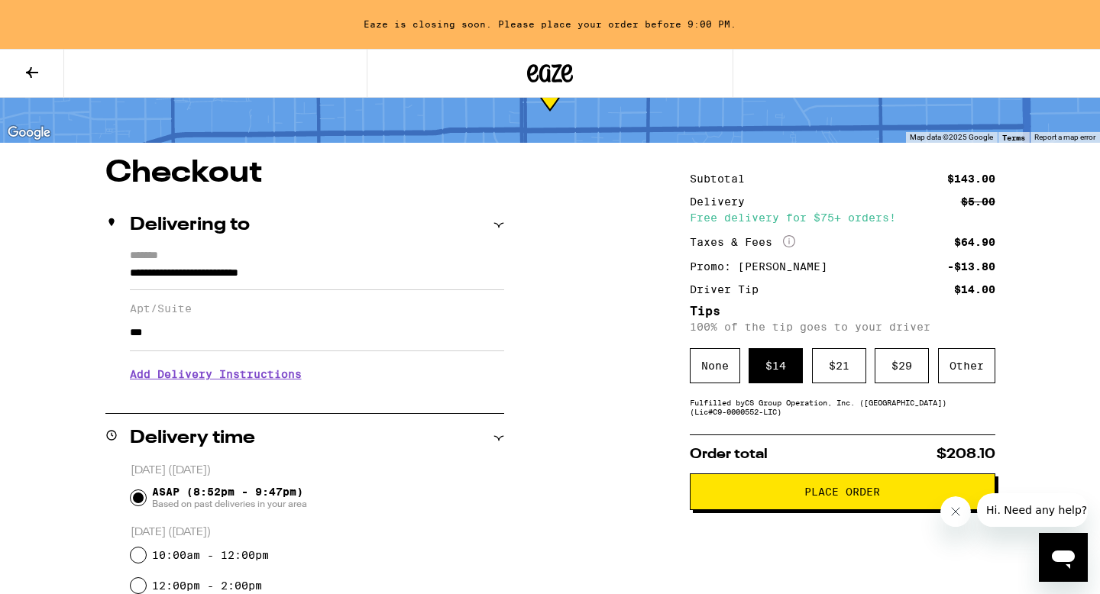
click at [759, 480] on button "Place Order" at bounding box center [843, 492] width 306 height 37
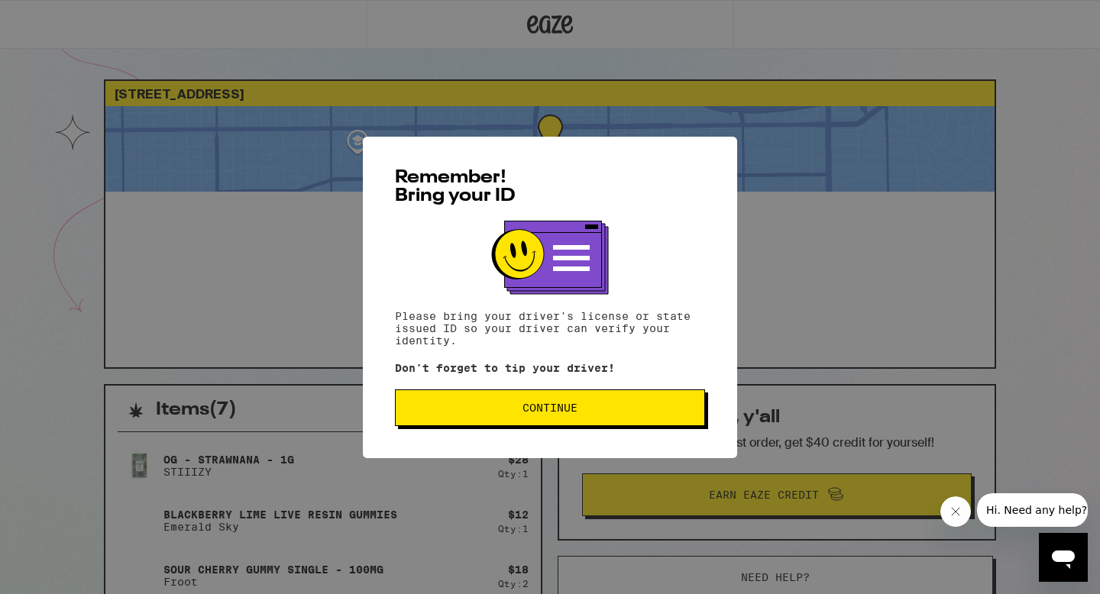
click at [605, 405] on button "Continue" at bounding box center [550, 408] width 310 height 37
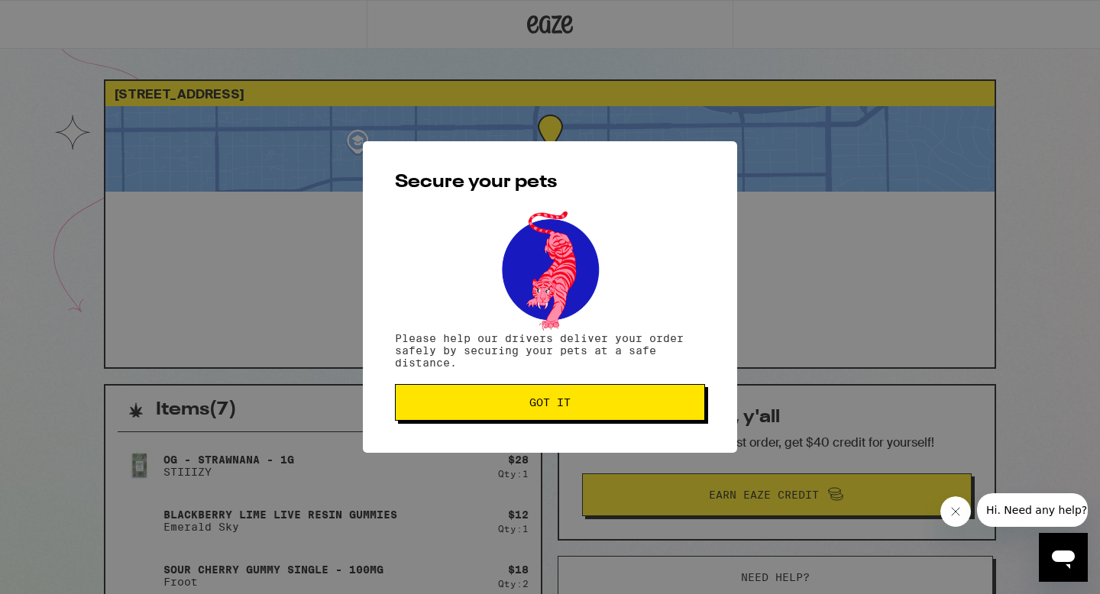
click at [603, 408] on span "Got it" at bounding box center [550, 402] width 284 height 11
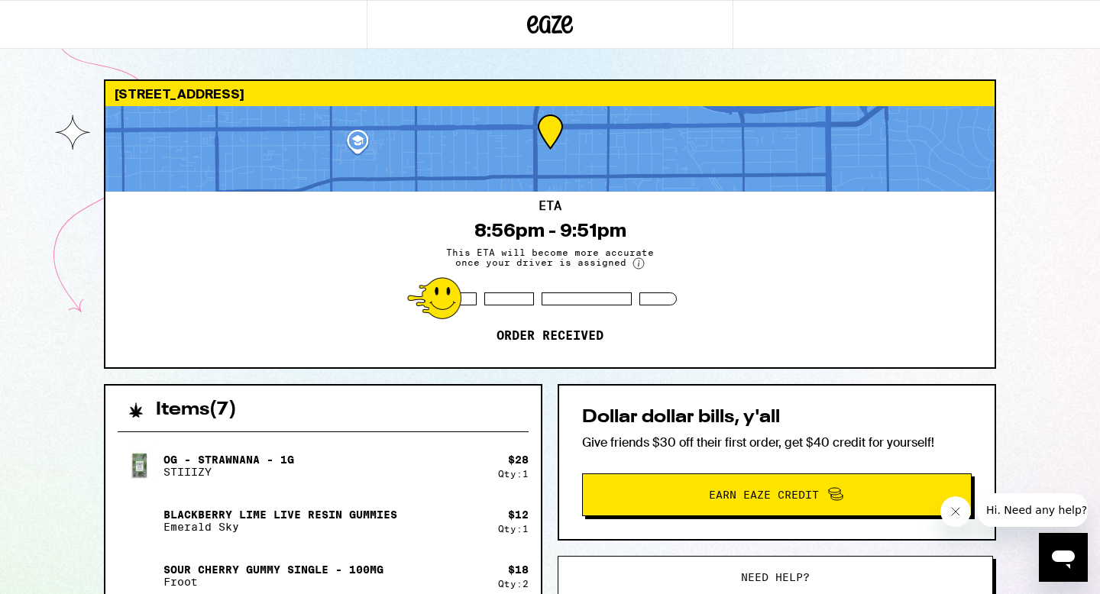
click at [60, 51] on div "[STREET_ADDRESS] 8:56pm - 9:51pm This ETA will become more accurate once your d…" at bounding box center [550, 516] width 1100 height 1033
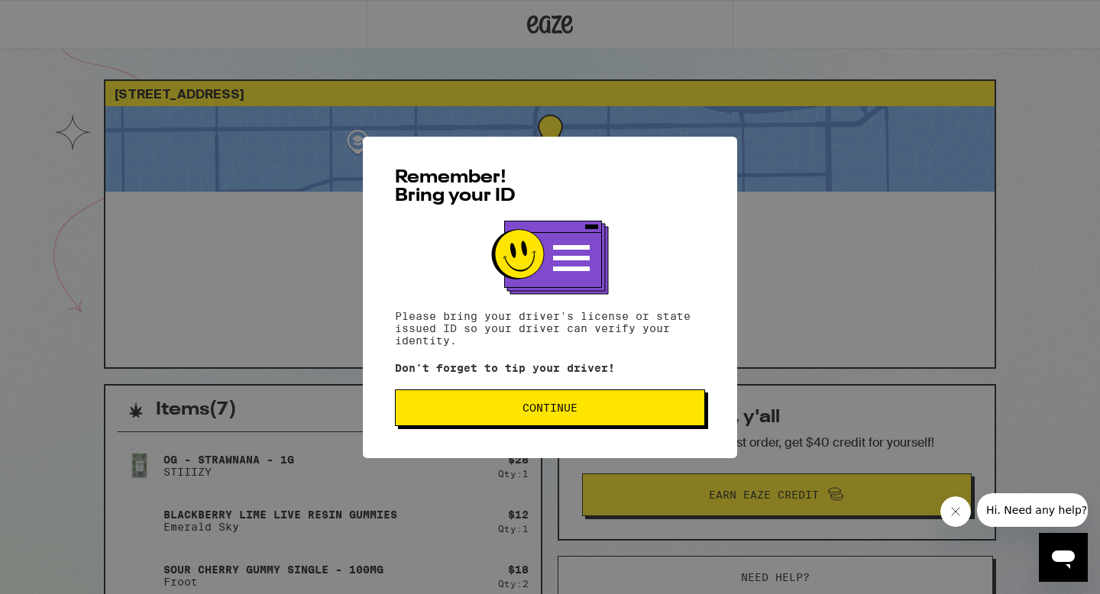
click at [457, 413] on span "Continue" at bounding box center [550, 408] width 284 height 11
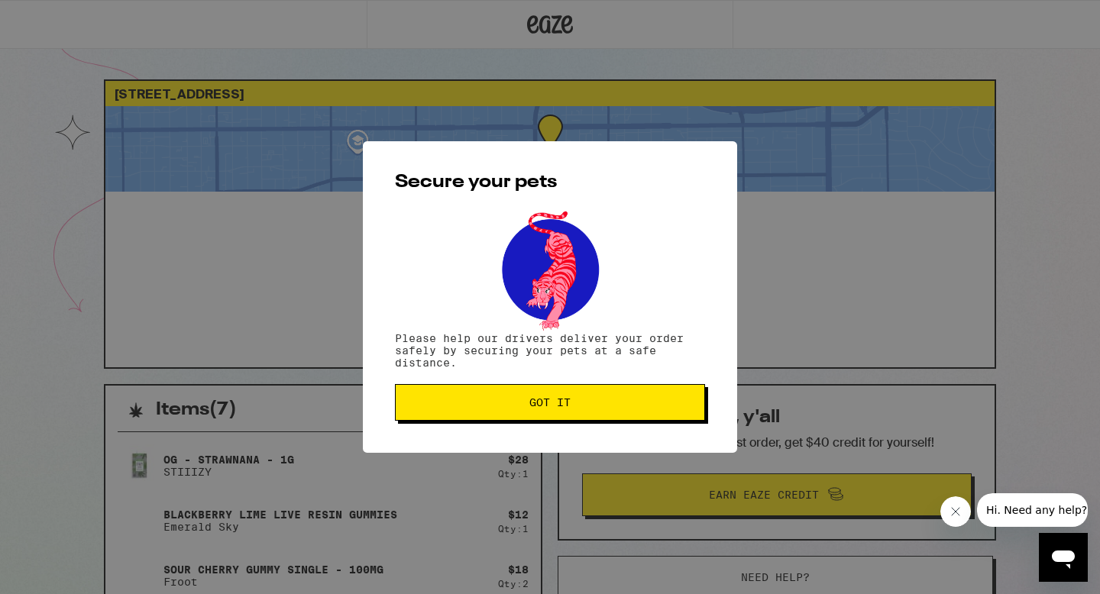
click at [483, 406] on span "Got it" at bounding box center [550, 402] width 284 height 11
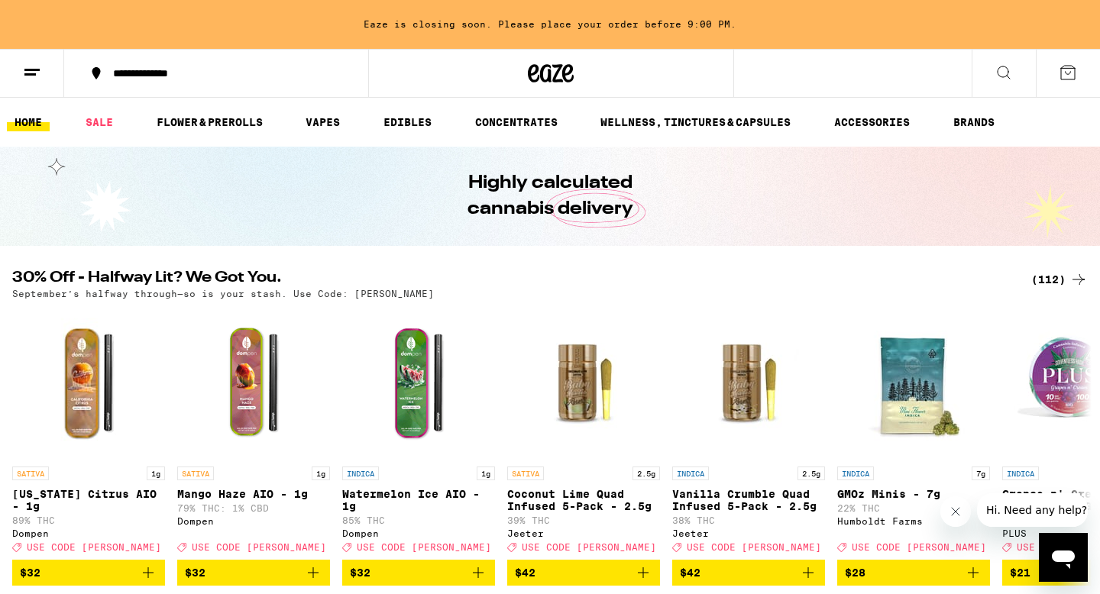
click at [28, 74] on line at bounding box center [29, 74] width 11 height 0
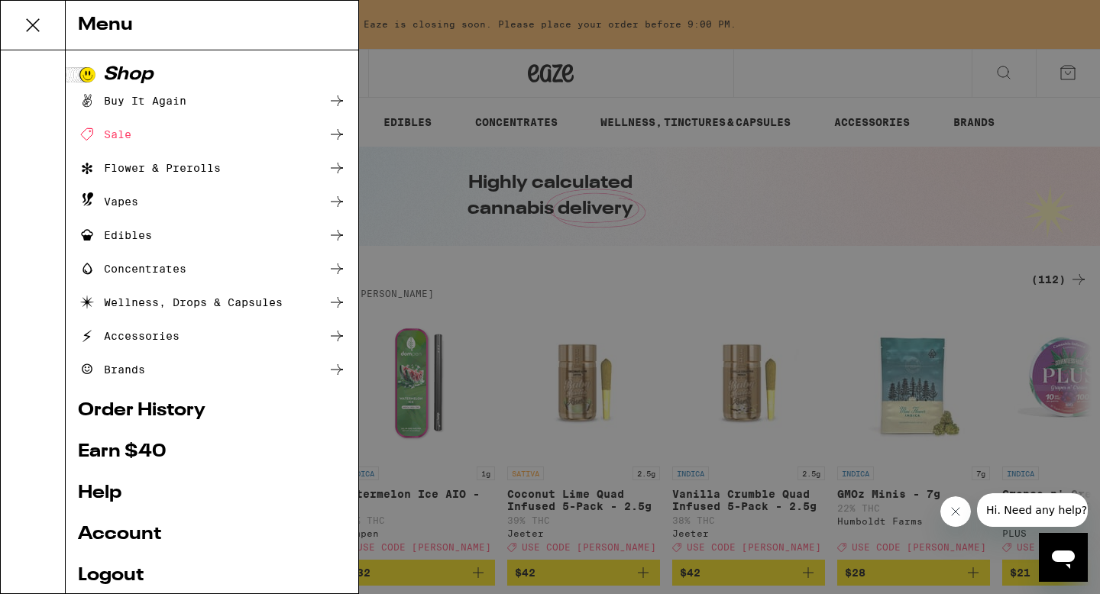
click at [163, 412] on link "Order History" at bounding box center [212, 411] width 268 height 18
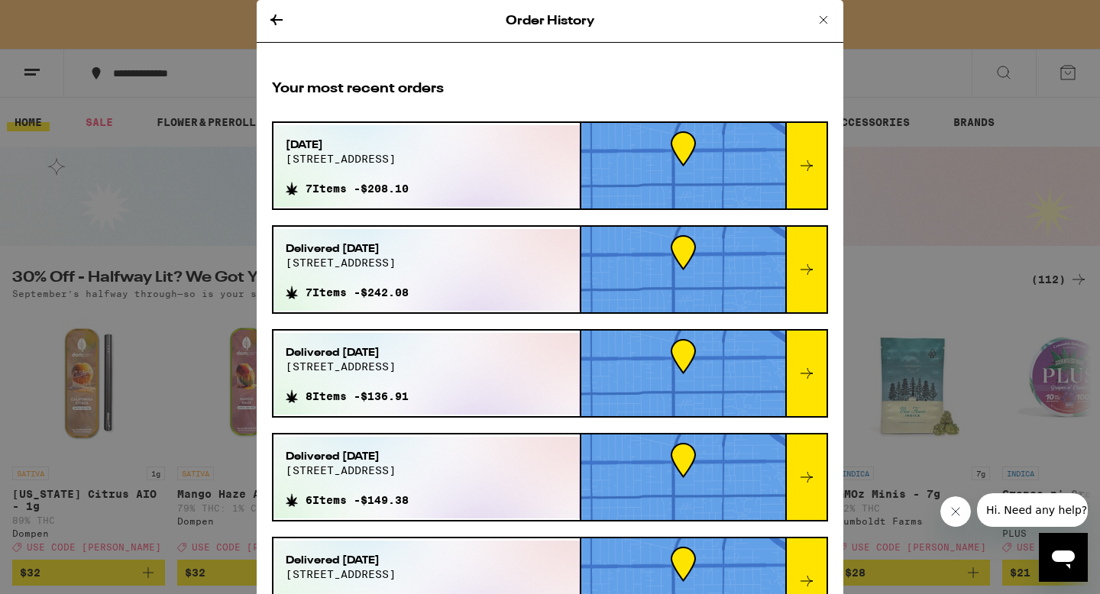
click at [820, 20] on icon at bounding box center [823, 20] width 18 height 18
